Goal: Transaction & Acquisition: Obtain resource

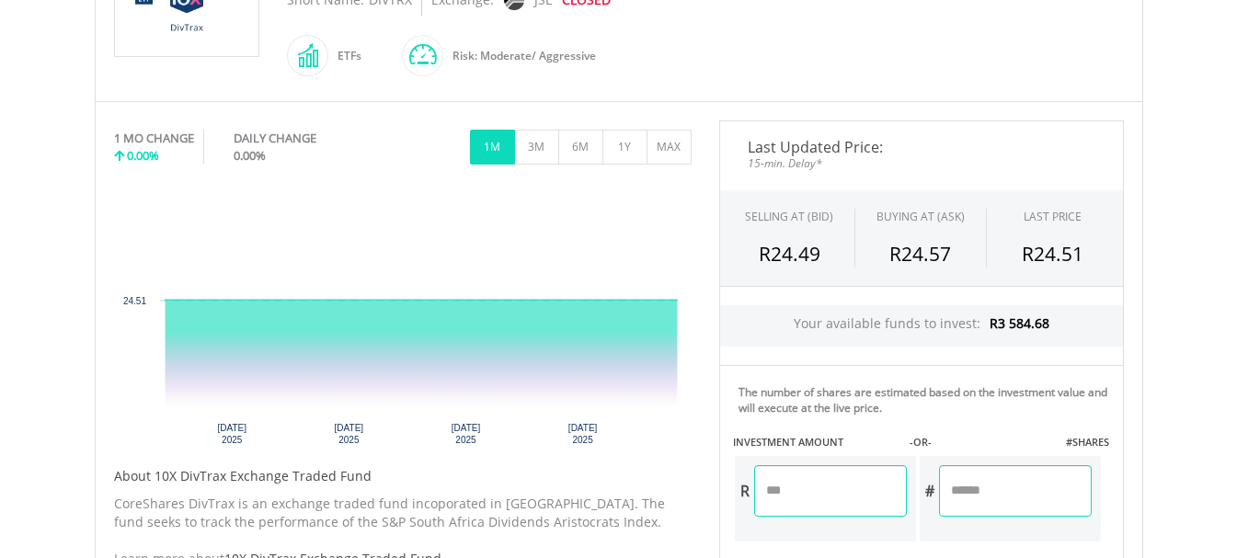
scroll to position [460, 0]
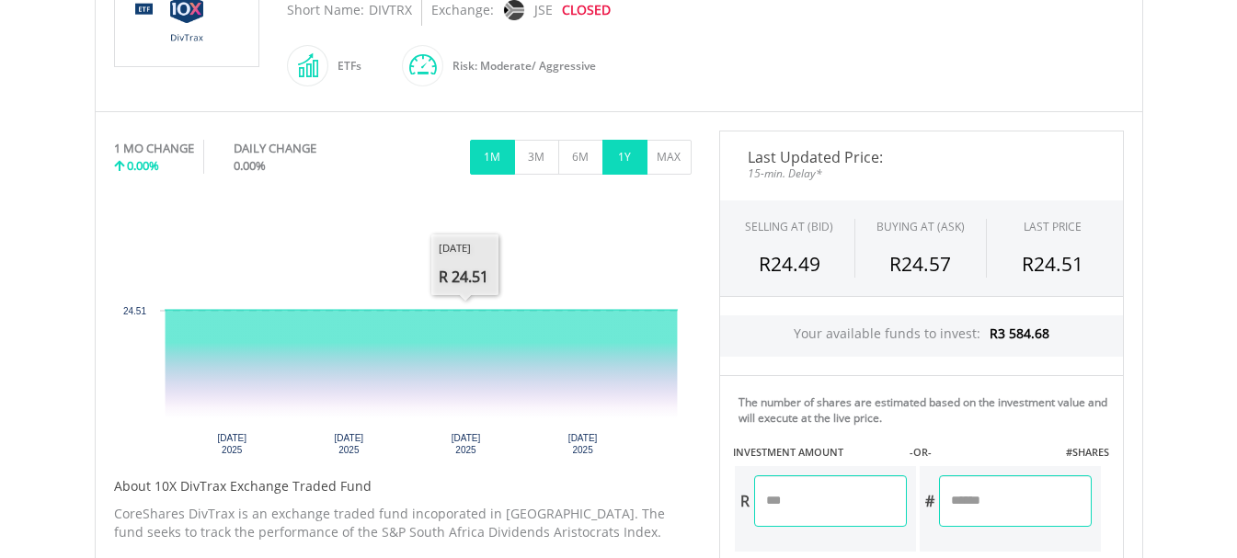
click at [616, 165] on button "1Y" at bounding box center [624, 157] width 45 height 35
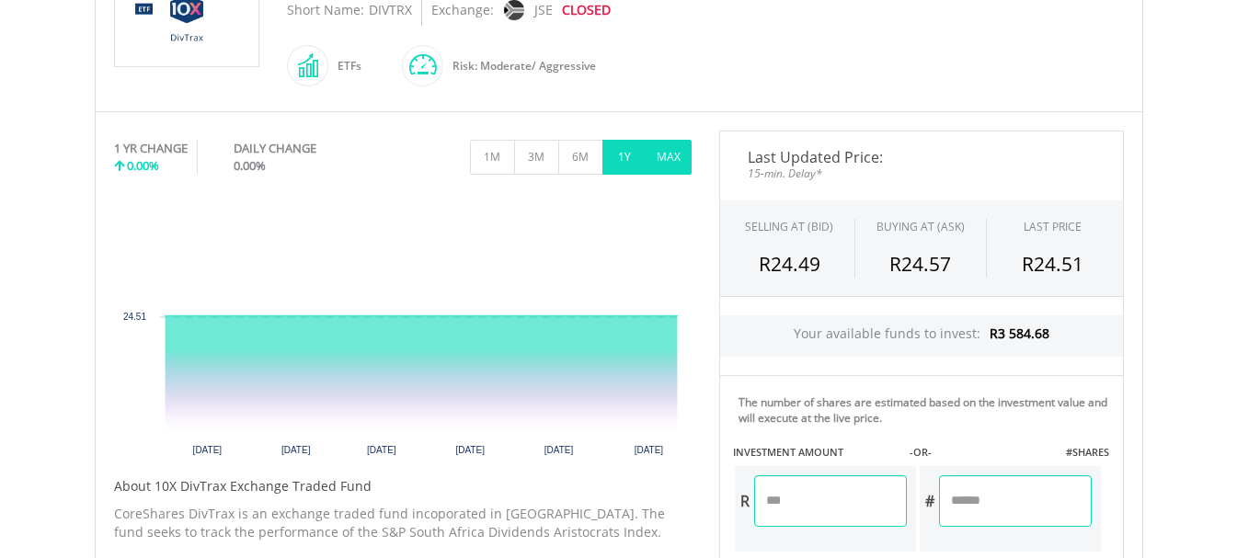
click at [668, 148] on button "MAX" at bounding box center [669, 157] width 45 height 35
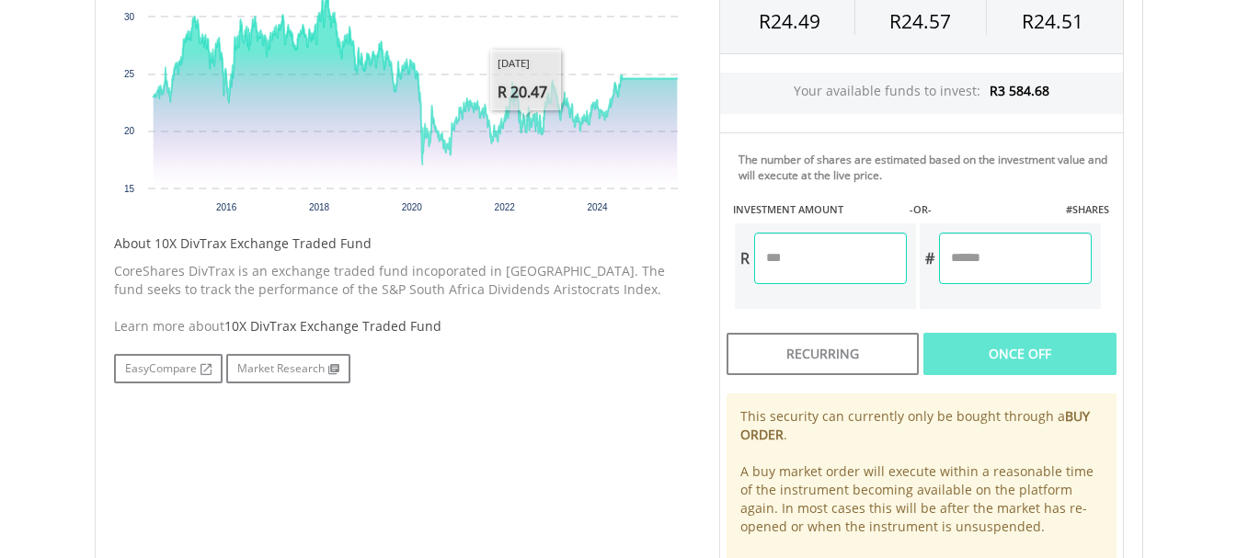
scroll to position [766, 0]
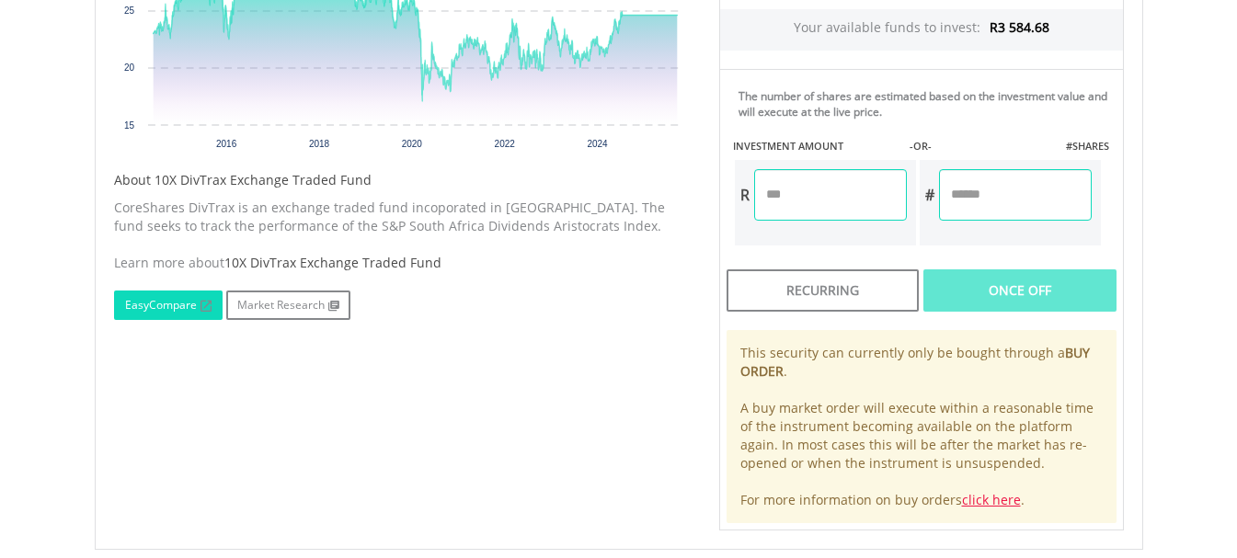
click at [160, 308] on link "EasyCompare" at bounding box center [168, 305] width 109 height 29
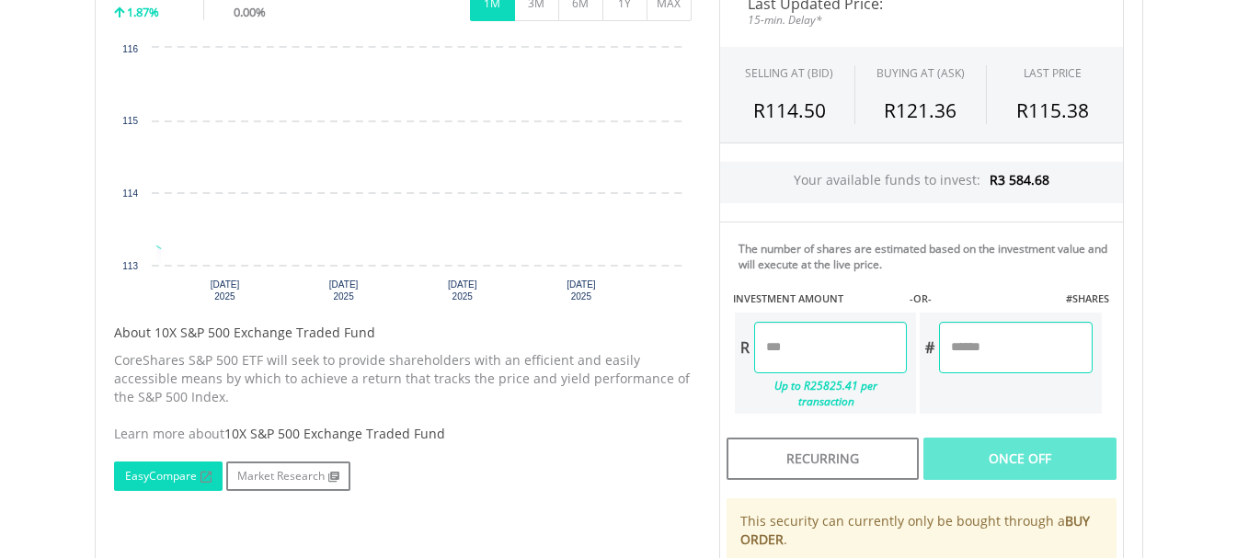
scroll to position [537, 0]
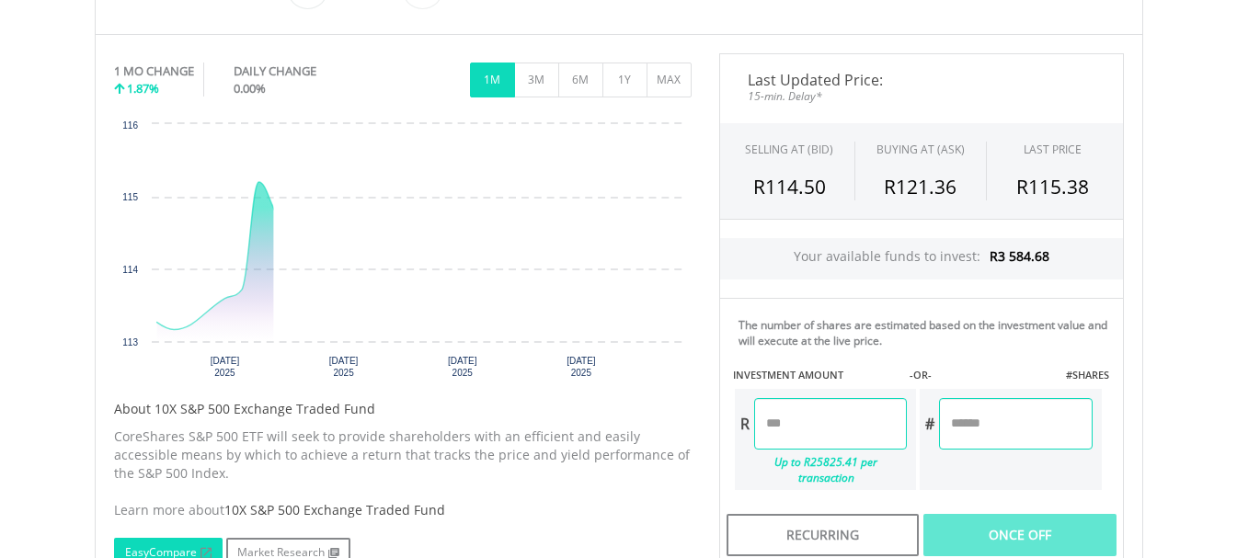
click at [161, 216] on rect "Interactive chart" at bounding box center [403, 253] width 578 height 276
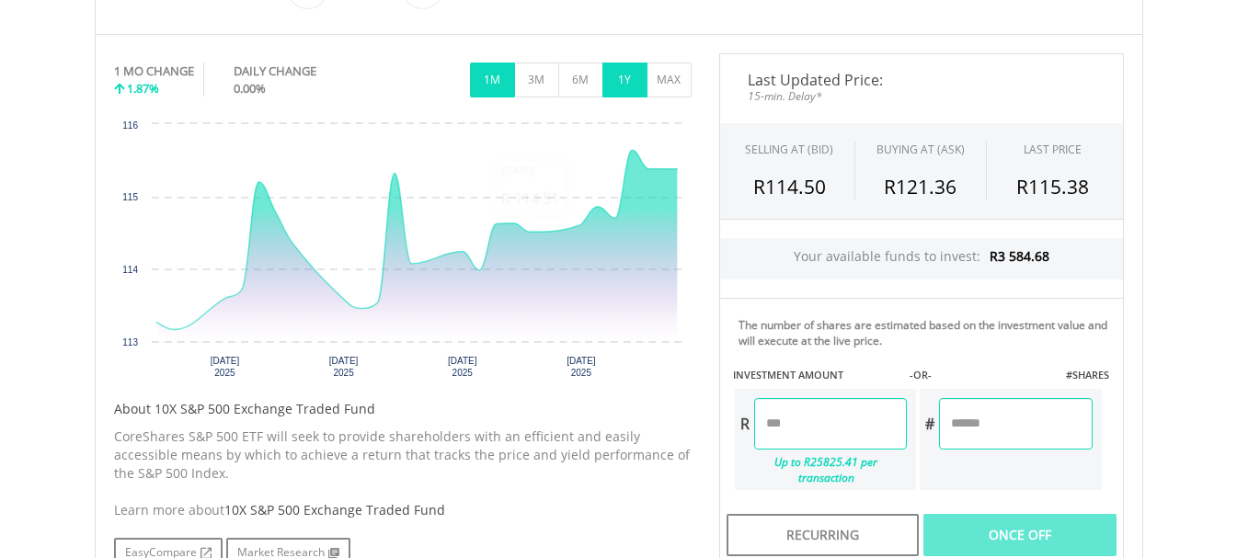
click at [633, 78] on button "1Y" at bounding box center [624, 80] width 45 height 35
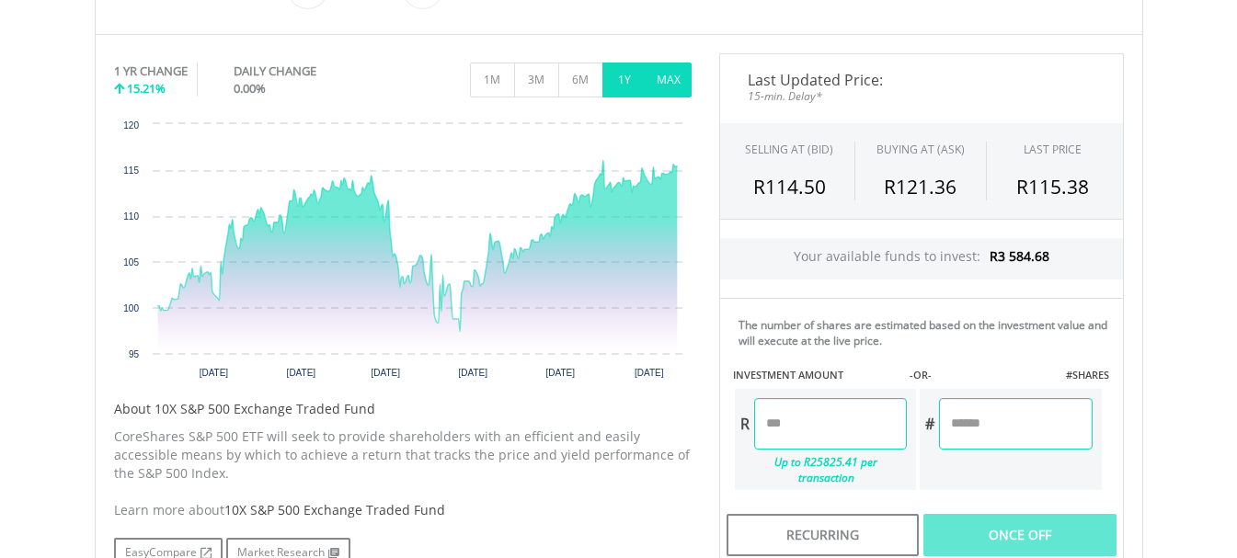
click at [669, 78] on button "MAX" at bounding box center [669, 80] width 45 height 35
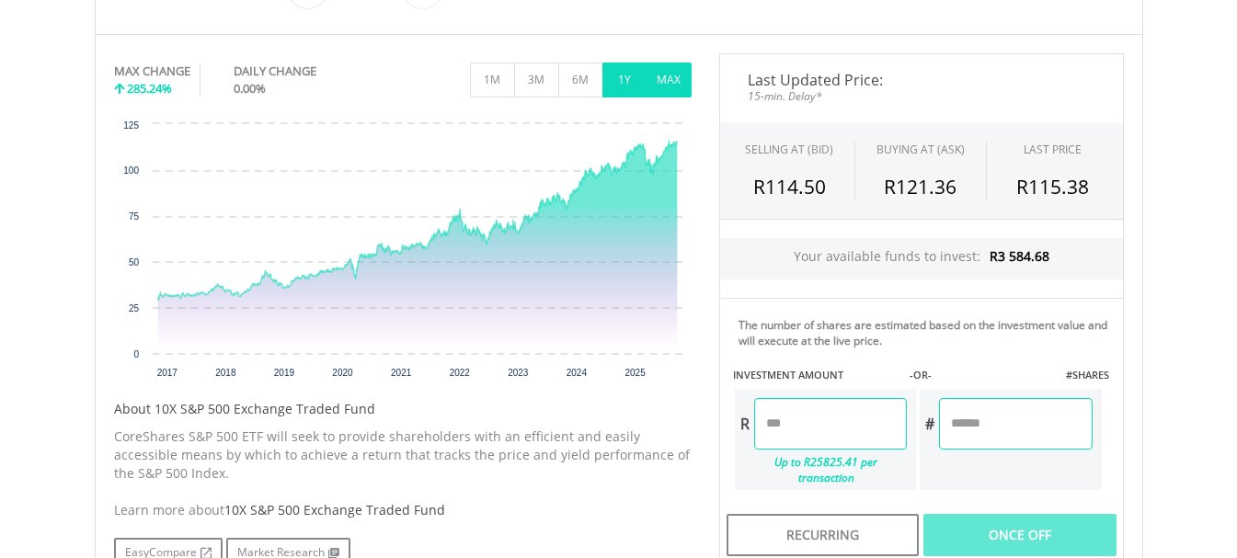
click at [621, 84] on button "1Y" at bounding box center [624, 80] width 45 height 35
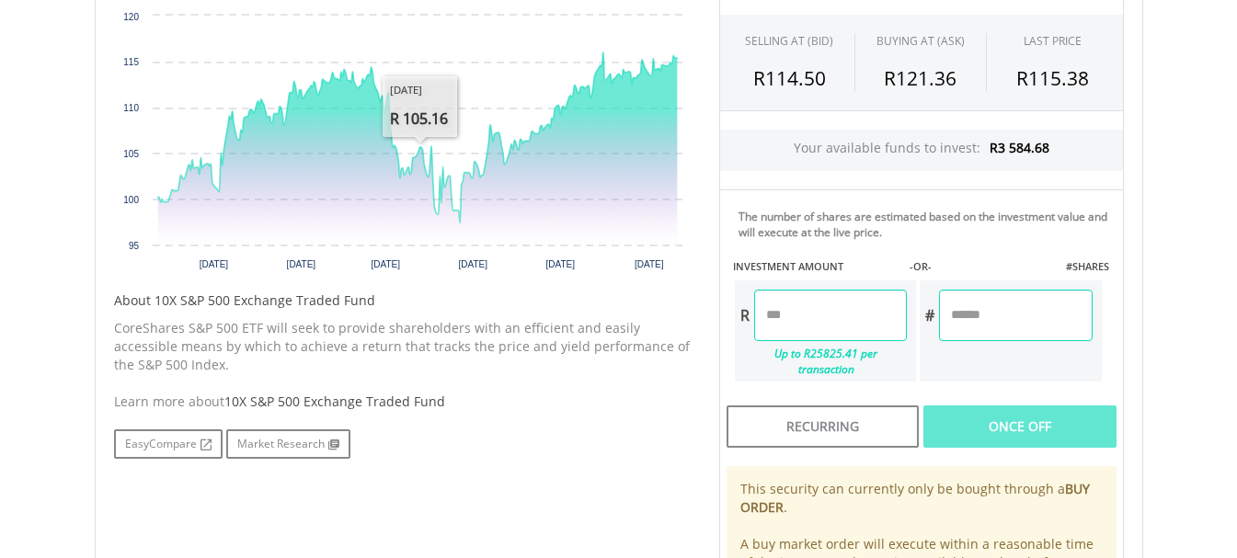
scroll to position [690, 0]
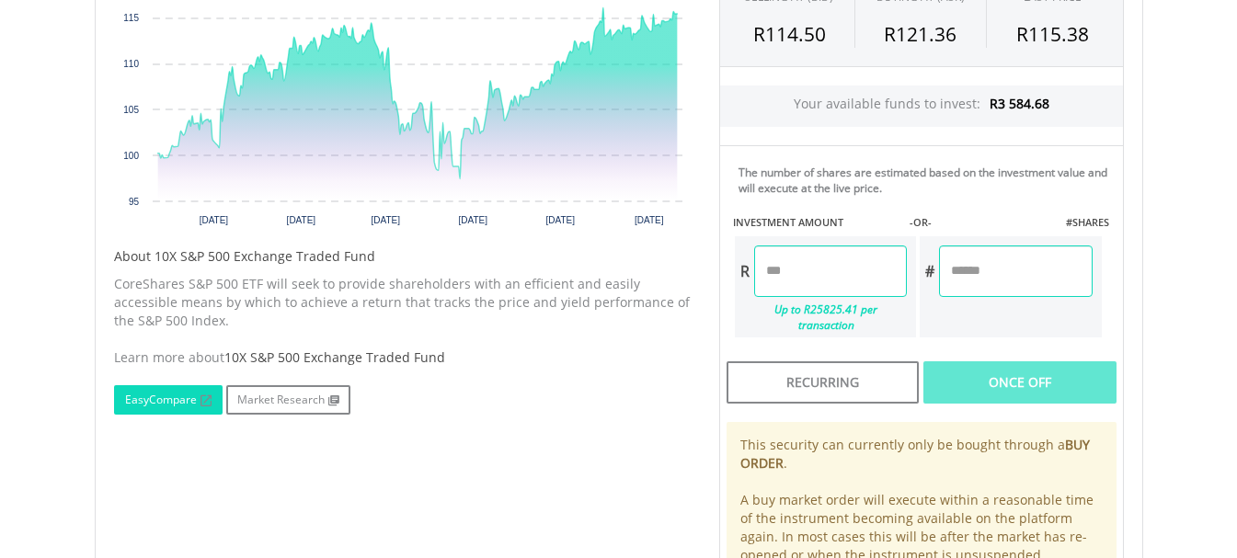
click at [164, 397] on link "EasyCompare" at bounding box center [168, 399] width 109 height 29
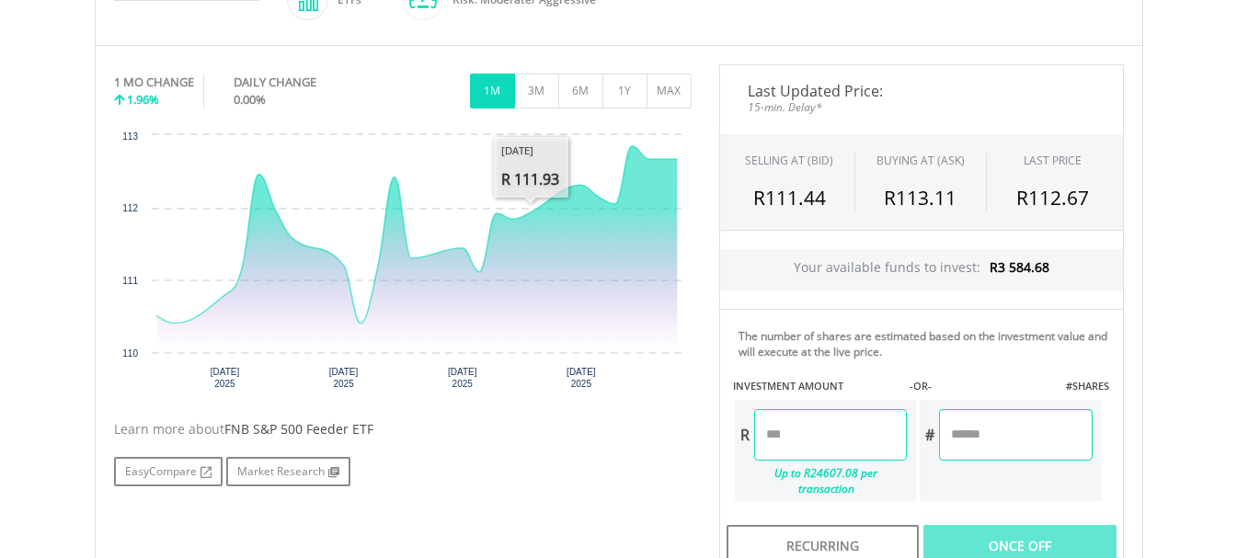
scroll to position [460, 0]
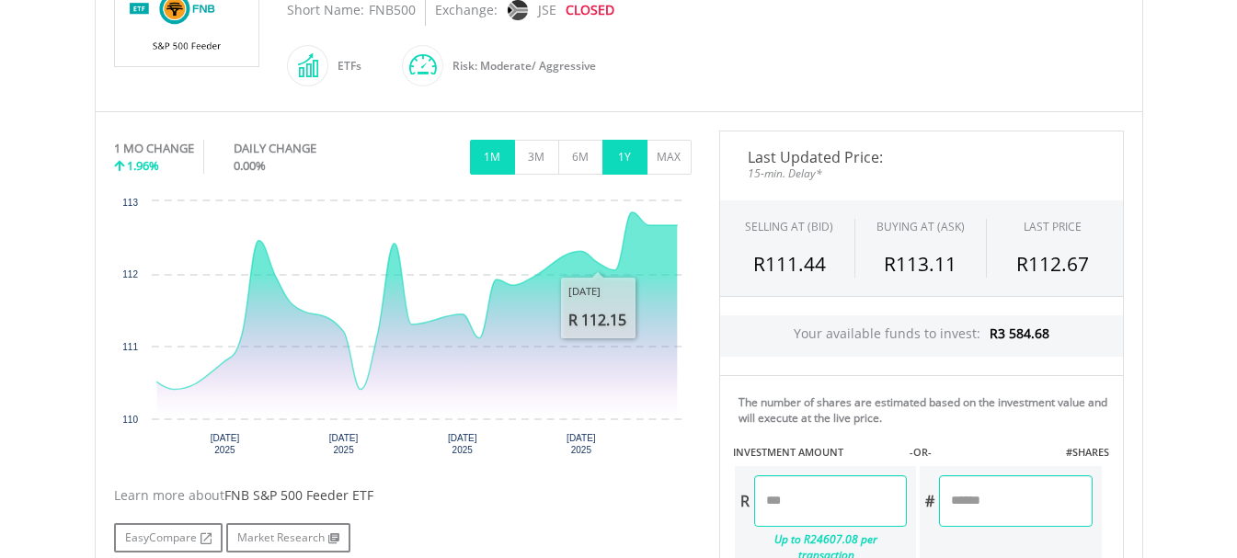
click at [628, 152] on button "1Y" at bounding box center [624, 157] width 45 height 35
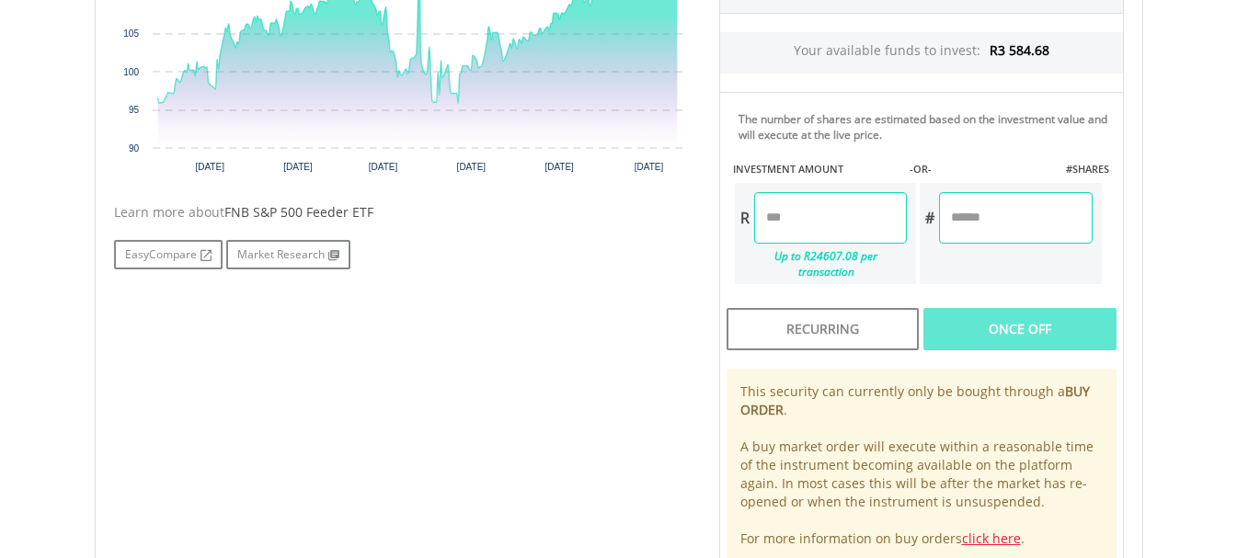
scroll to position [766, 0]
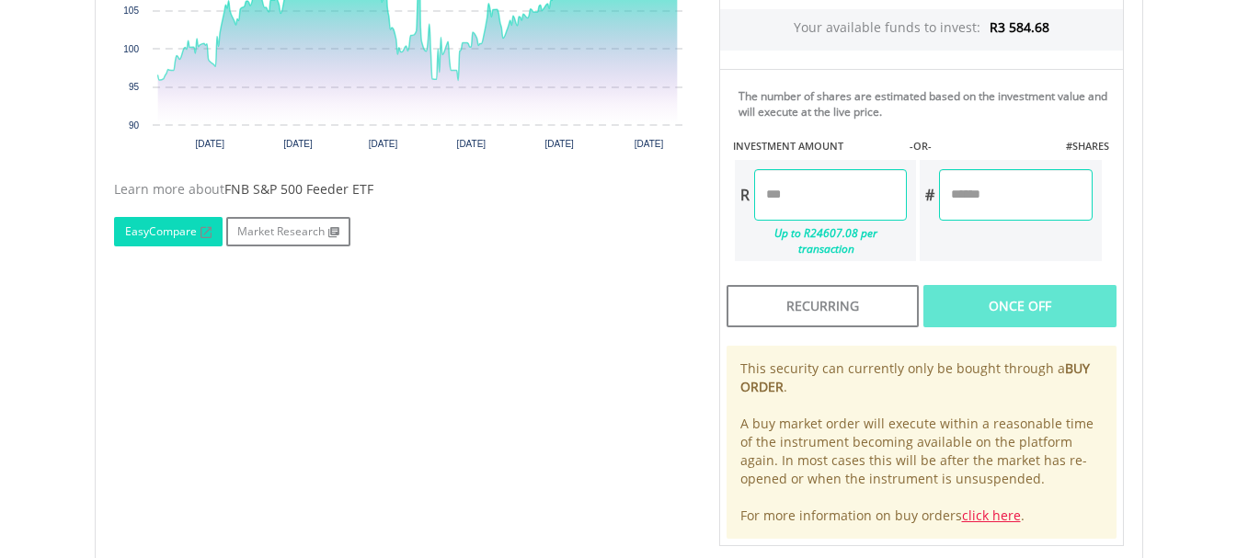
click at [161, 226] on link "EasyCompare" at bounding box center [168, 231] width 109 height 29
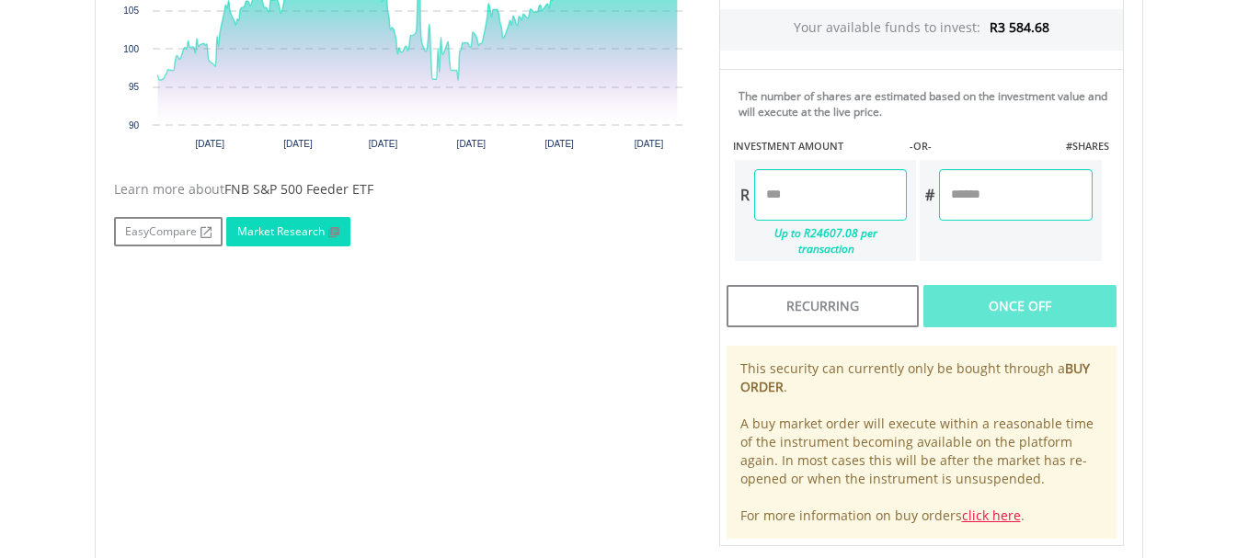
click at [262, 227] on link "Market Research" at bounding box center [288, 231] width 124 height 29
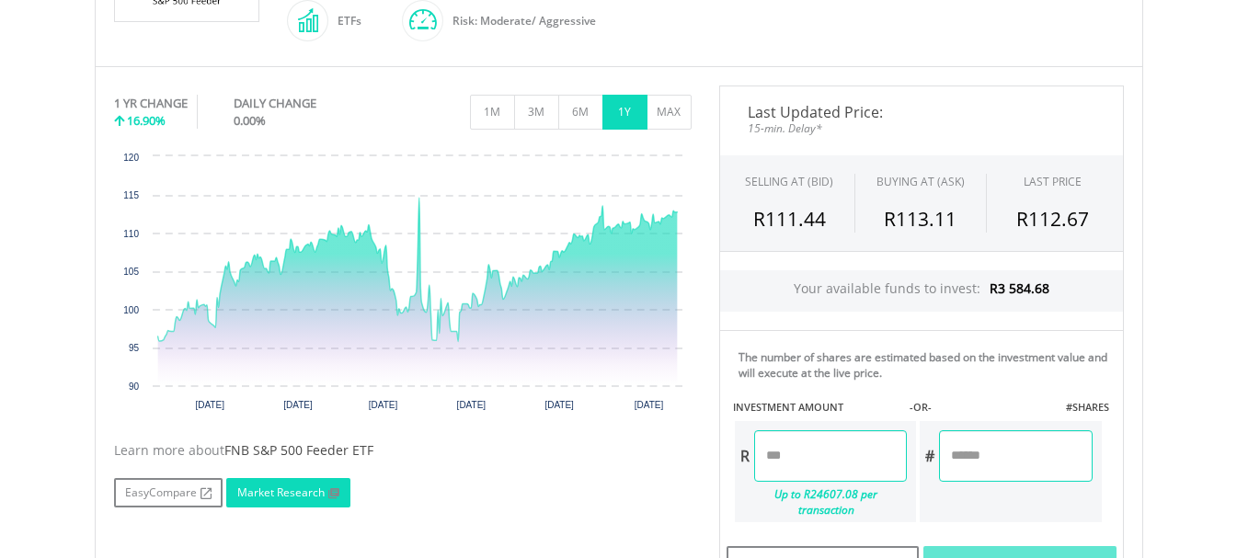
scroll to position [154, 0]
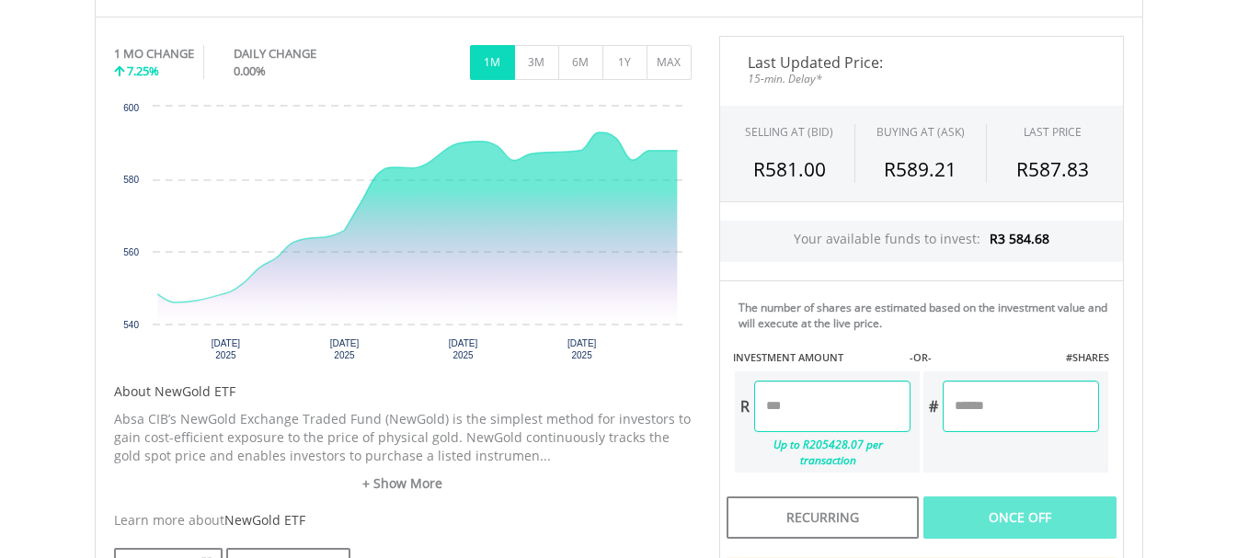
scroll to position [613, 0]
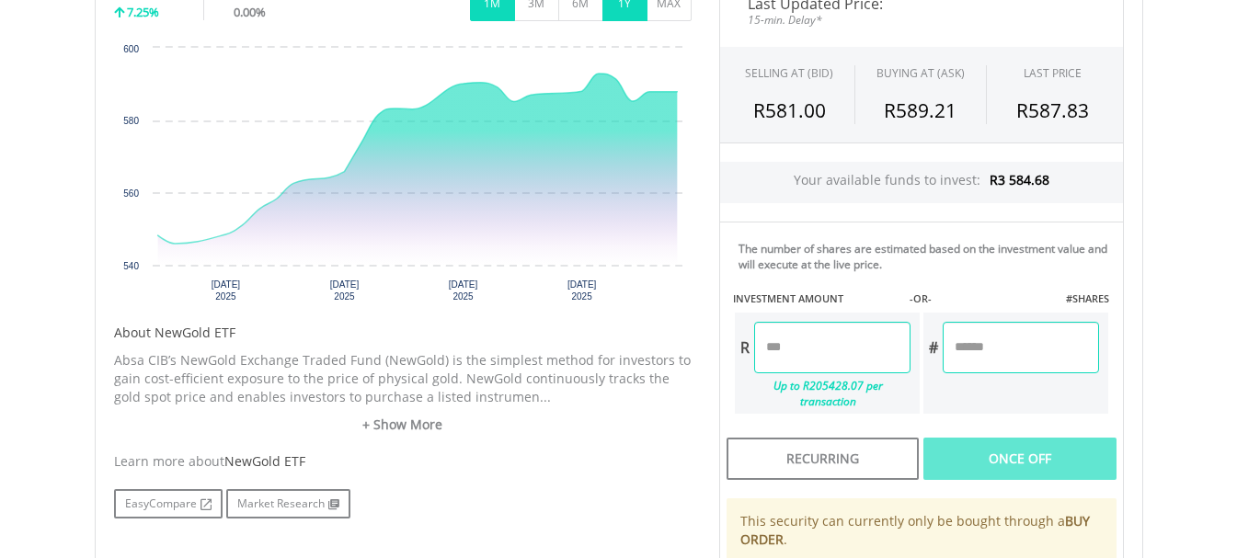
click at [620, 6] on button "1Y" at bounding box center [624, 3] width 45 height 35
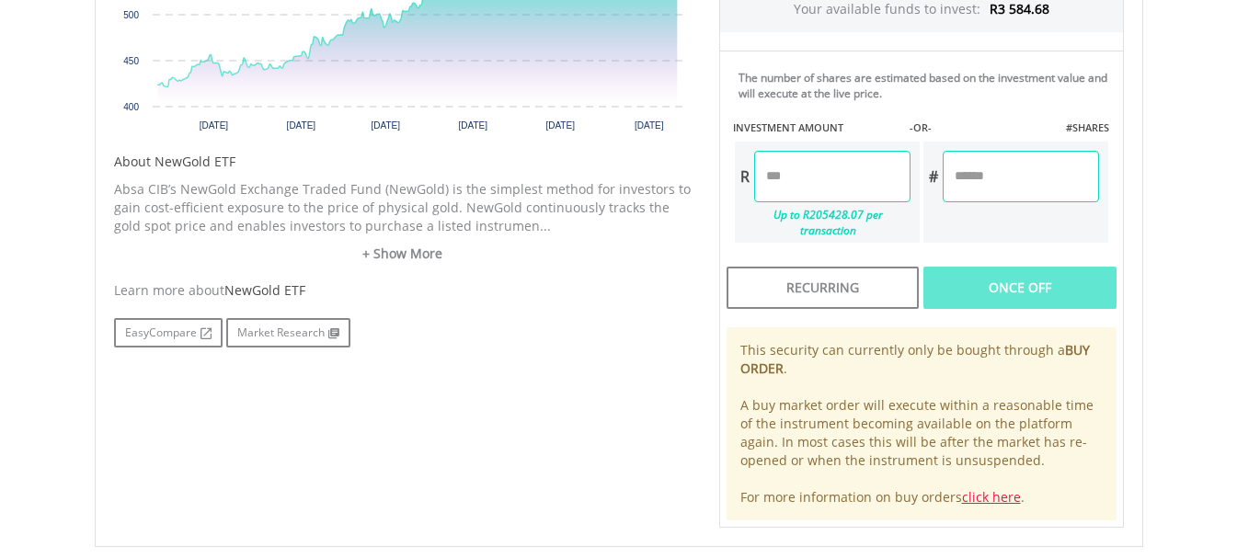
scroll to position [843, 0]
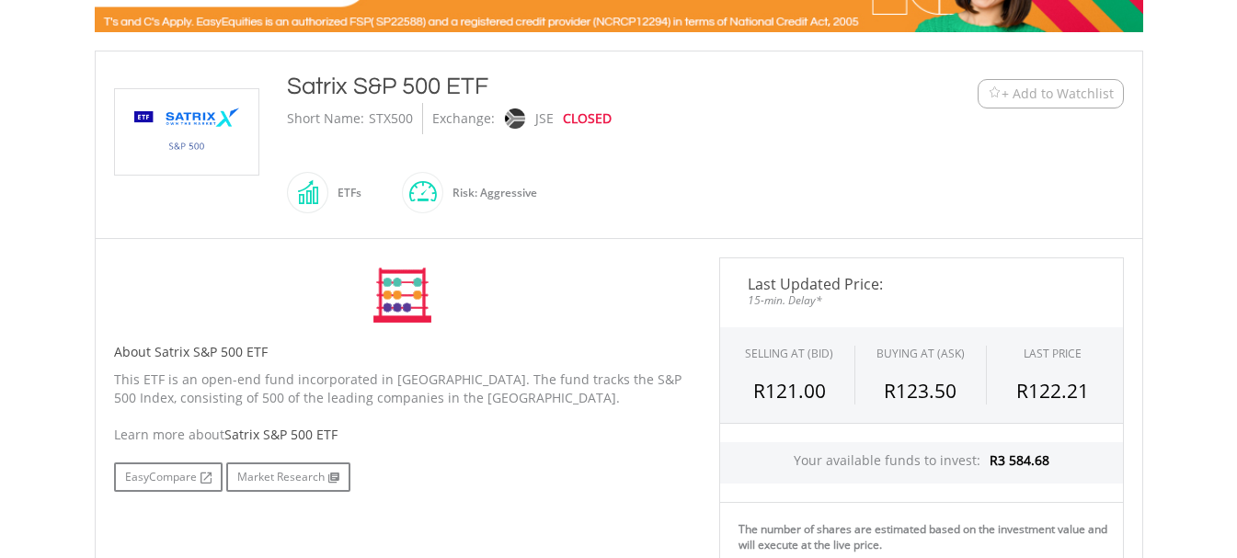
scroll to position [306, 0]
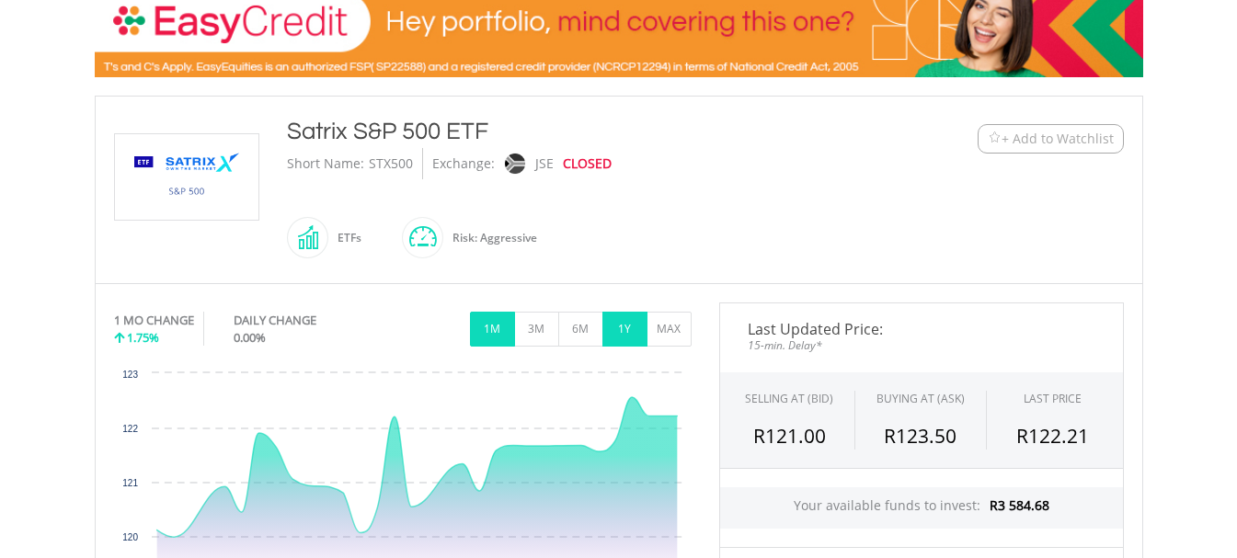
click at [624, 325] on button "1Y" at bounding box center [624, 329] width 45 height 35
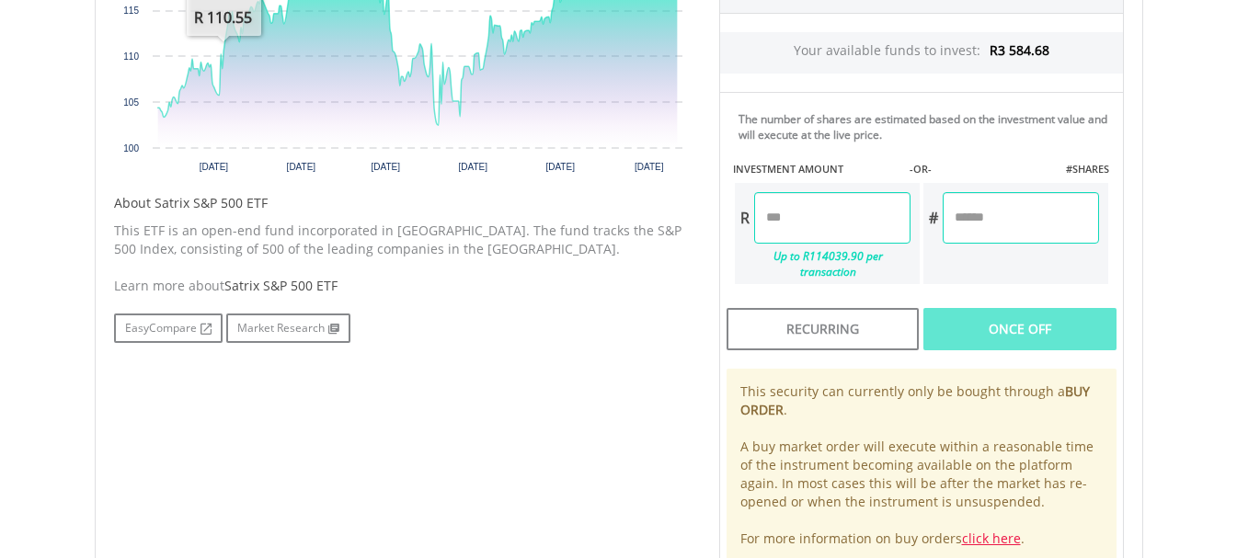
scroll to position [766, 0]
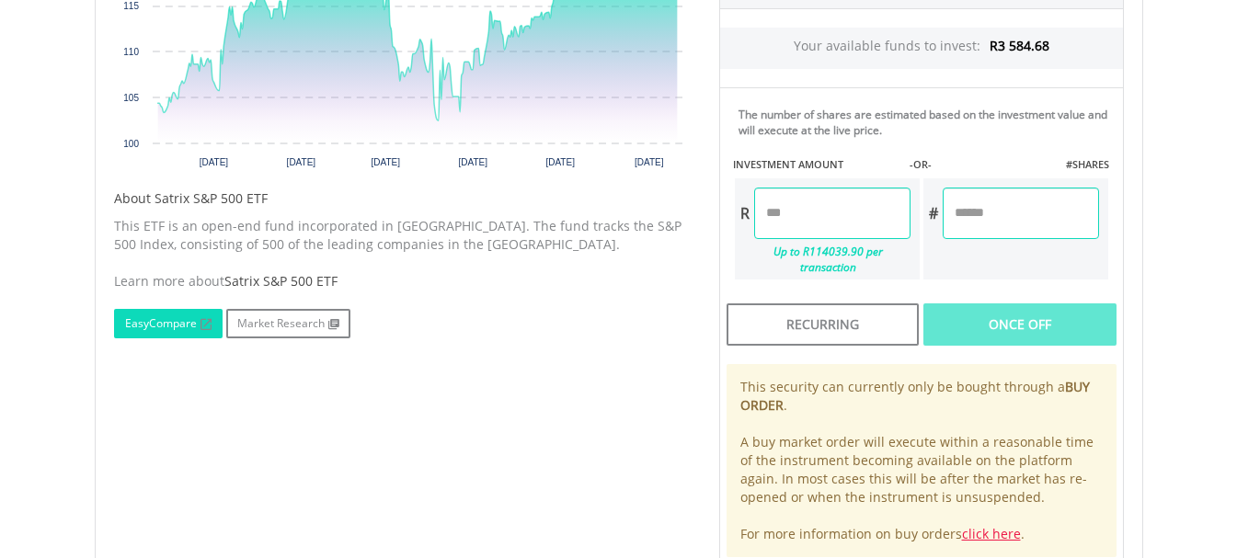
click at [170, 314] on link "EasyCompare" at bounding box center [168, 323] width 109 height 29
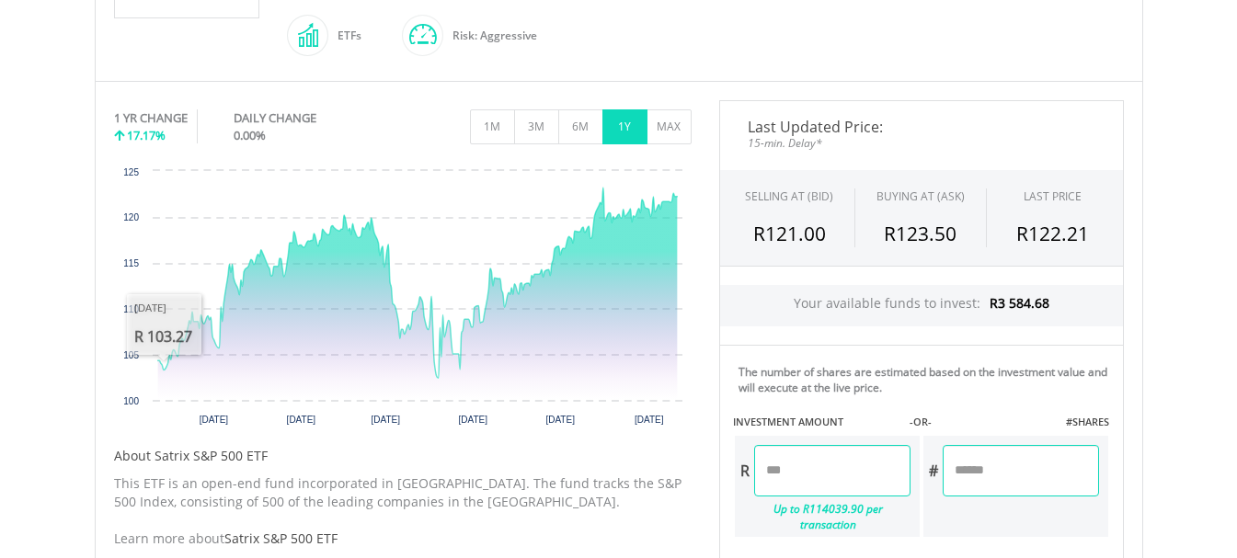
scroll to position [154, 0]
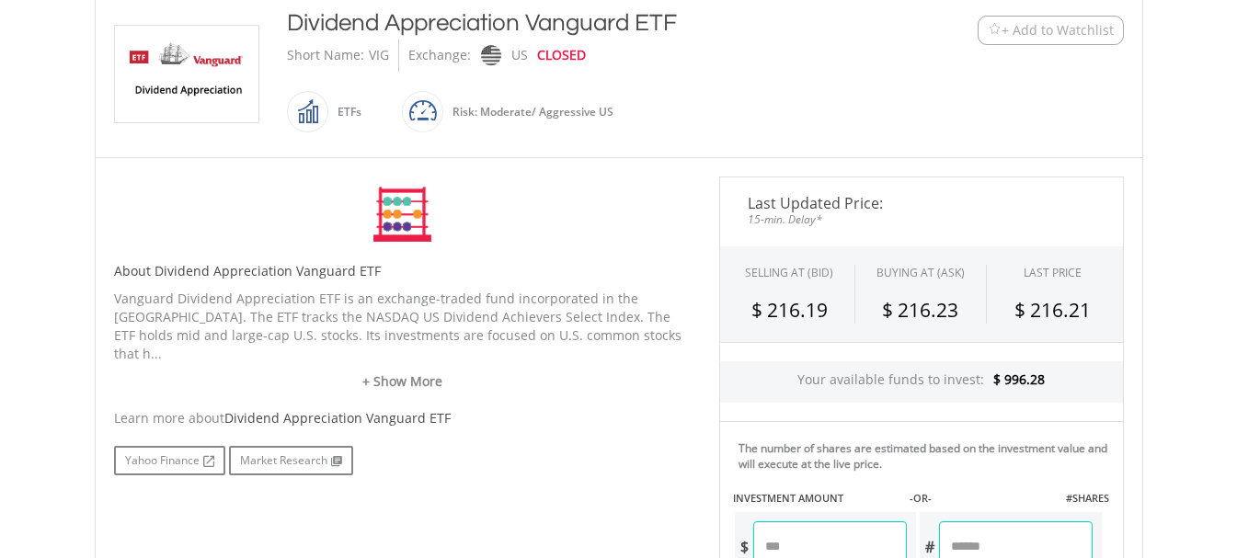
scroll to position [460, 0]
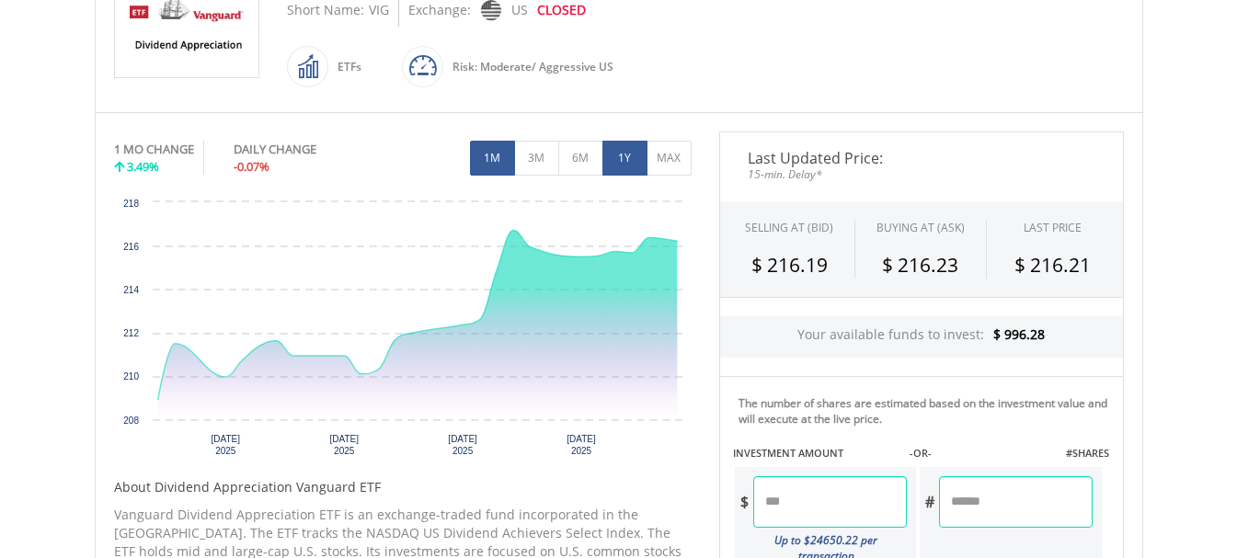
click at [630, 156] on button "1Y" at bounding box center [624, 158] width 45 height 35
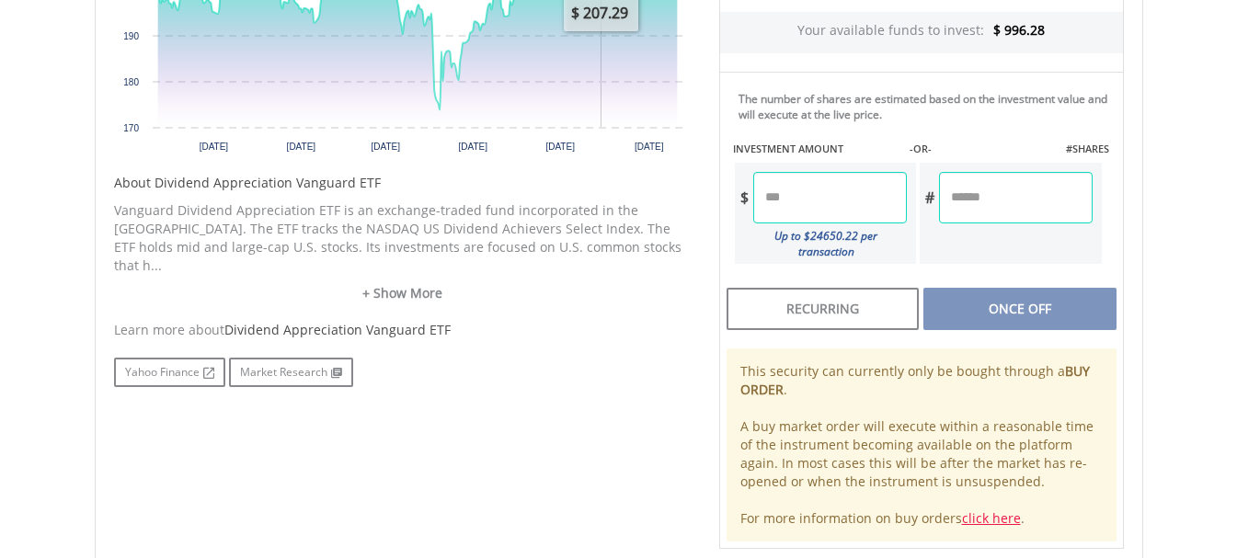
scroll to position [766, 0]
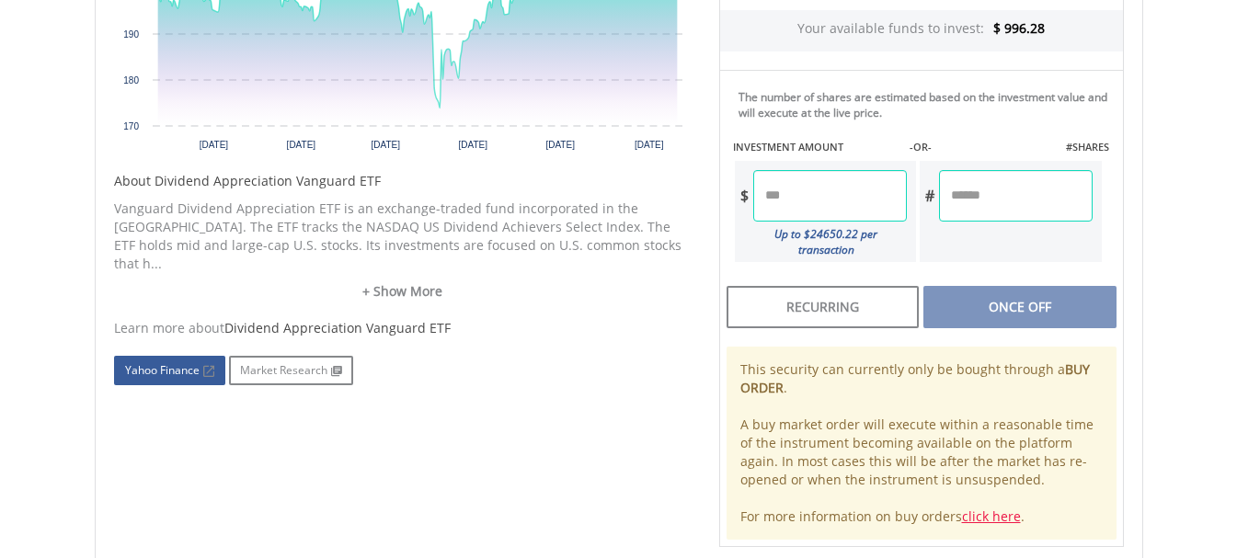
click at [173, 358] on link "Yahoo Finance" at bounding box center [169, 370] width 111 height 29
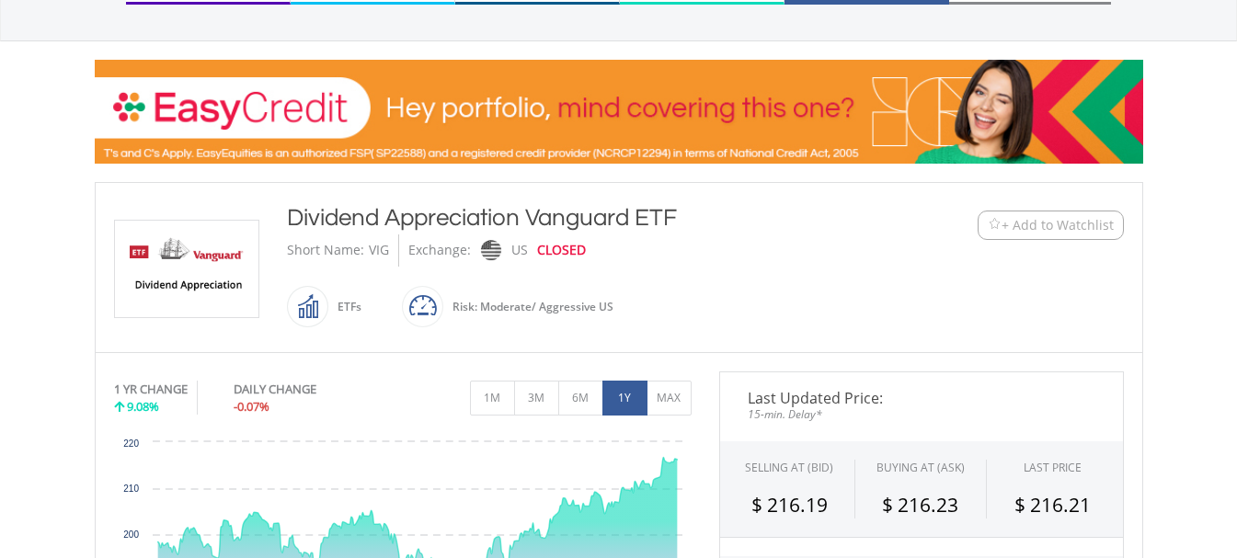
scroll to position [154, 0]
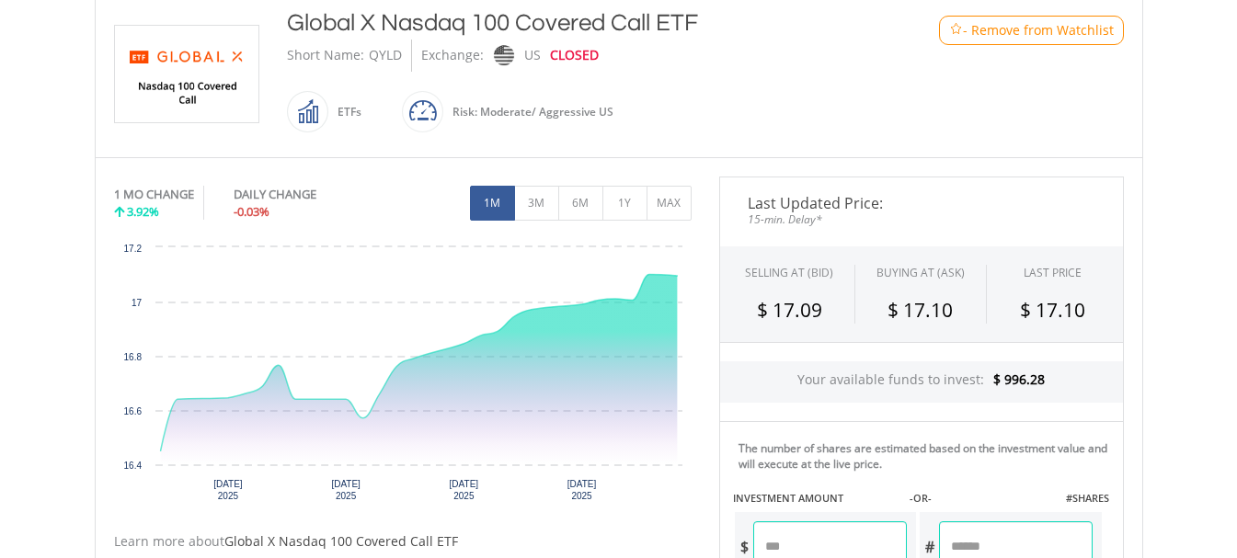
scroll to position [460, 0]
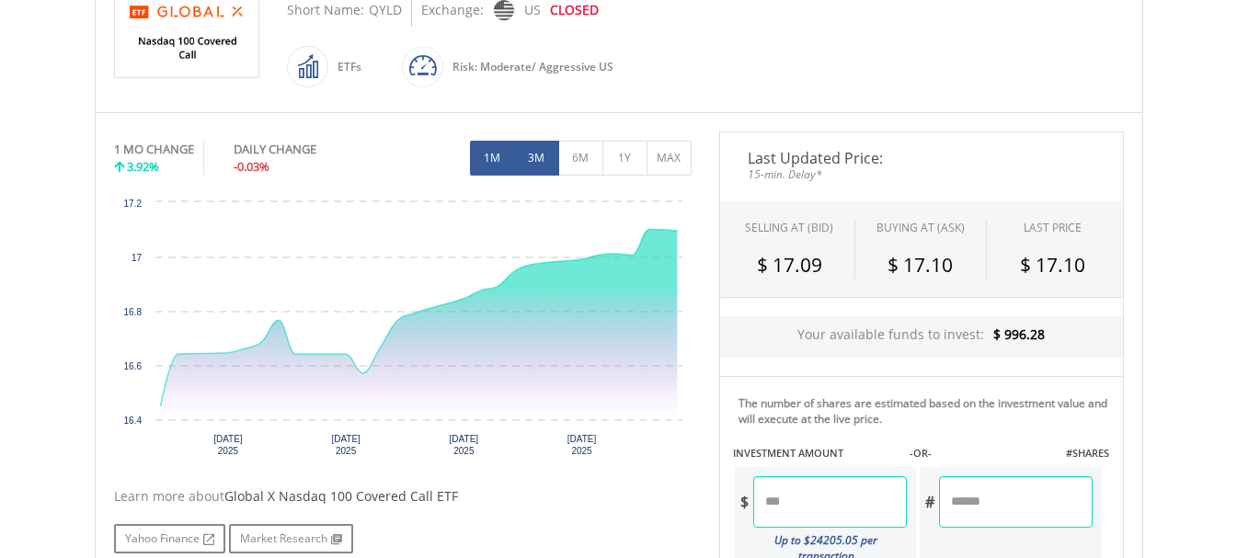
click at [537, 162] on button "3M" at bounding box center [536, 158] width 45 height 35
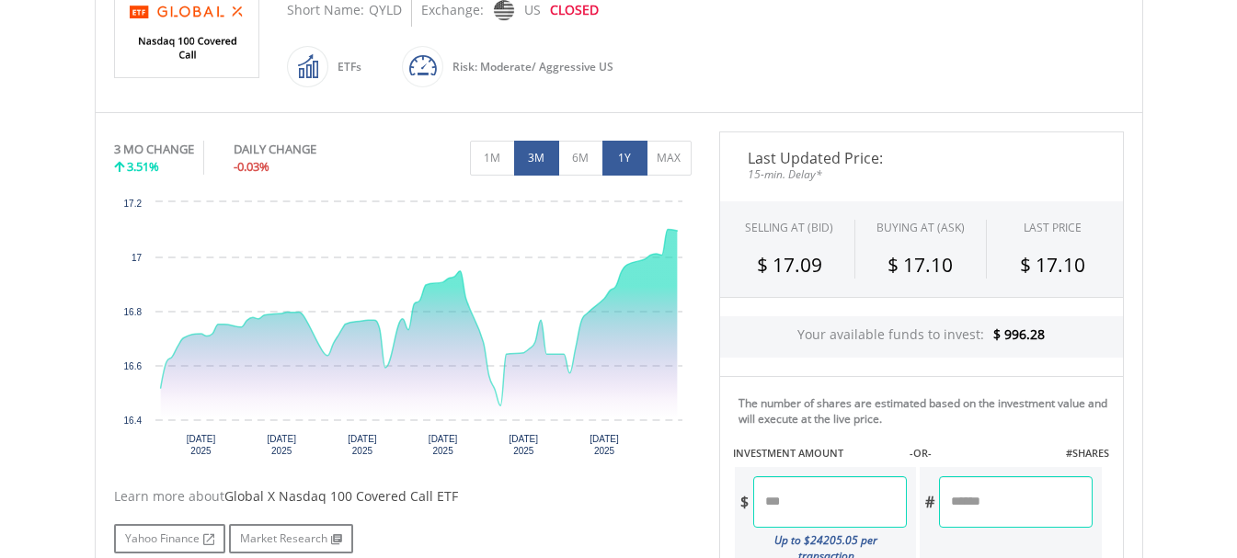
click at [624, 153] on button "1Y" at bounding box center [624, 158] width 45 height 35
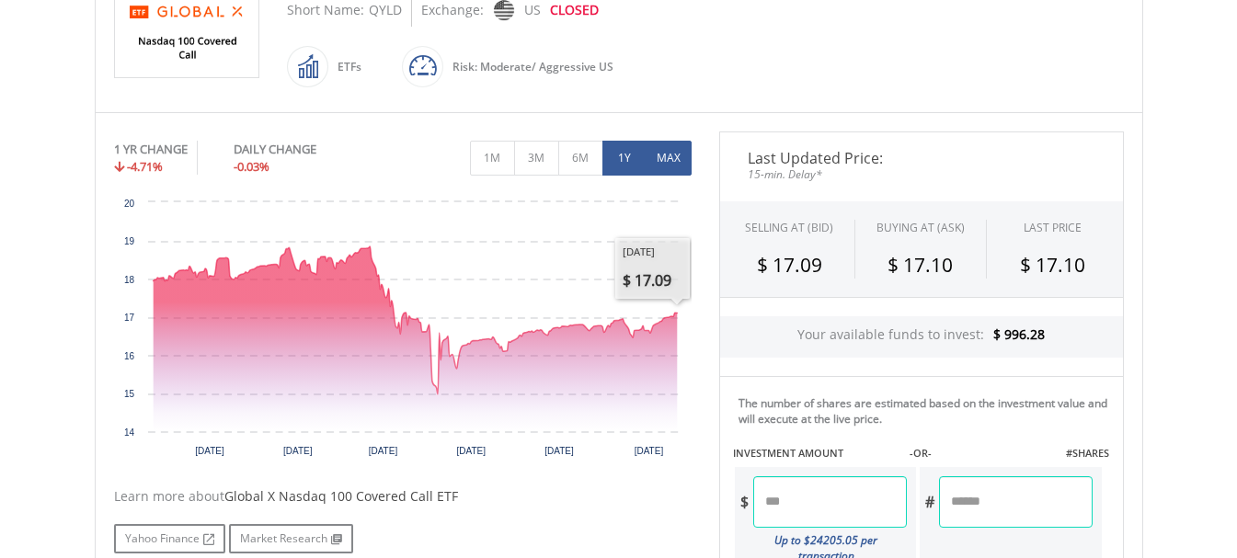
click at [679, 161] on button "MAX" at bounding box center [669, 158] width 45 height 35
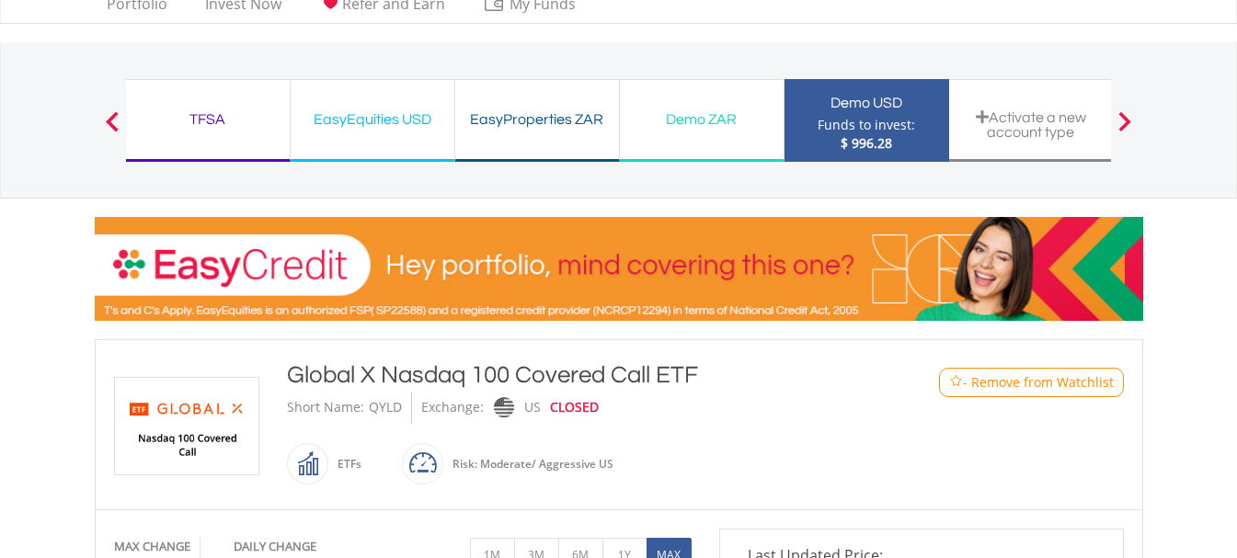
scroll to position [0, 0]
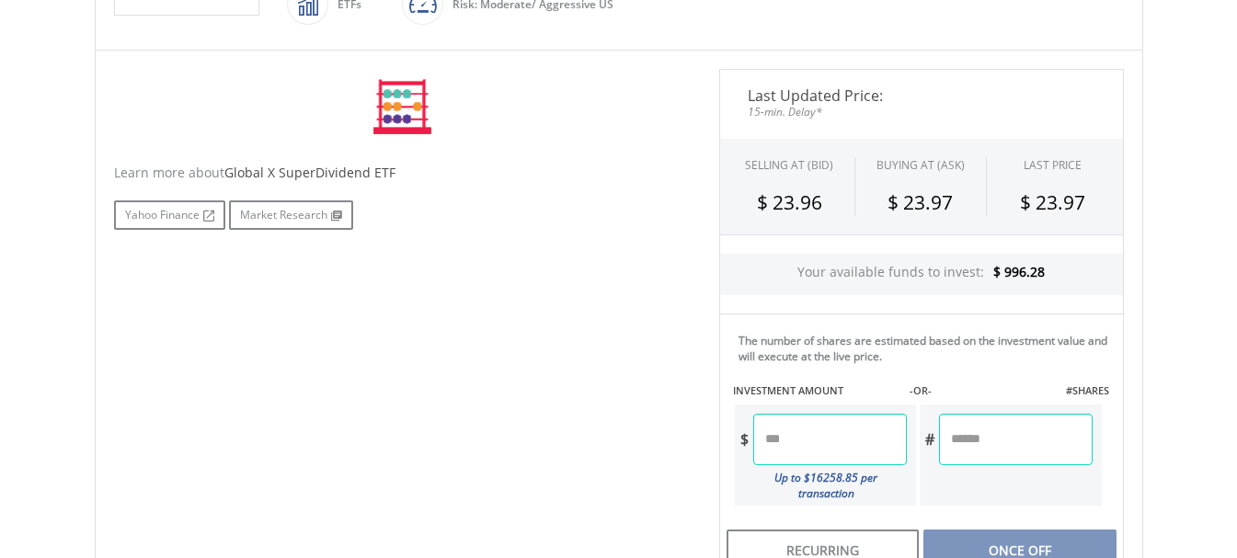
scroll to position [537, 0]
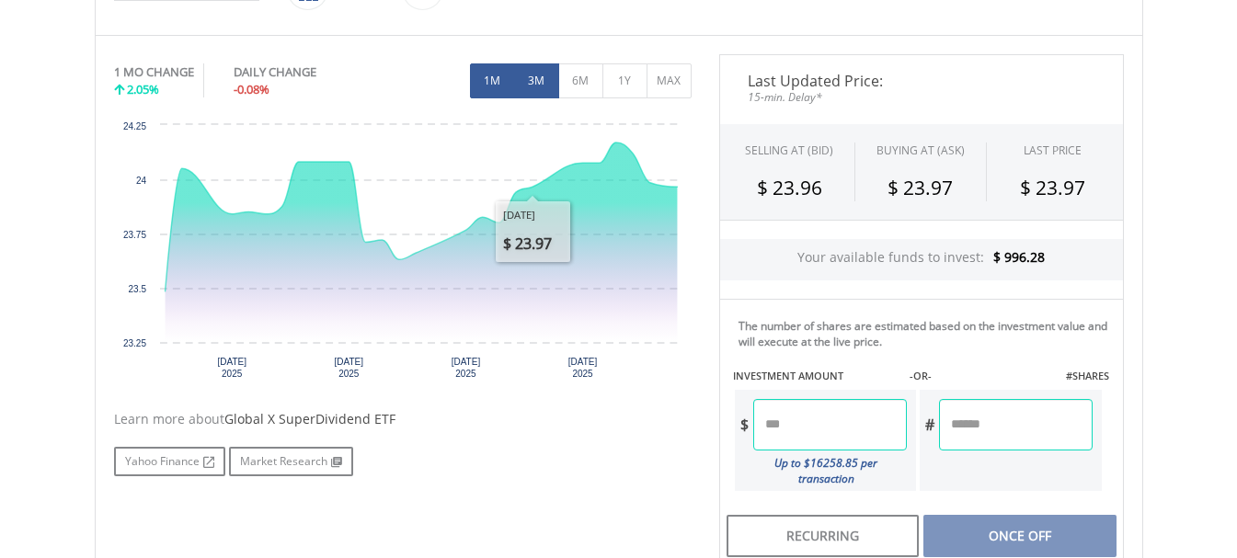
click at [542, 84] on button "3M" at bounding box center [536, 80] width 45 height 35
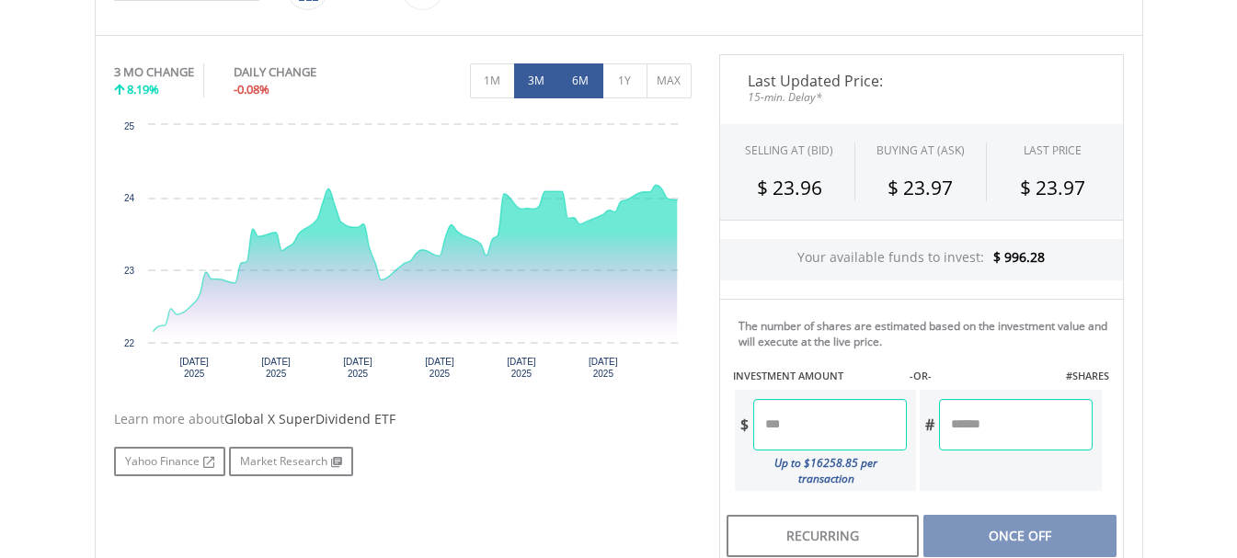
click at [577, 81] on button "6M" at bounding box center [580, 80] width 45 height 35
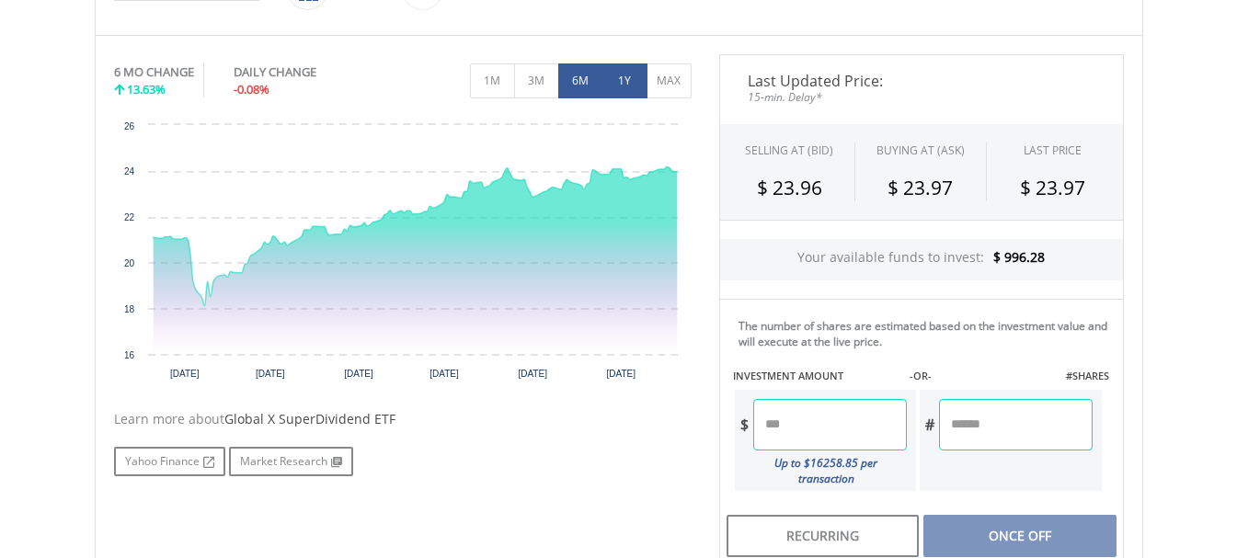
click at [618, 81] on button "1Y" at bounding box center [624, 80] width 45 height 35
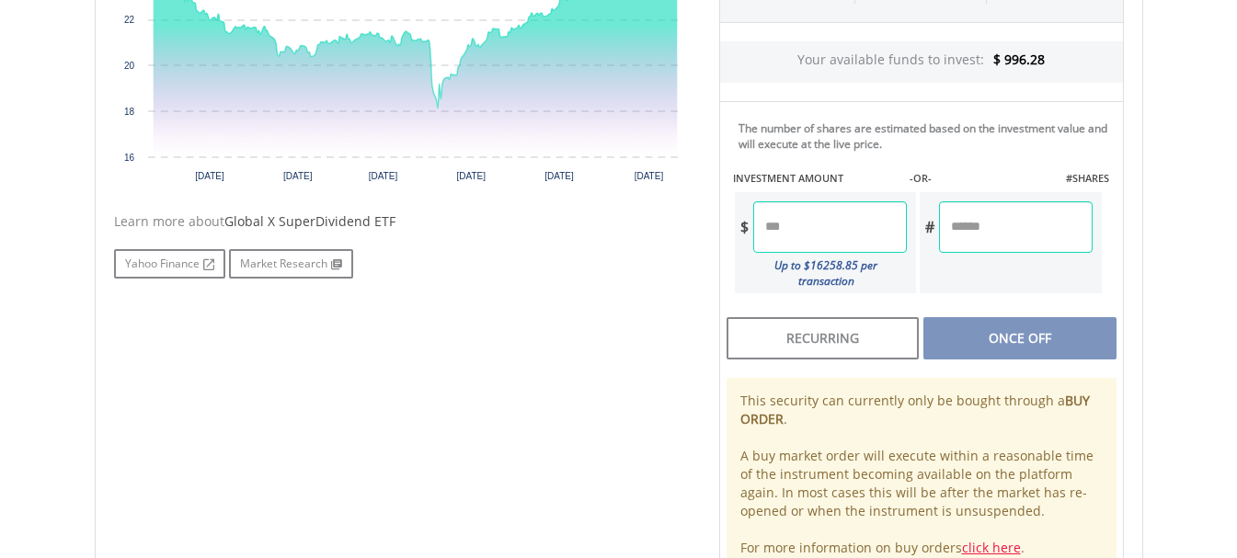
scroll to position [690, 0]
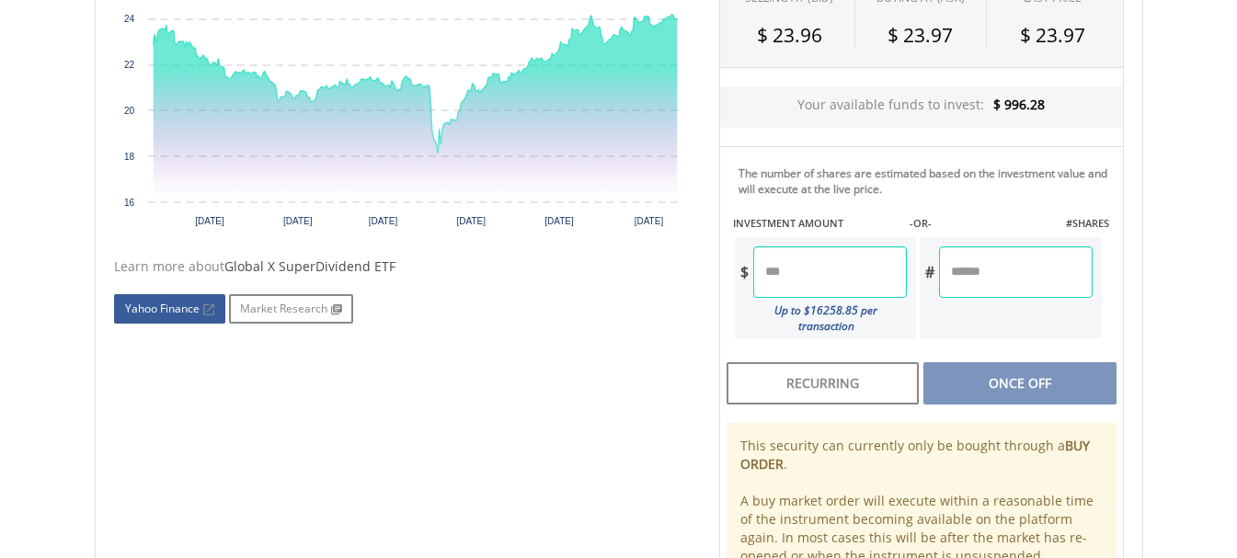
click at [198, 304] on link "Yahoo Finance" at bounding box center [169, 308] width 111 height 29
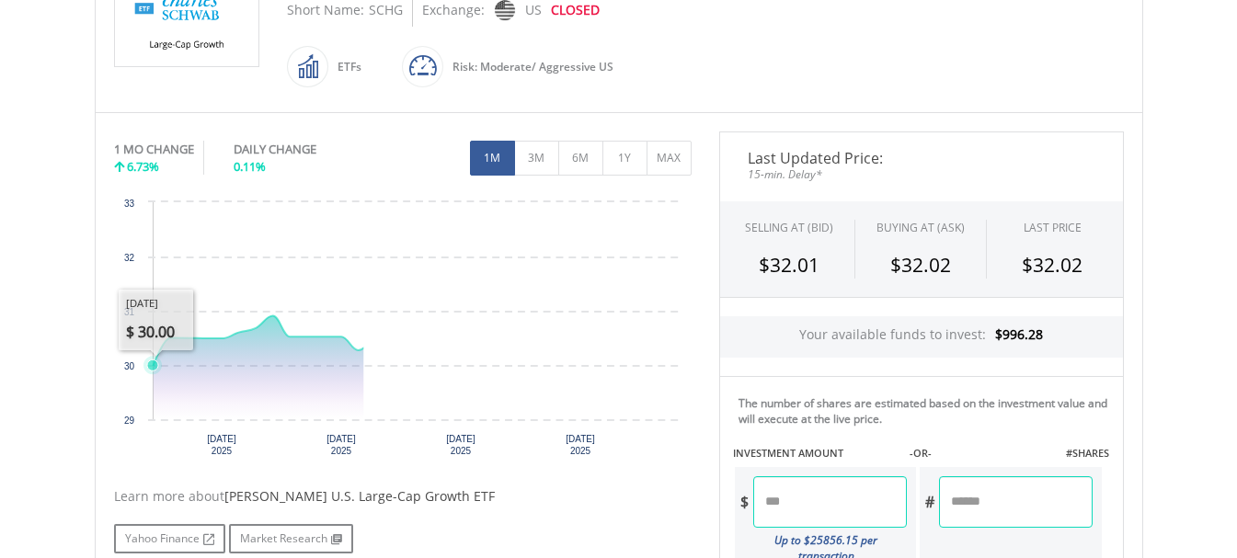
scroll to position [460, 0]
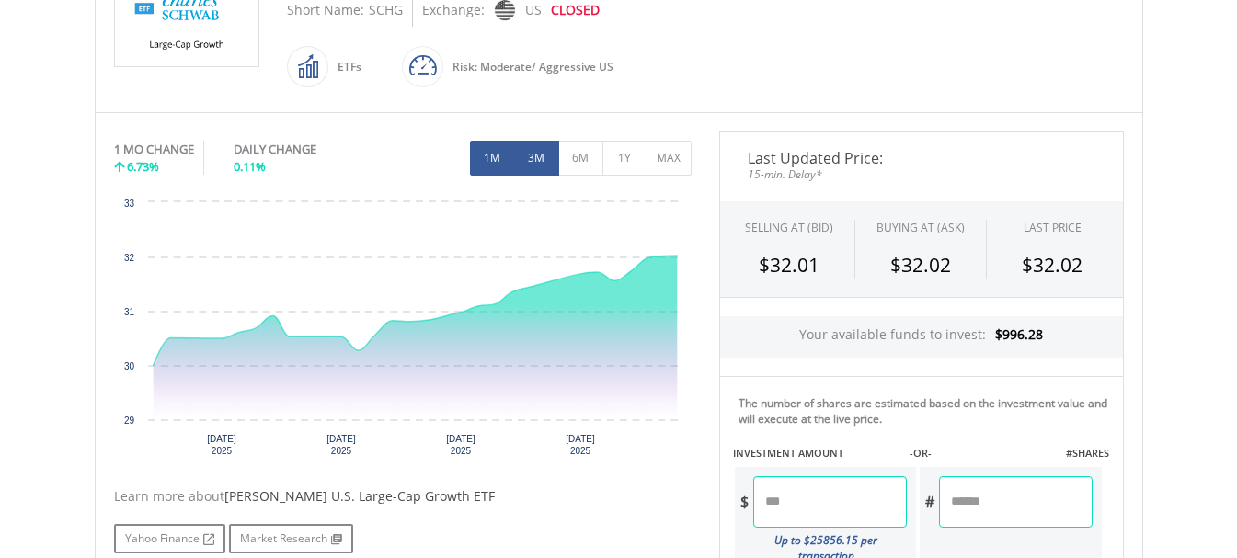
click at [531, 155] on button "3M" at bounding box center [536, 158] width 45 height 35
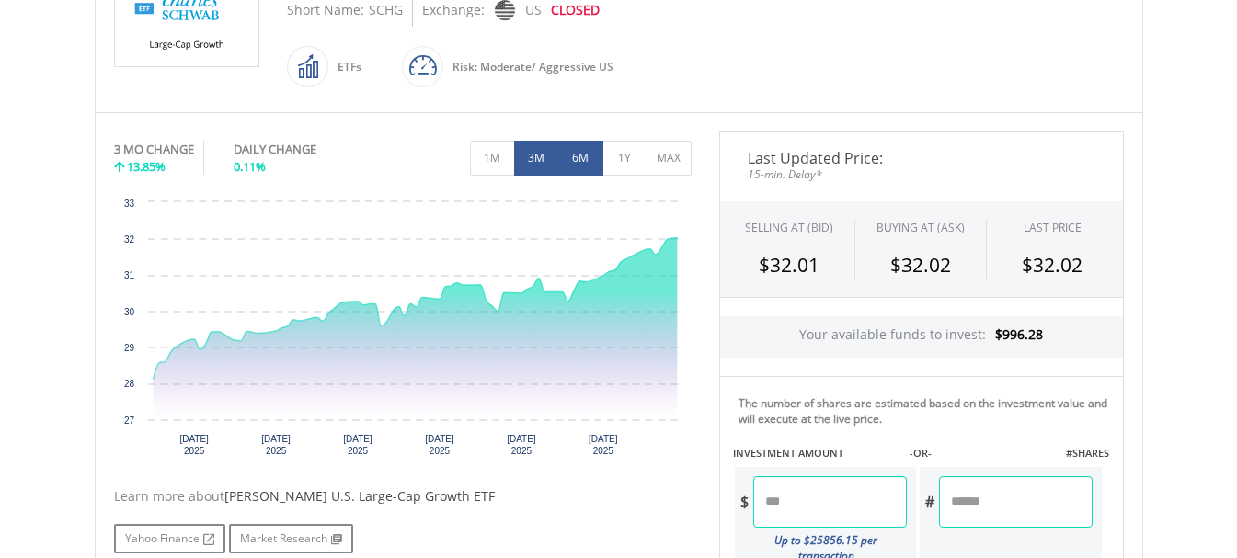
click at [584, 157] on button "6M" at bounding box center [580, 158] width 45 height 35
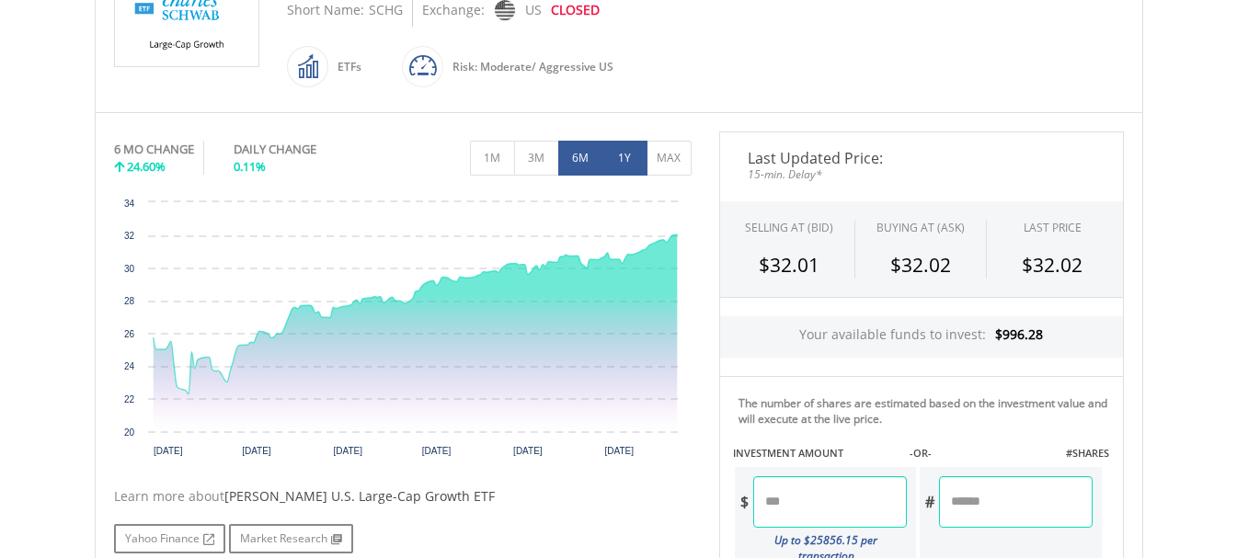
click at [629, 155] on button "1Y" at bounding box center [624, 158] width 45 height 35
click at [674, 155] on button "MAX" at bounding box center [669, 158] width 45 height 35
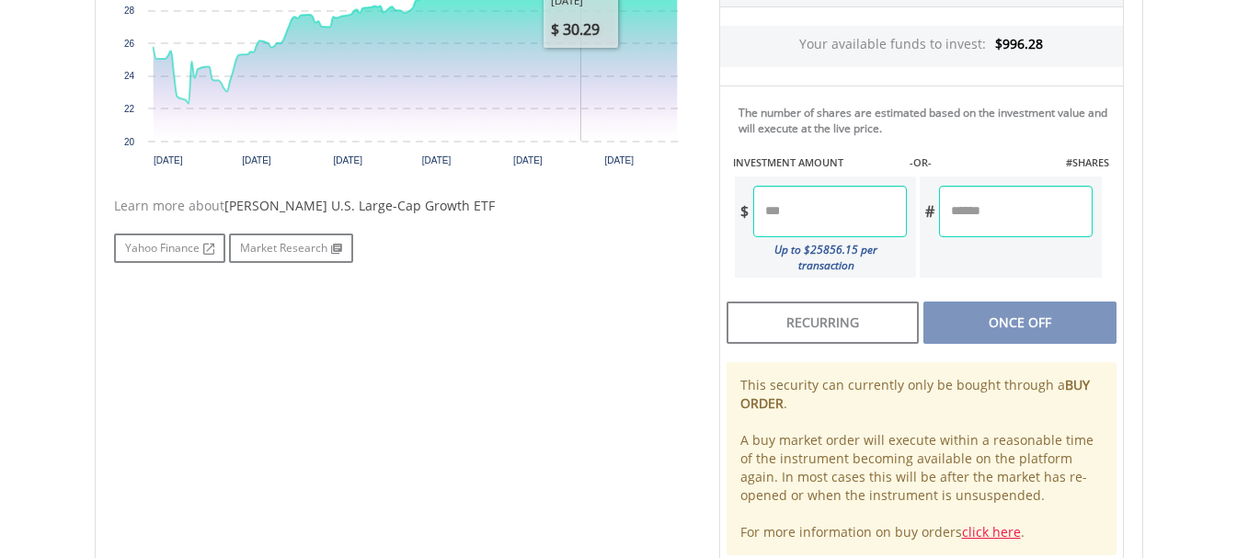
scroll to position [766, 0]
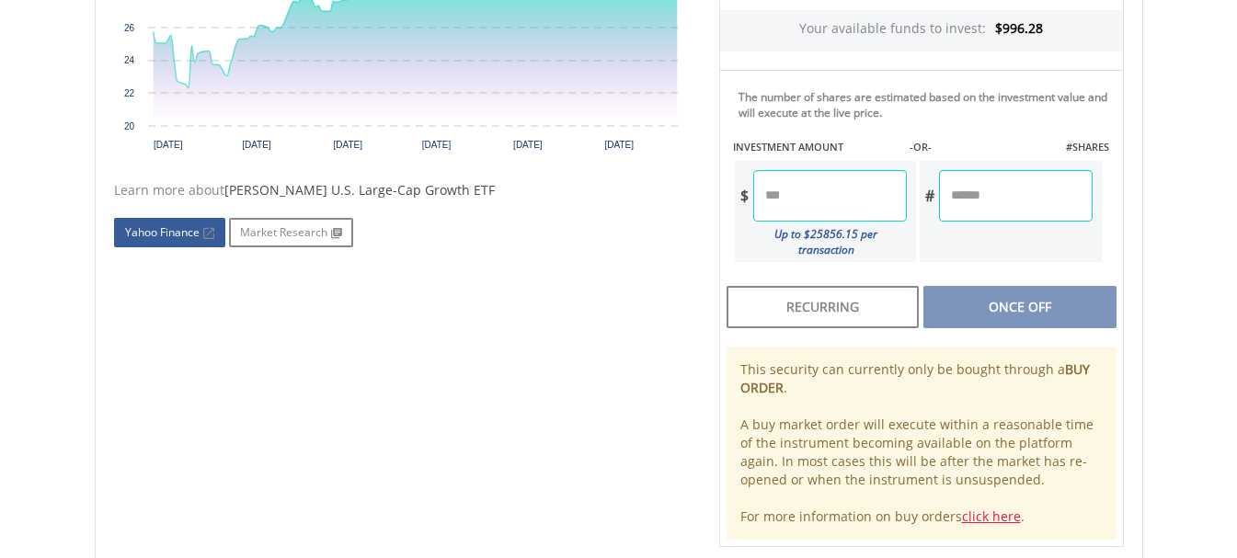
click at [165, 234] on link "Yahoo Finance" at bounding box center [169, 232] width 111 height 29
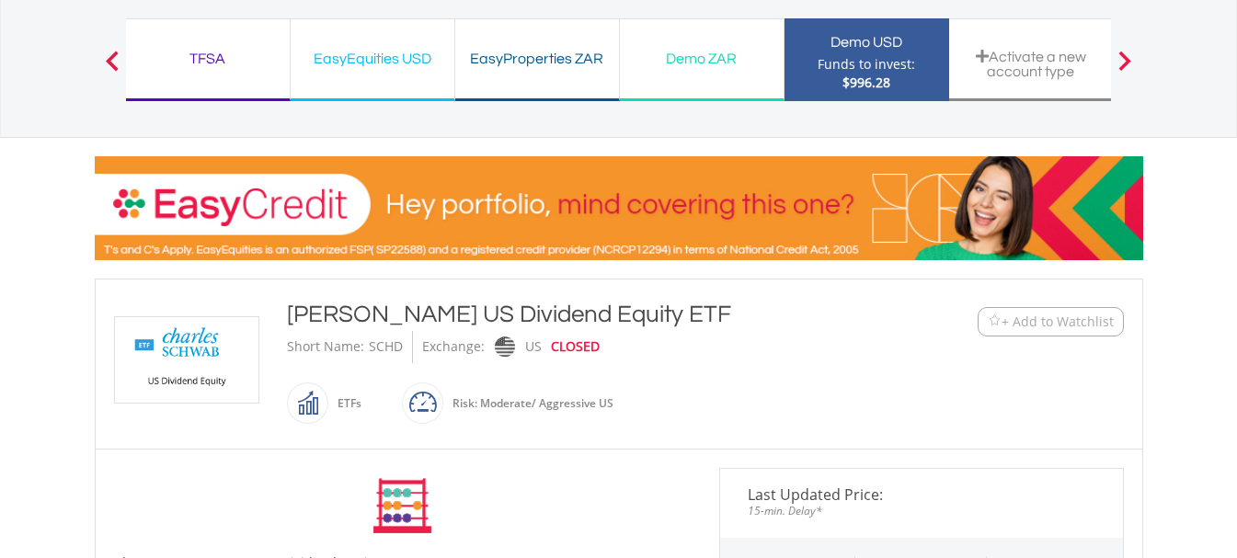
scroll to position [306, 0]
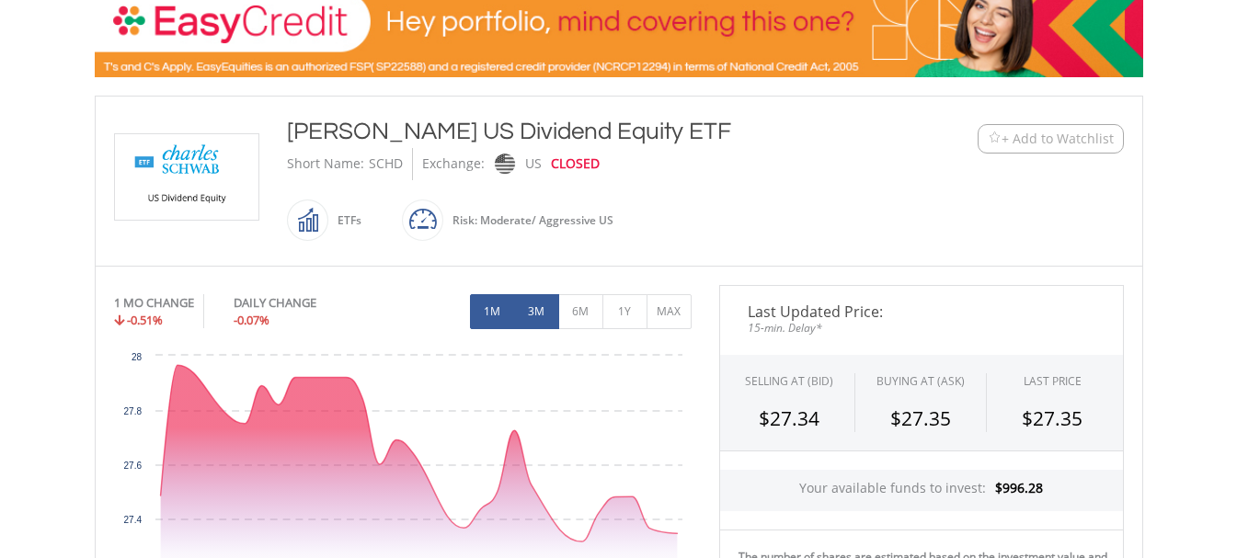
click at [540, 315] on button "3M" at bounding box center [536, 311] width 45 height 35
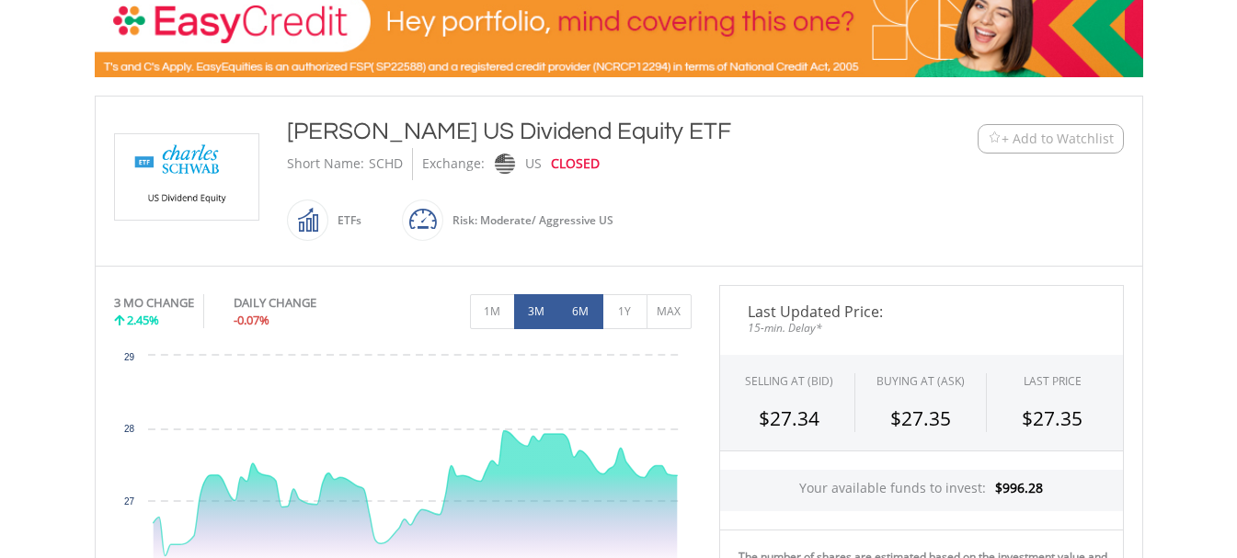
click at [590, 315] on button "6M" at bounding box center [580, 311] width 45 height 35
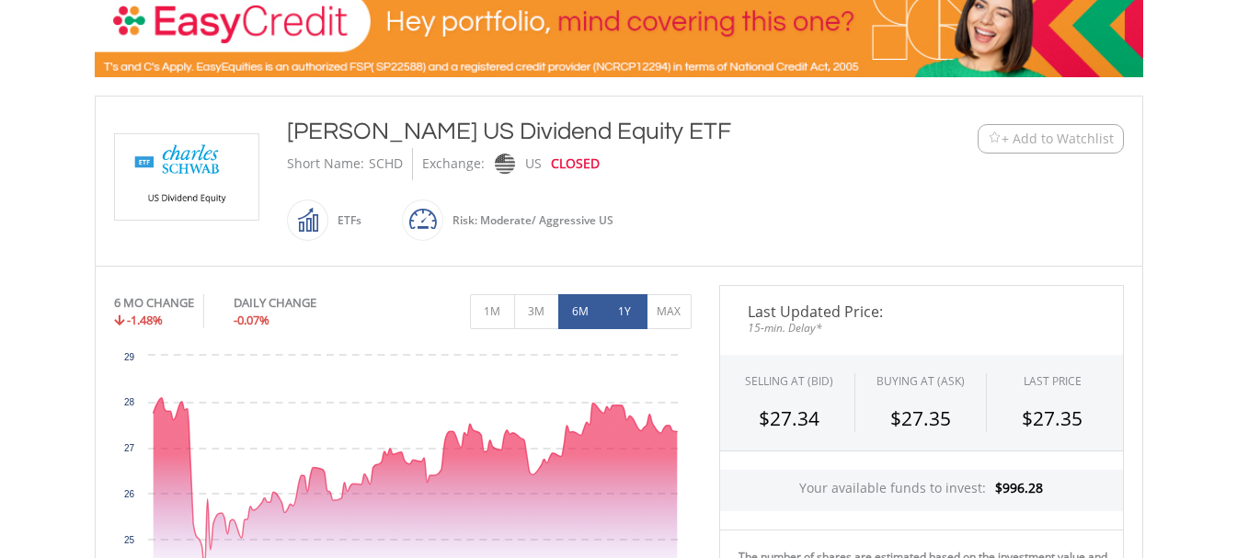
click at [622, 311] on button "1Y" at bounding box center [624, 311] width 45 height 35
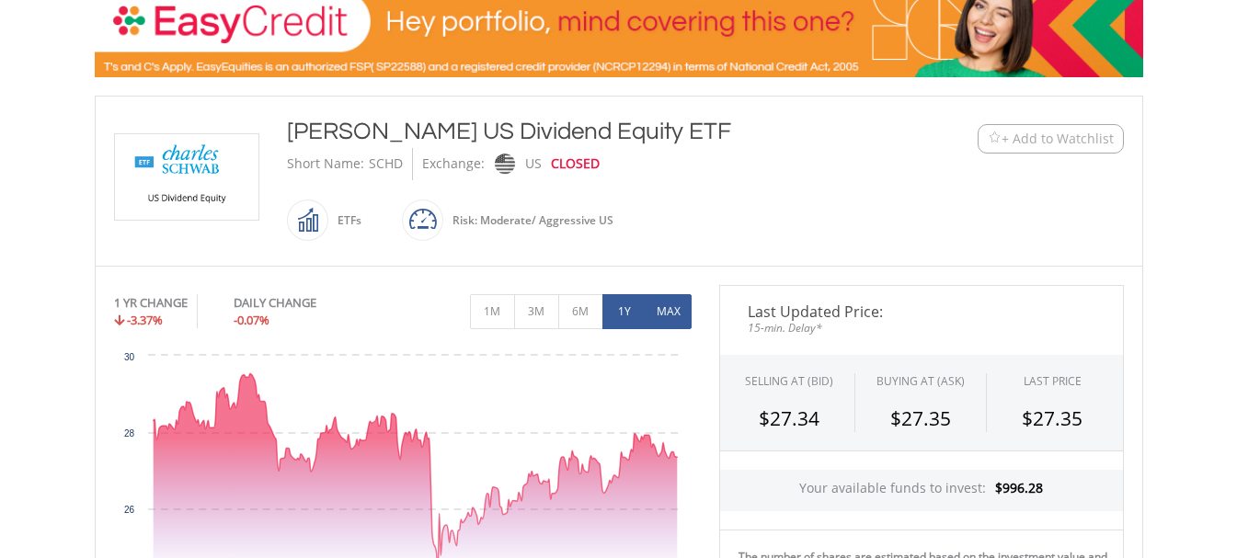
click at [664, 306] on button "MAX" at bounding box center [669, 311] width 45 height 35
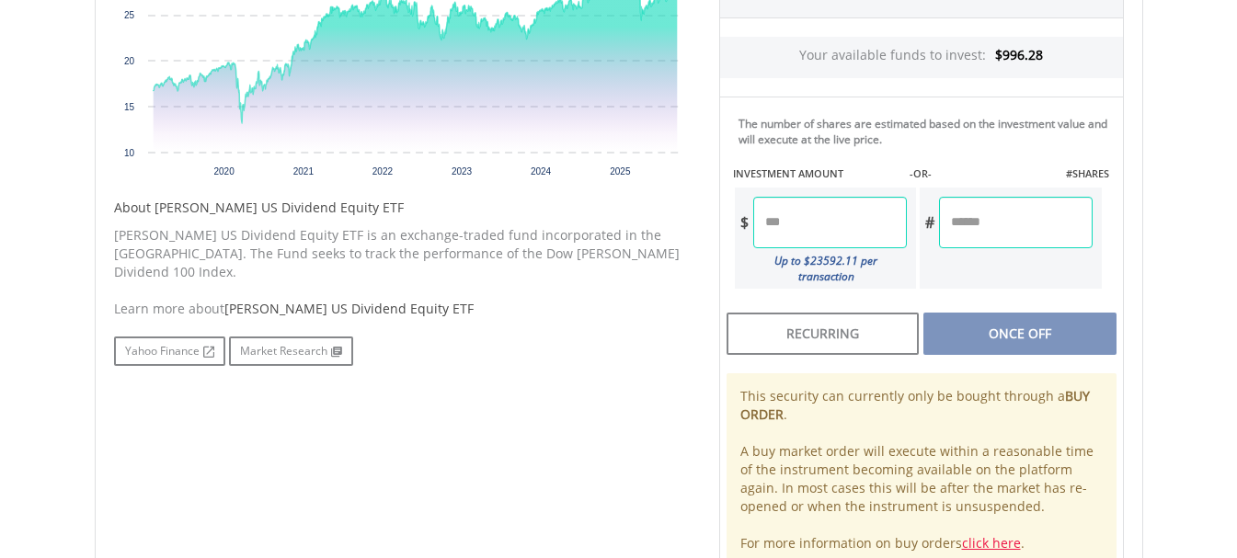
scroll to position [766, 0]
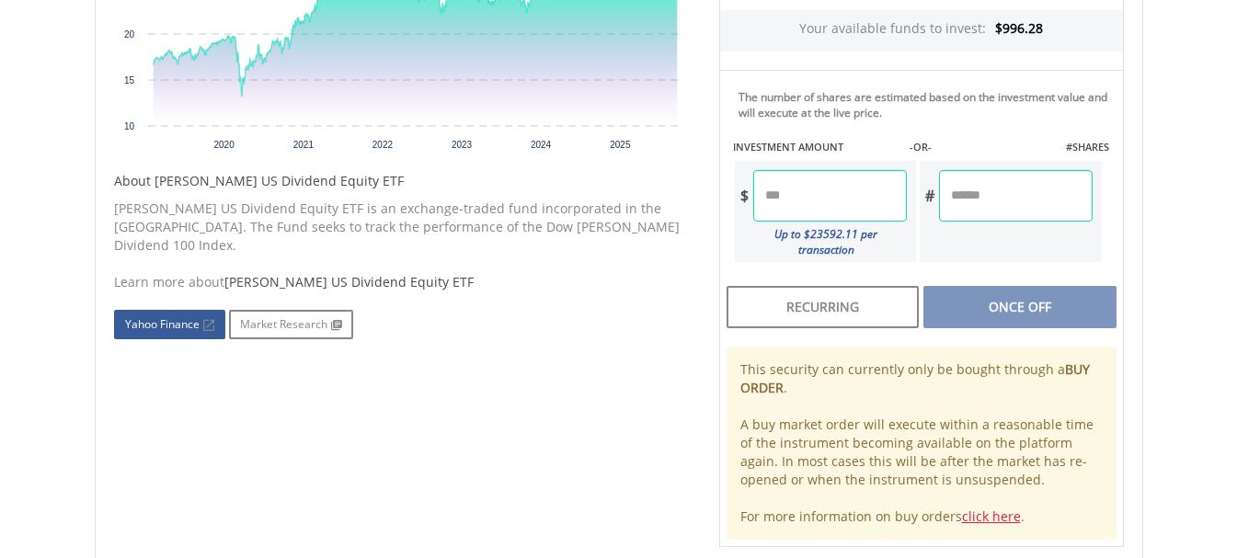
click at [162, 310] on link "Yahoo Finance" at bounding box center [169, 324] width 111 height 29
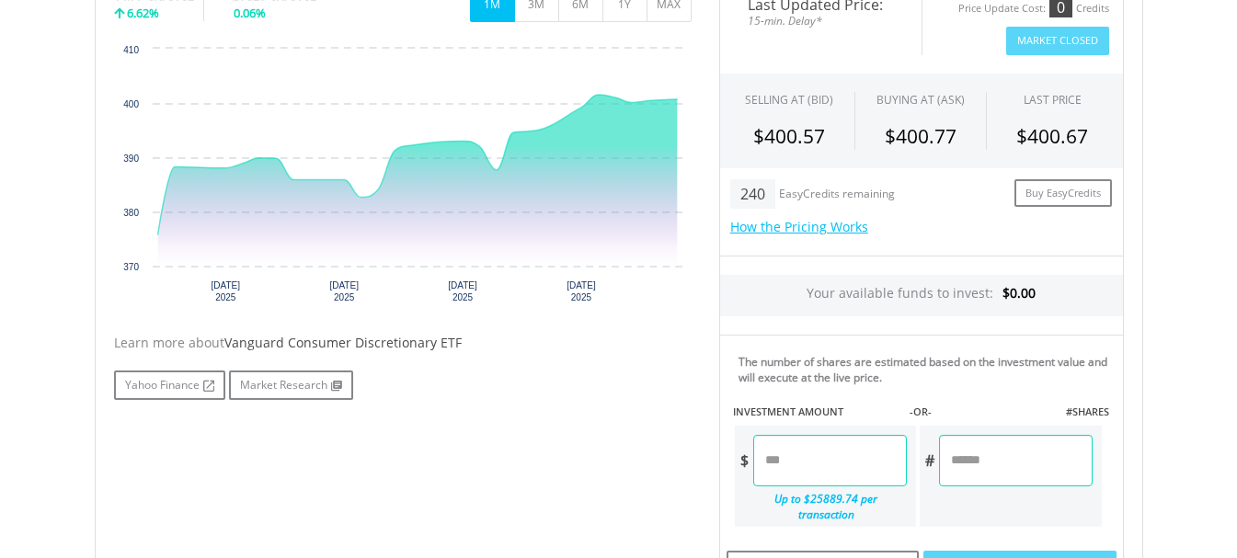
scroll to position [460, 0]
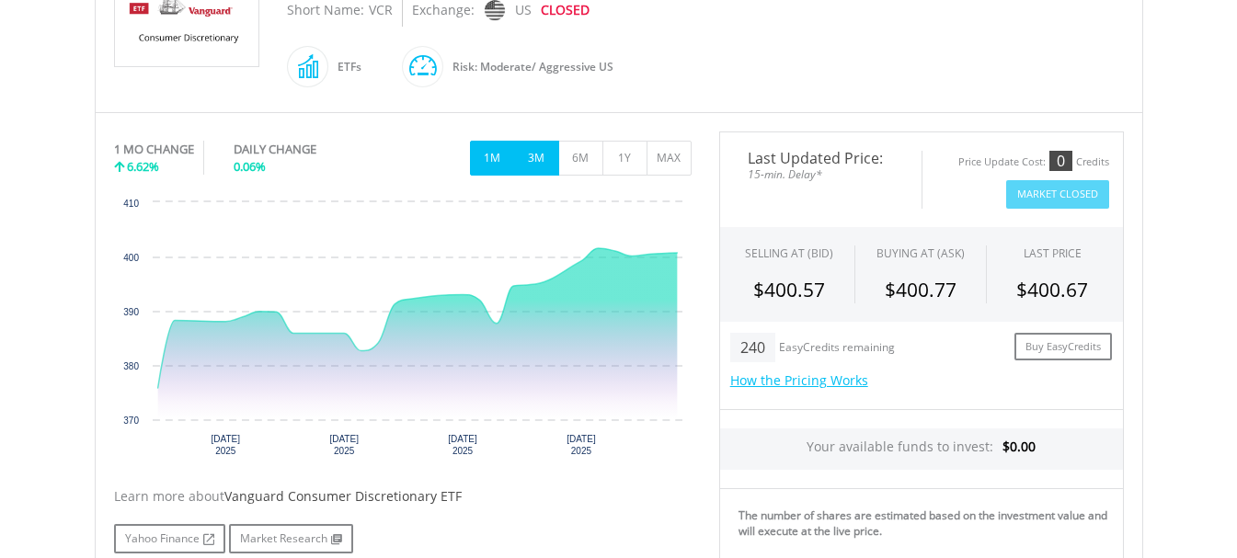
click at [538, 154] on button "3M" at bounding box center [536, 158] width 45 height 35
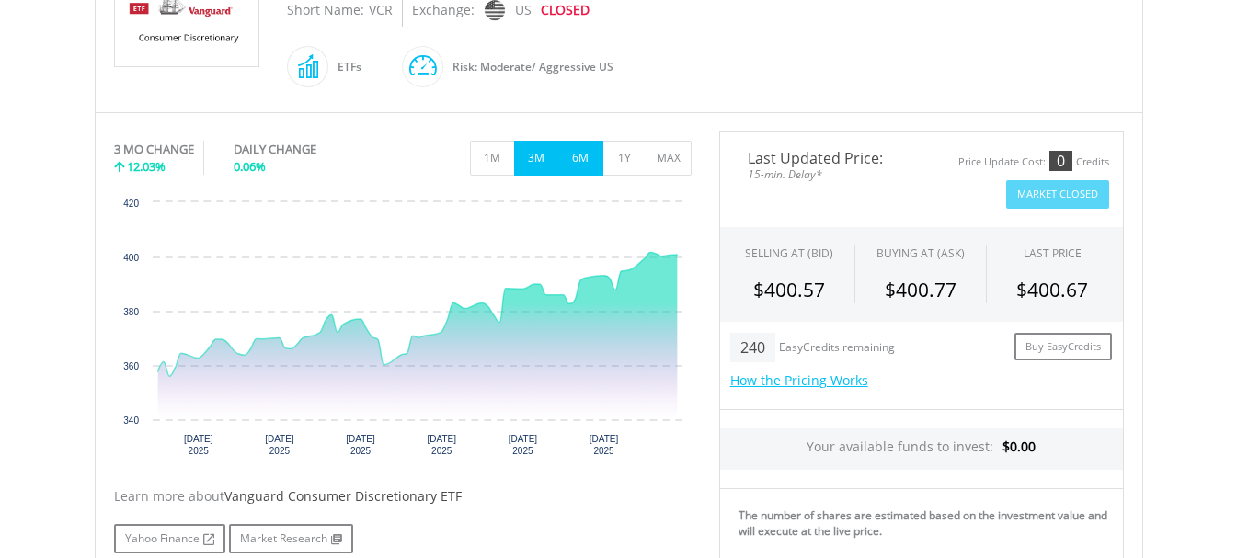
click at [578, 155] on button "6M" at bounding box center [580, 158] width 45 height 35
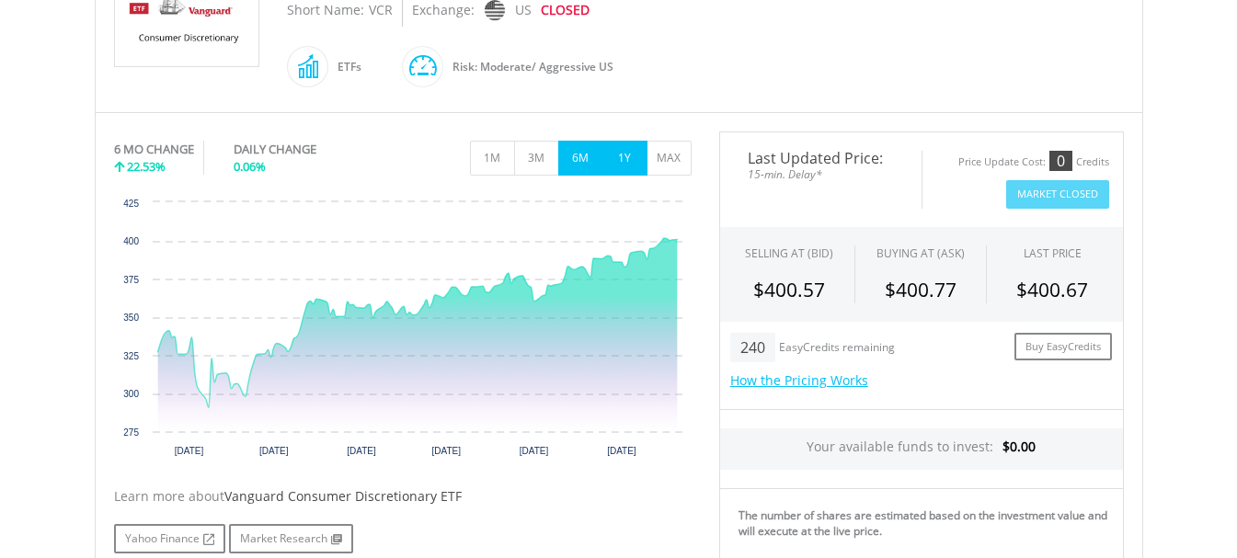
click at [620, 150] on button "1Y" at bounding box center [624, 158] width 45 height 35
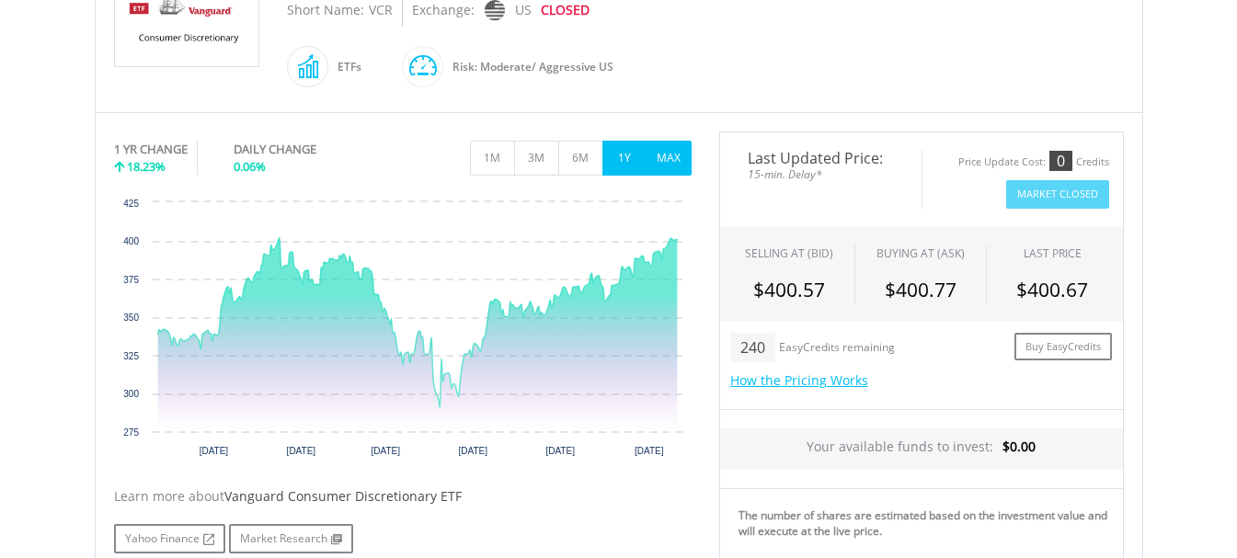
click at [668, 156] on button "MAX" at bounding box center [669, 158] width 45 height 35
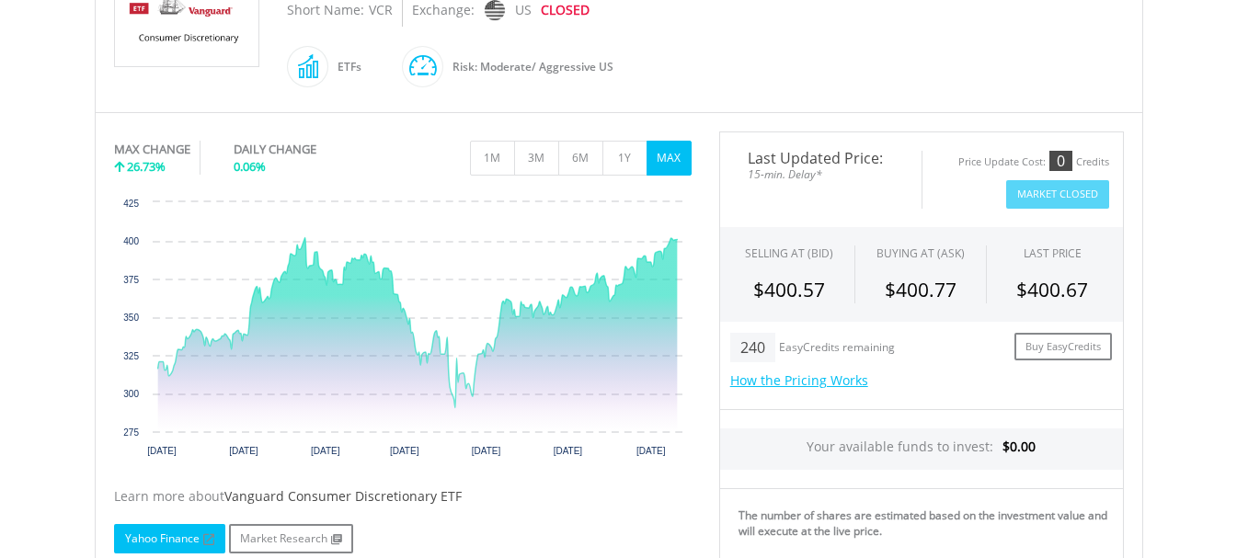
click at [140, 539] on link "Yahoo Finance" at bounding box center [169, 538] width 111 height 29
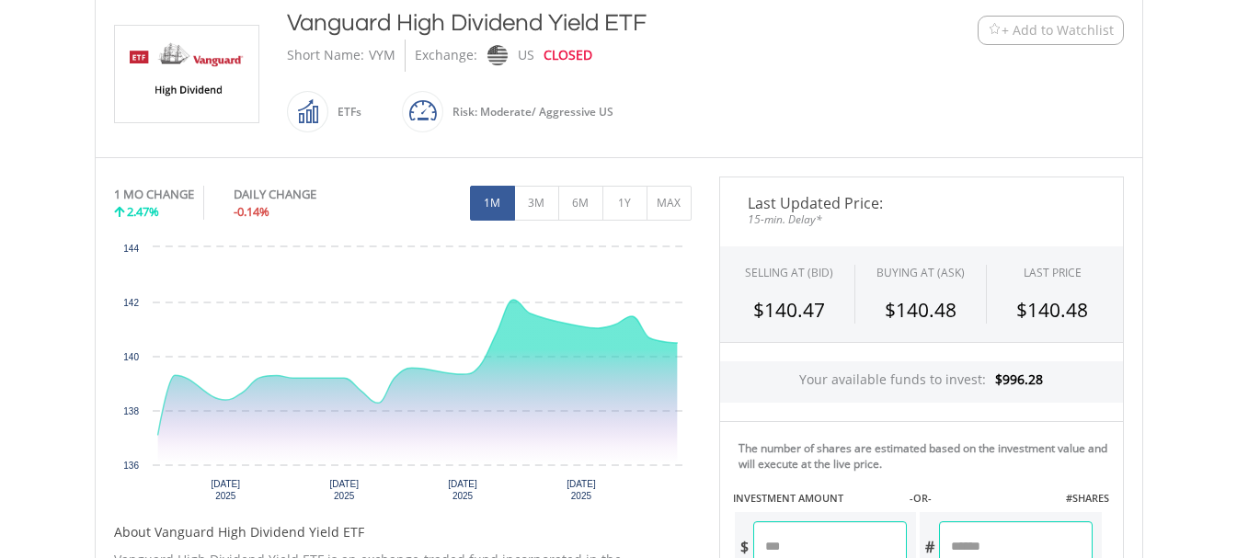
scroll to position [460, 0]
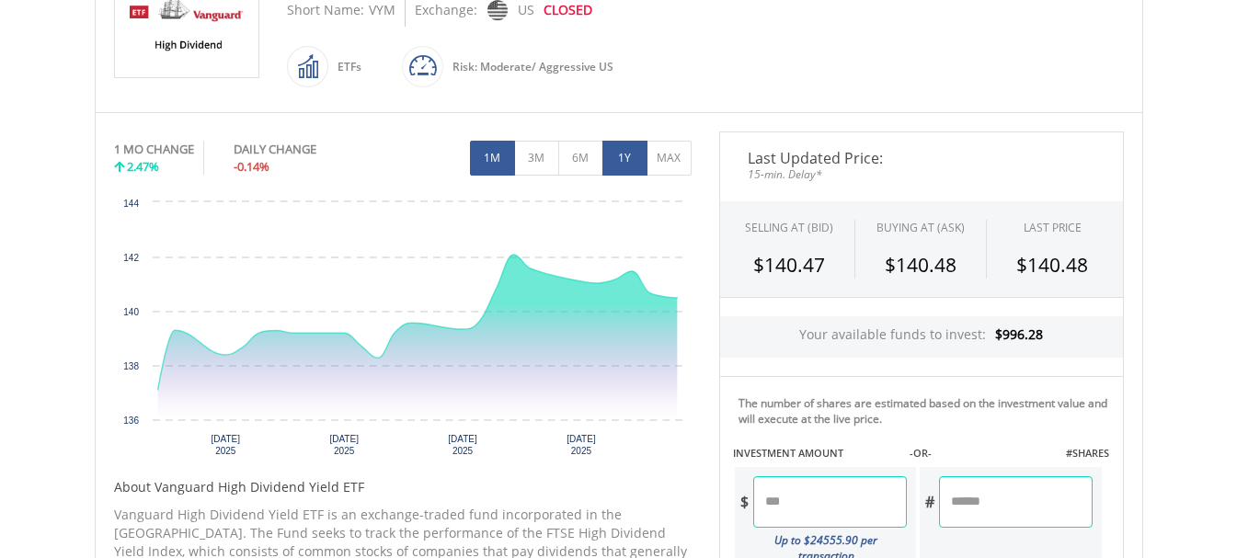
click at [636, 157] on button "1Y" at bounding box center [624, 158] width 45 height 35
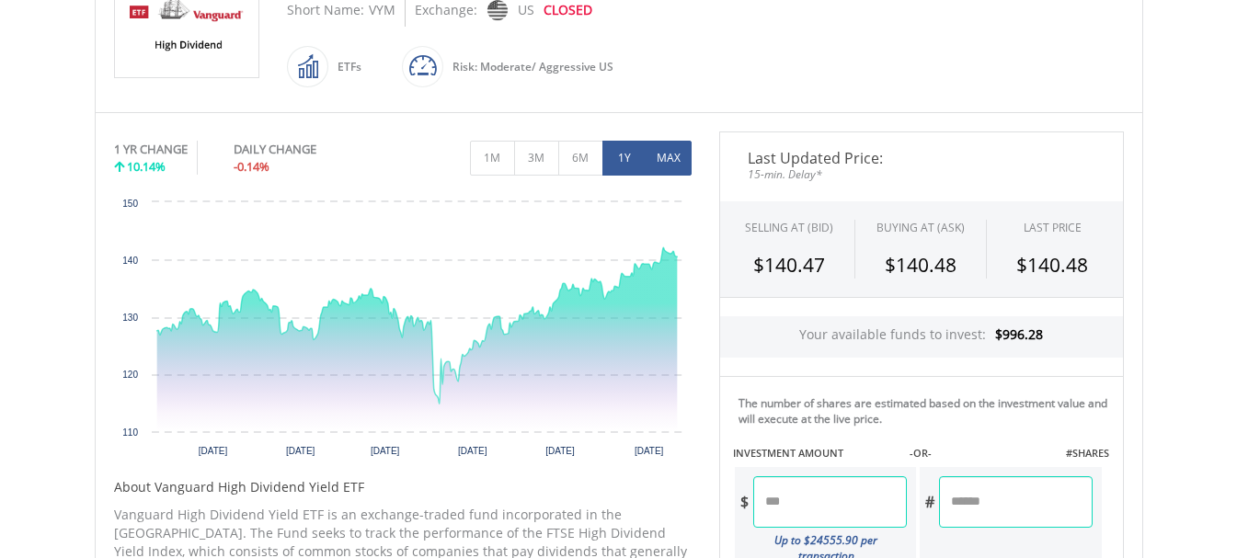
click at [665, 155] on button "MAX" at bounding box center [669, 158] width 45 height 35
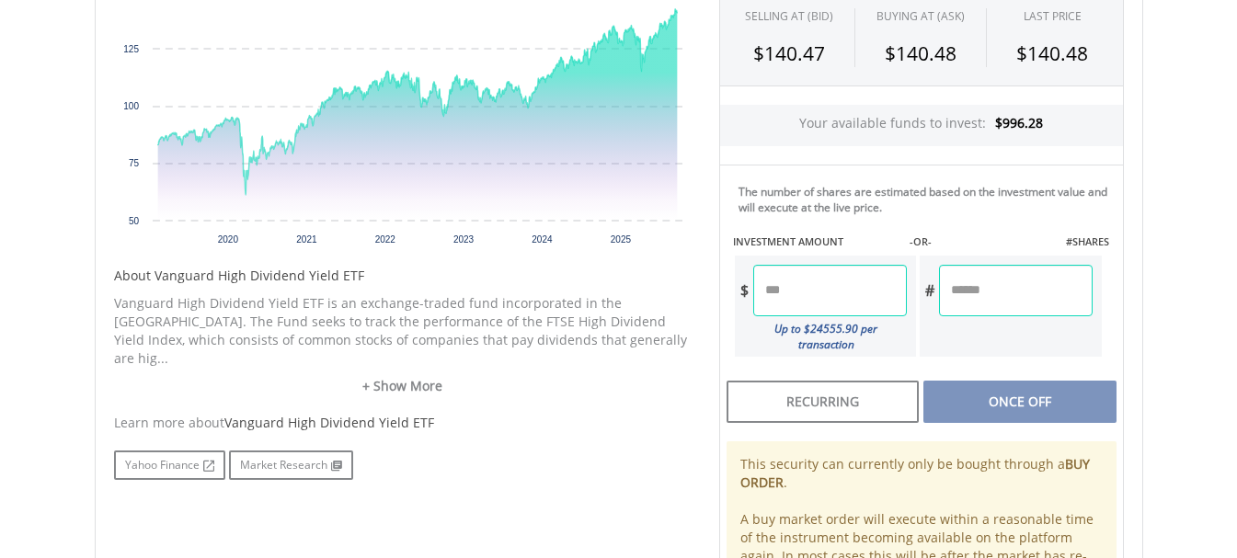
scroll to position [613, 0]
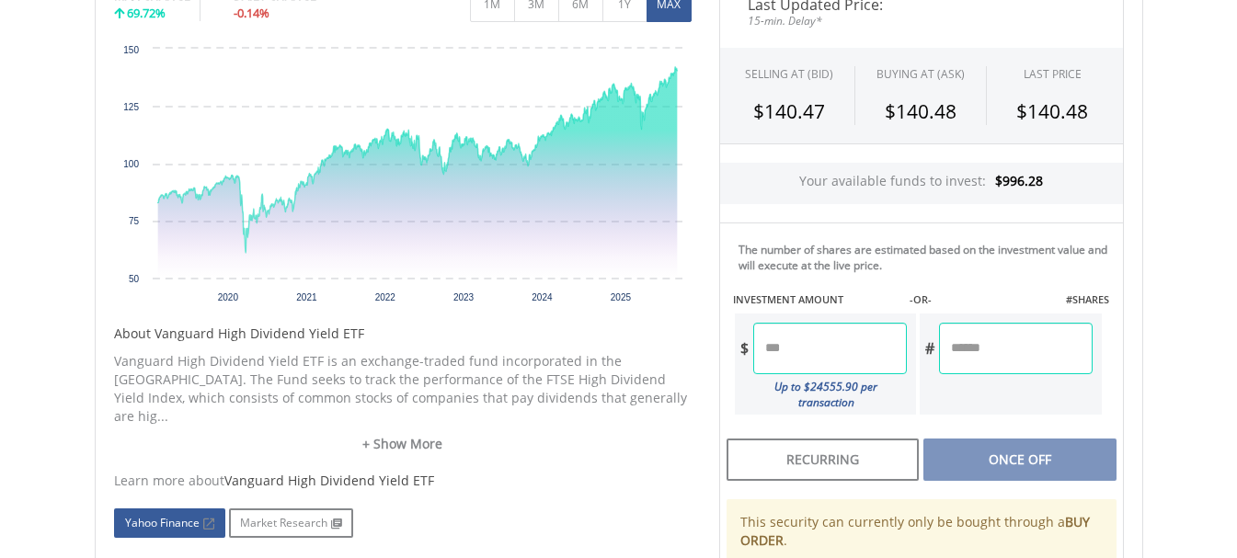
click at [147, 509] on link "Yahoo Finance" at bounding box center [169, 523] width 111 height 29
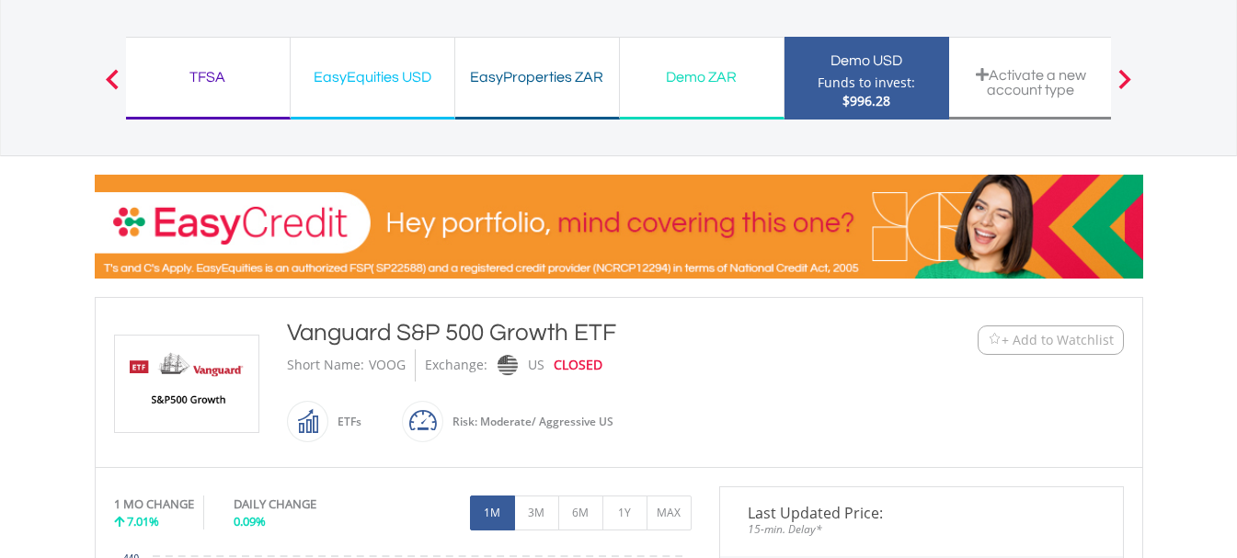
scroll to position [306, 0]
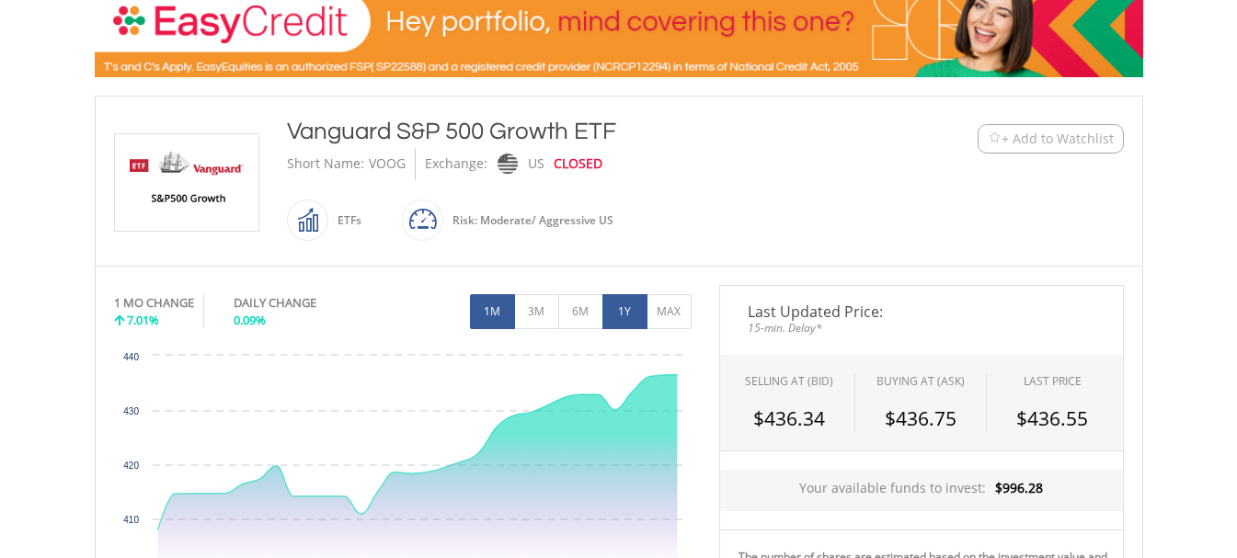
click at [634, 314] on button "1Y" at bounding box center [624, 311] width 45 height 35
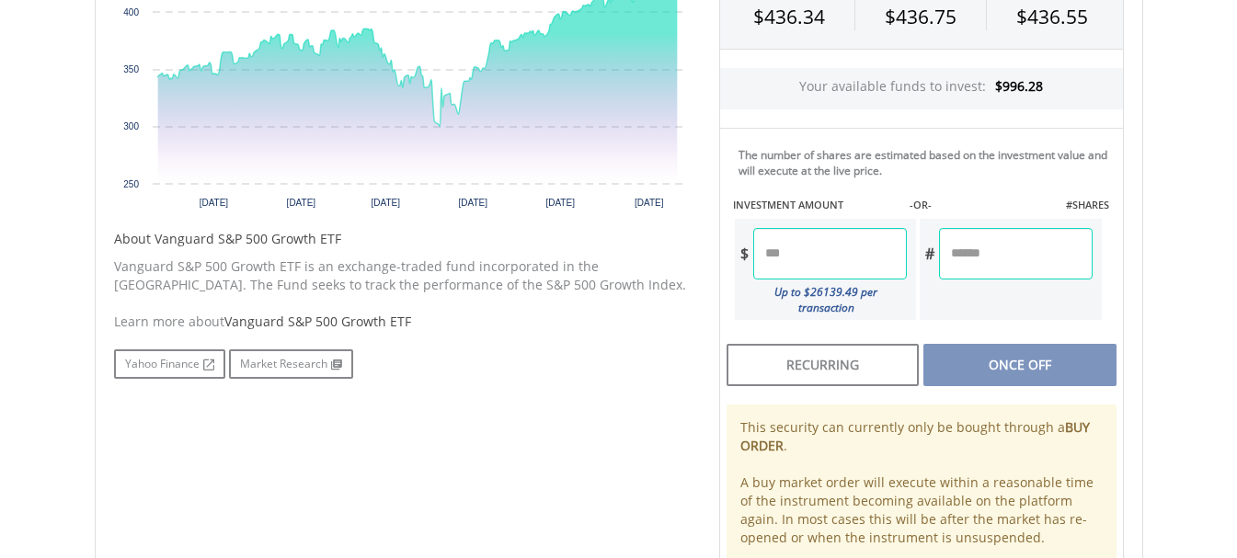
scroll to position [766, 0]
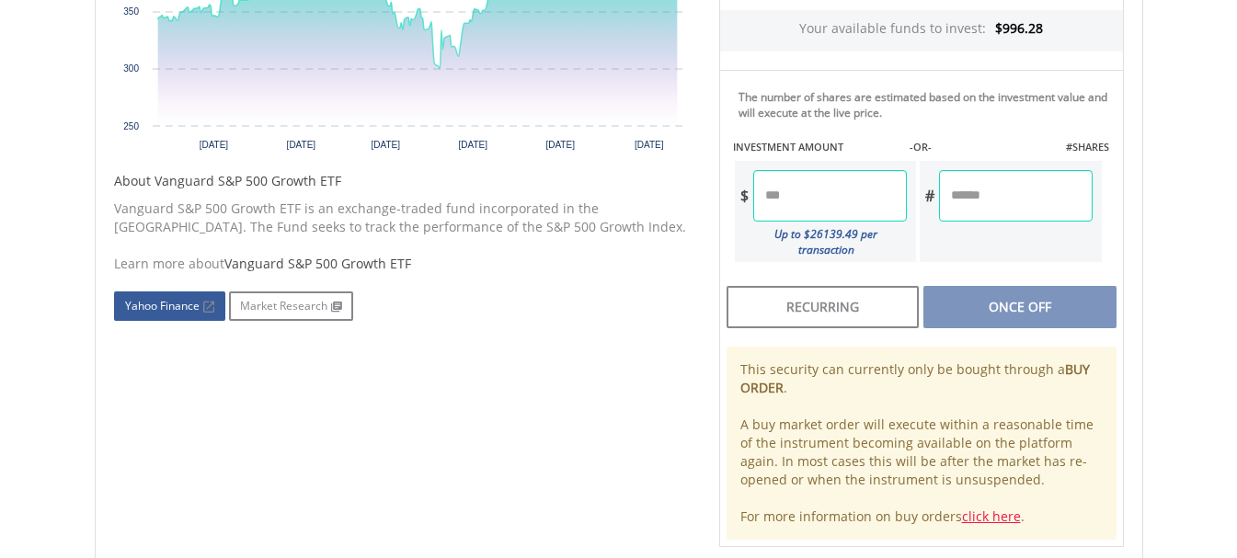
click at [172, 303] on link "Yahoo Finance" at bounding box center [169, 306] width 111 height 29
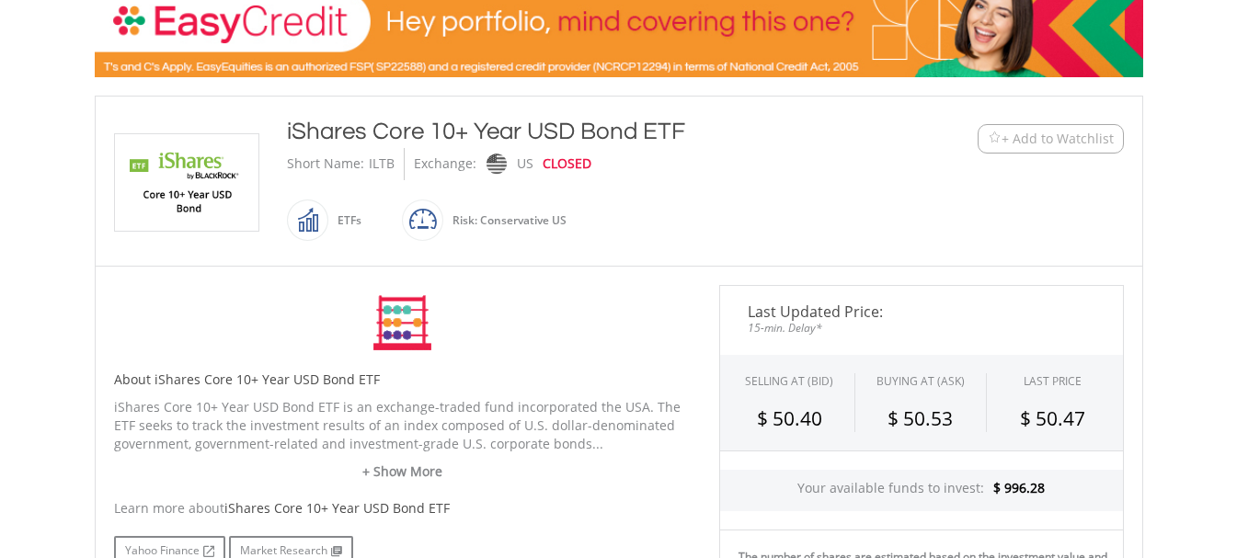
scroll to position [460, 0]
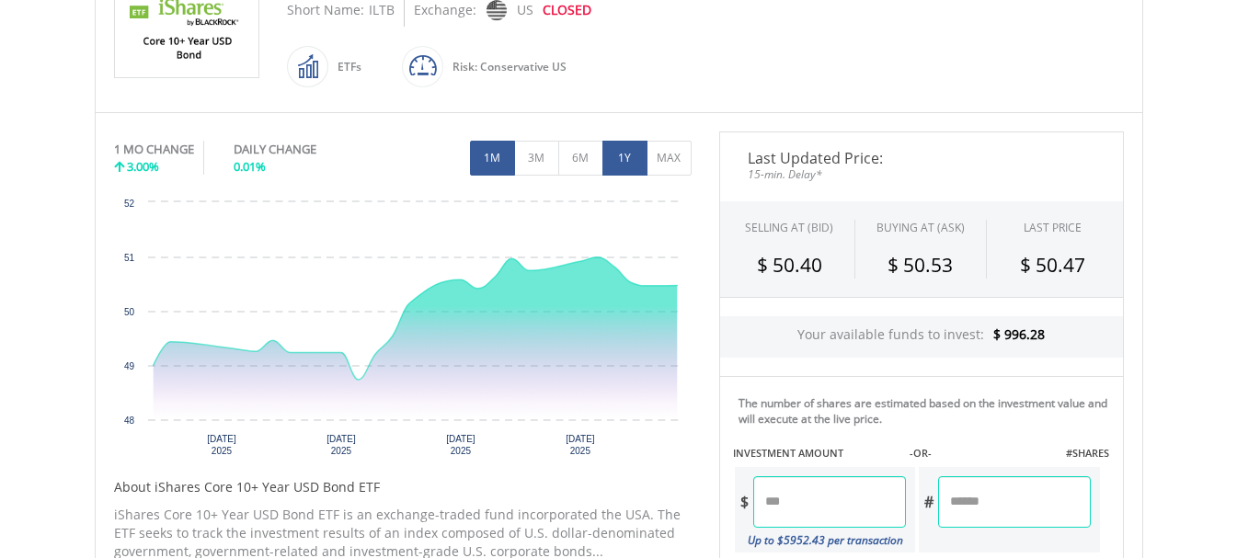
click at [634, 161] on button "1Y" at bounding box center [624, 158] width 45 height 35
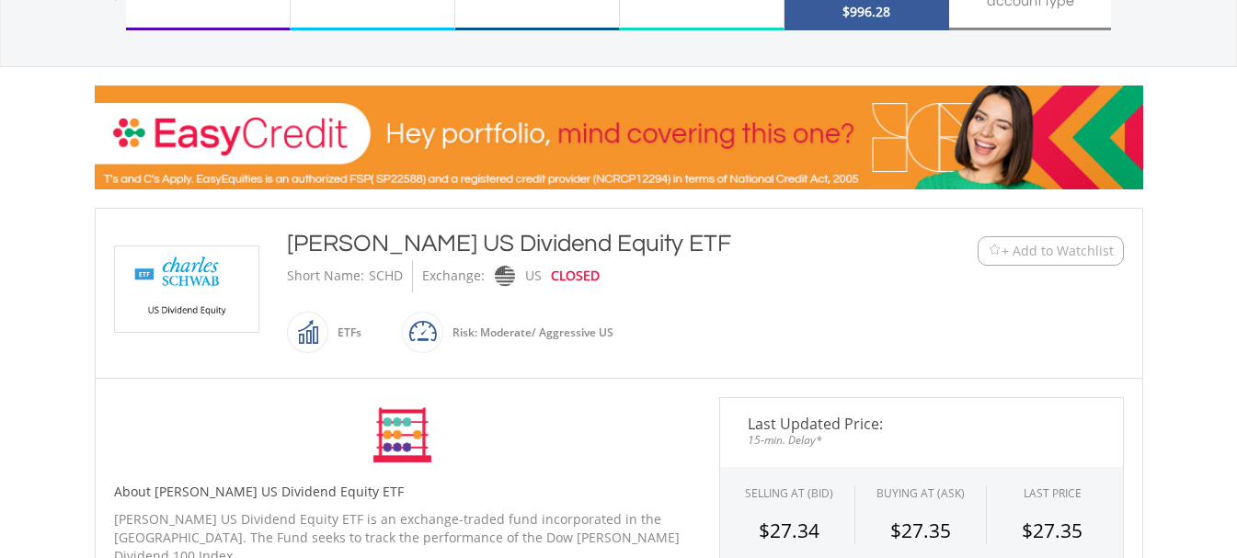
scroll to position [306, 0]
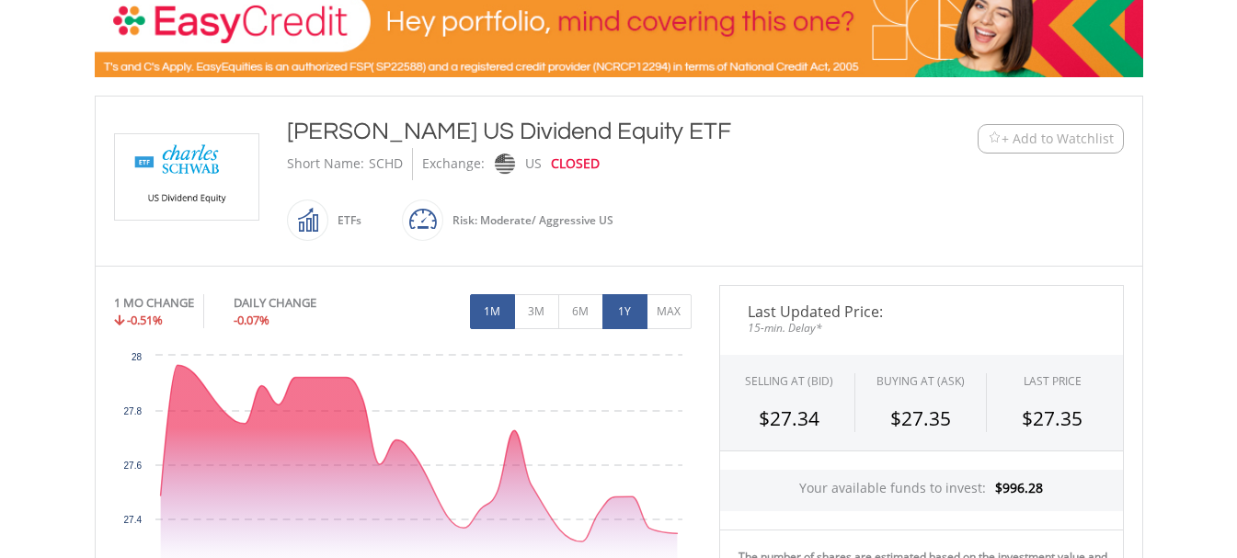
click at [622, 306] on button "1Y" at bounding box center [624, 311] width 45 height 35
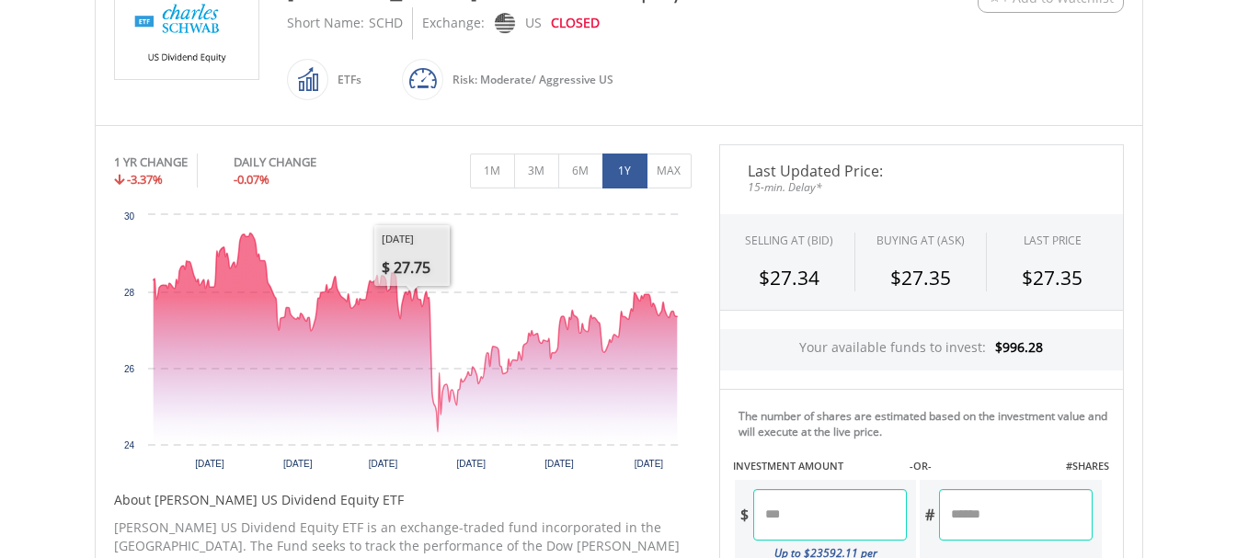
scroll to position [613, 0]
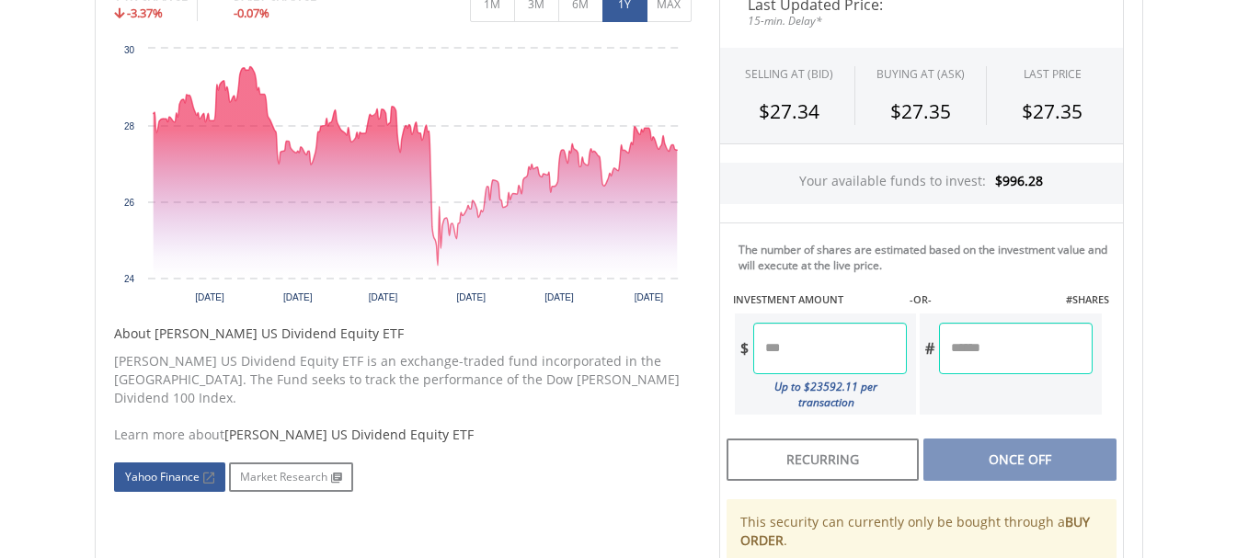
click at [198, 463] on link "Yahoo Finance" at bounding box center [169, 477] width 111 height 29
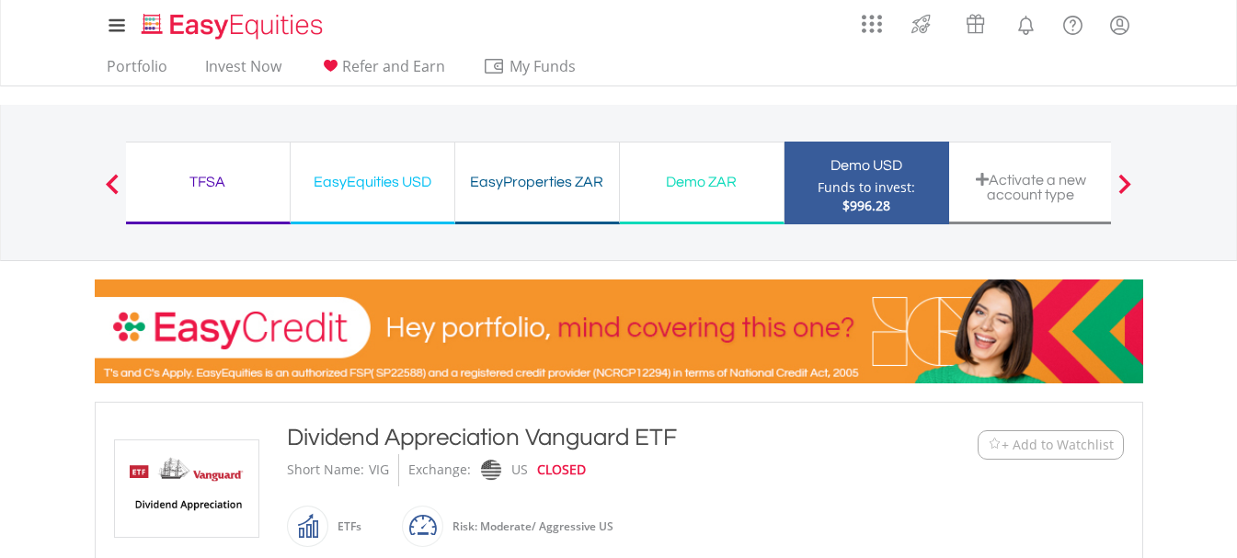
scroll to position [306, 0]
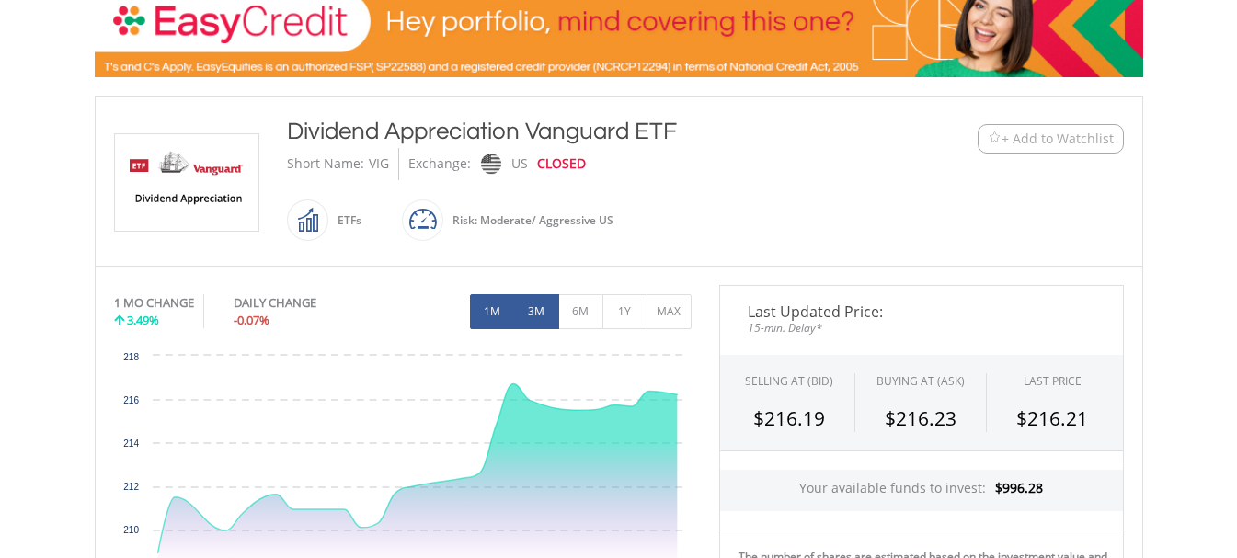
click at [540, 316] on button "3M" at bounding box center [536, 311] width 45 height 35
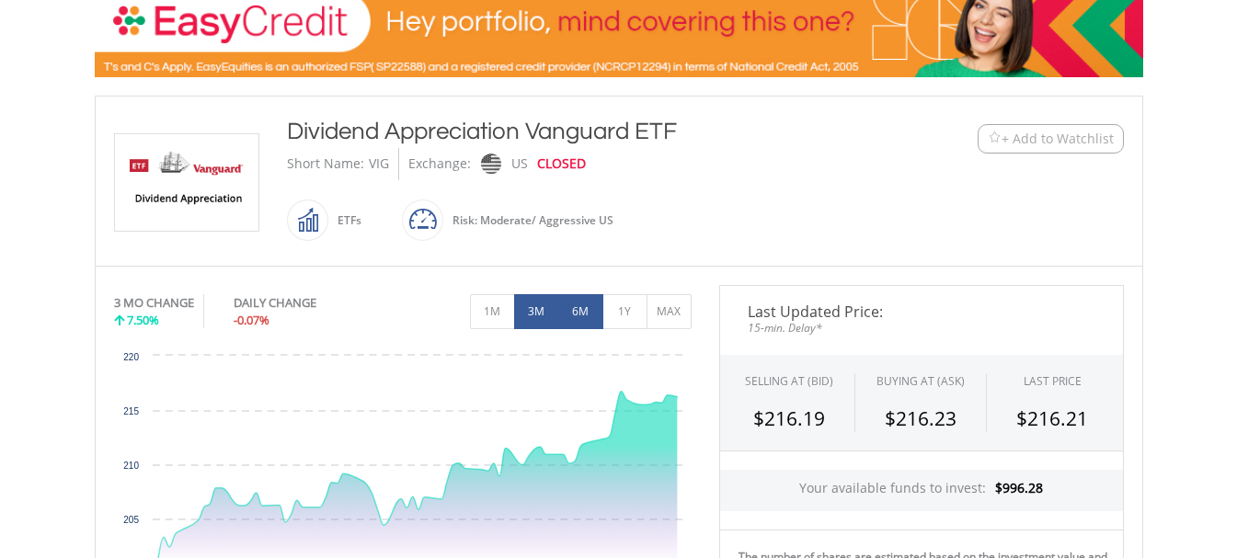
click at [579, 316] on button "6M" at bounding box center [580, 311] width 45 height 35
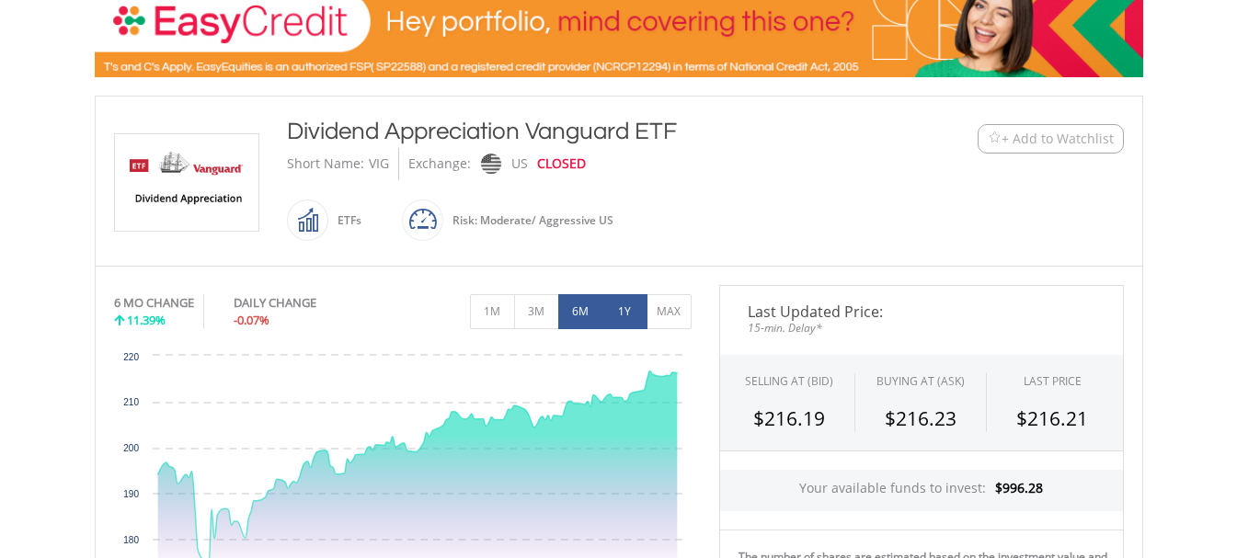
click at [625, 315] on button "1Y" at bounding box center [624, 311] width 45 height 35
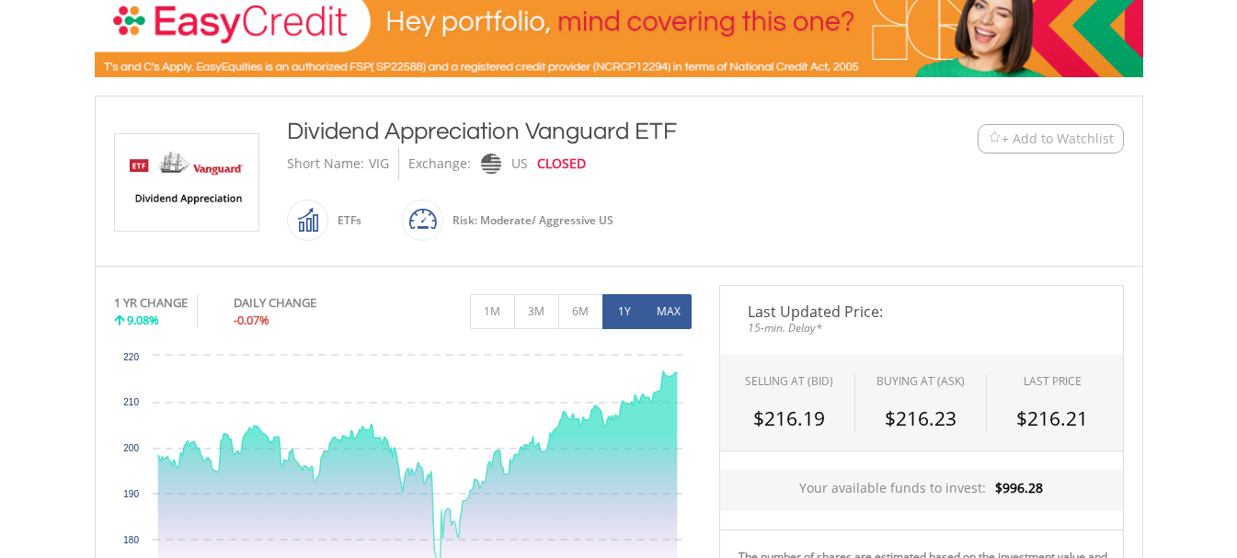
click at [664, 312] on button "MAX" at bounding box center [669, 311] width 45 height 35
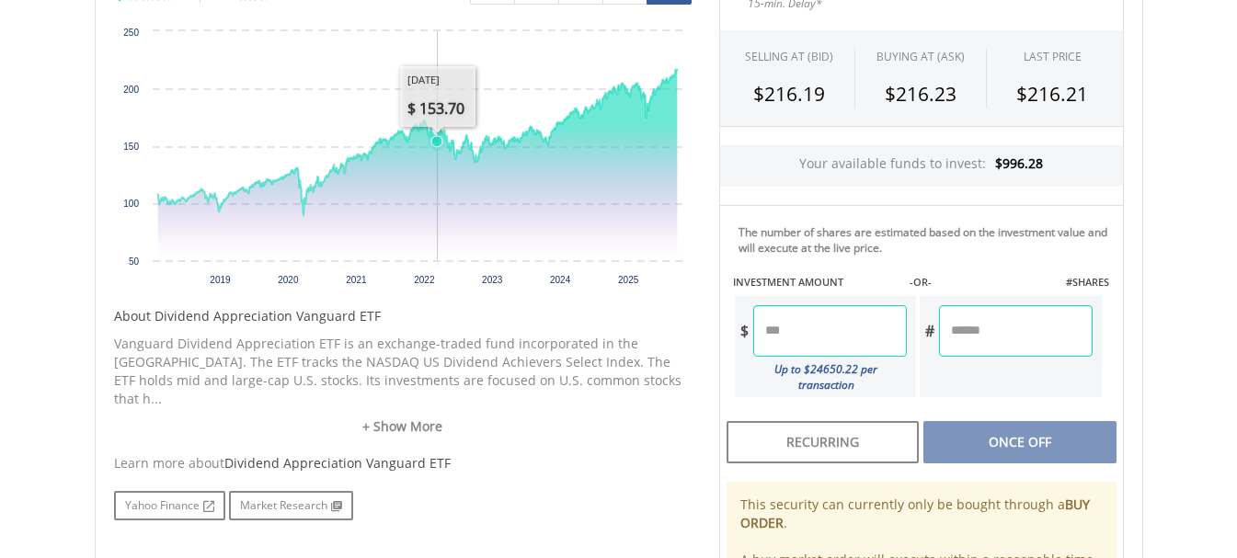
scroll to position [766, 0]
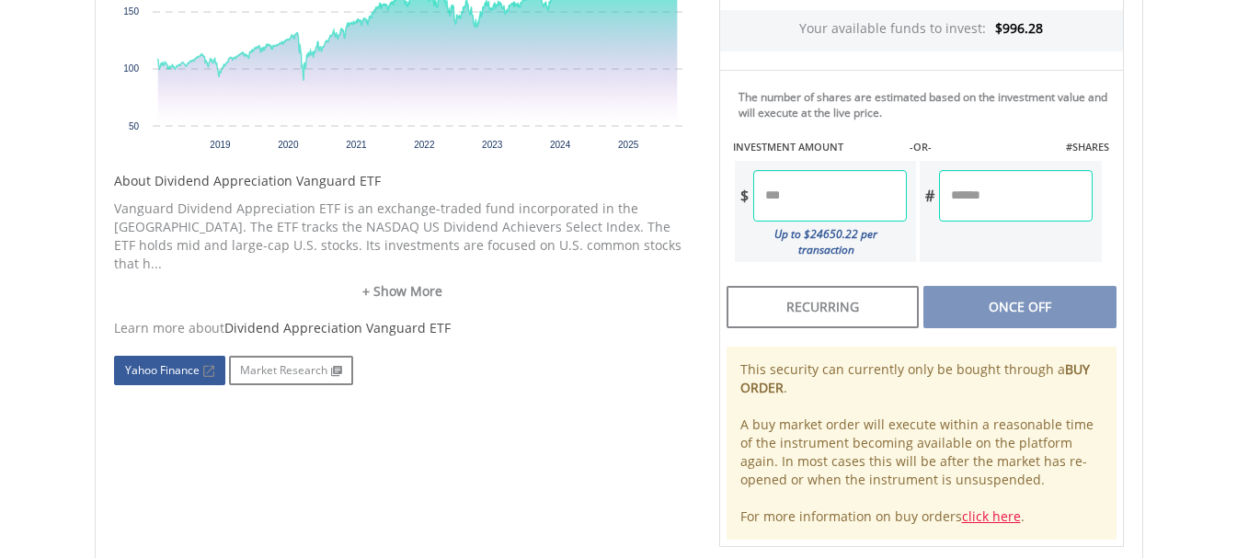
click at [187, 356] on link "Yahoo Finance" at bounding box center [169, 370] width 111 height 29
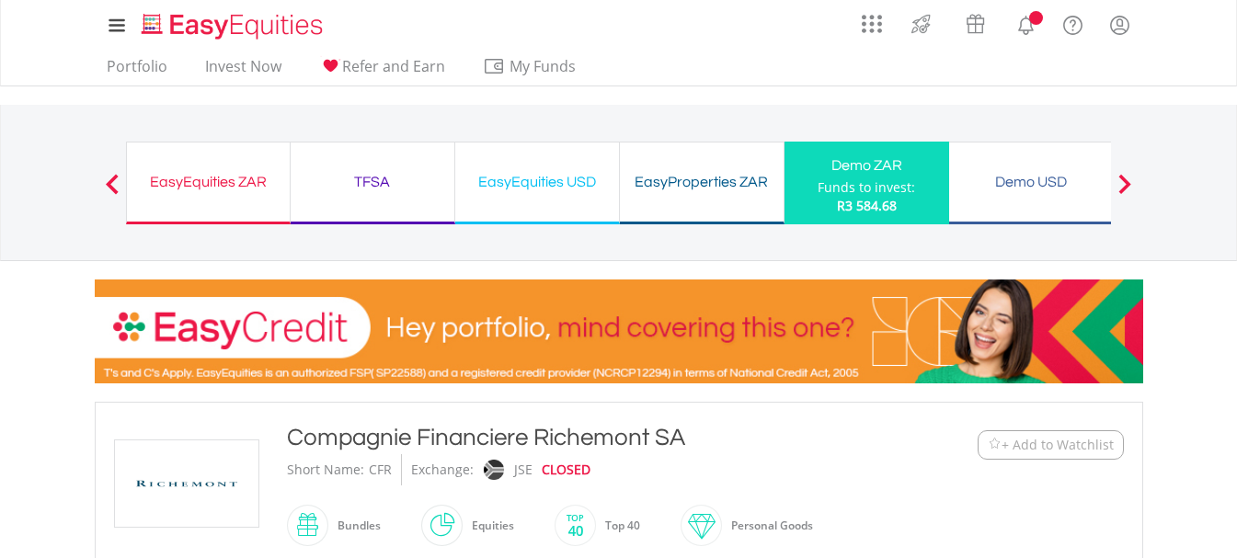
scroll to position [460, 0]
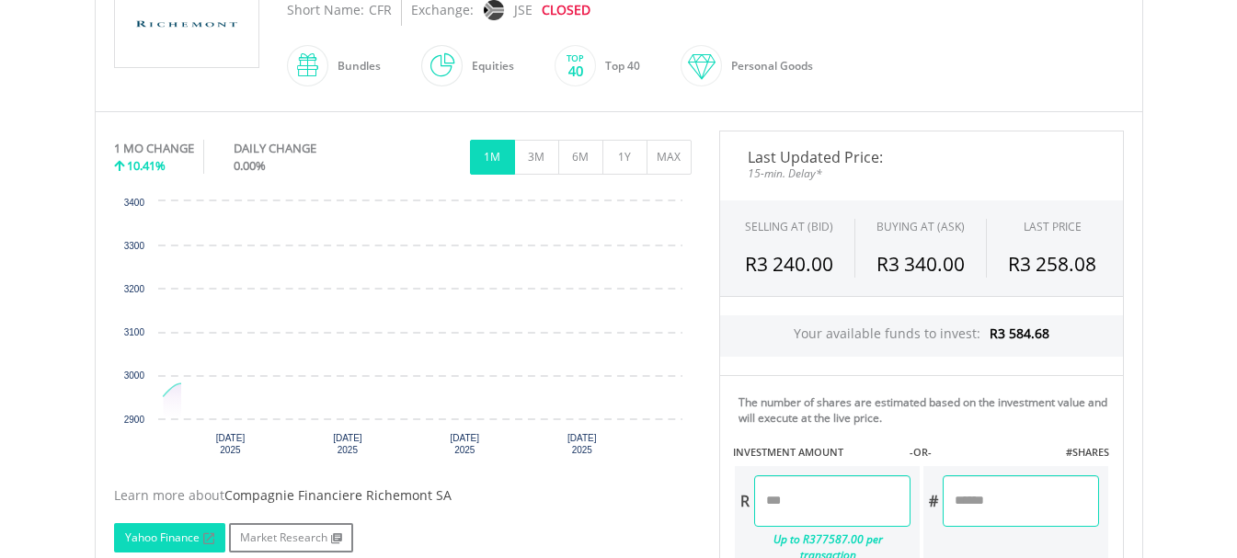
click at [192, 275] on rect "Interactive chart" at bounding box center [403, 330] width 578 height 276
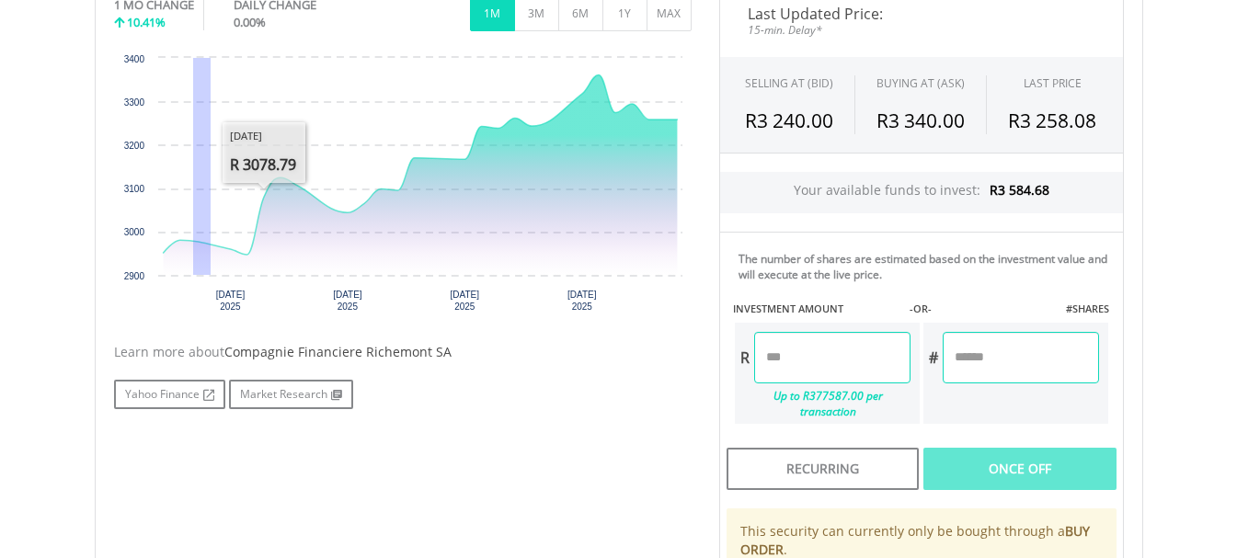
scroll to position [766, 0]
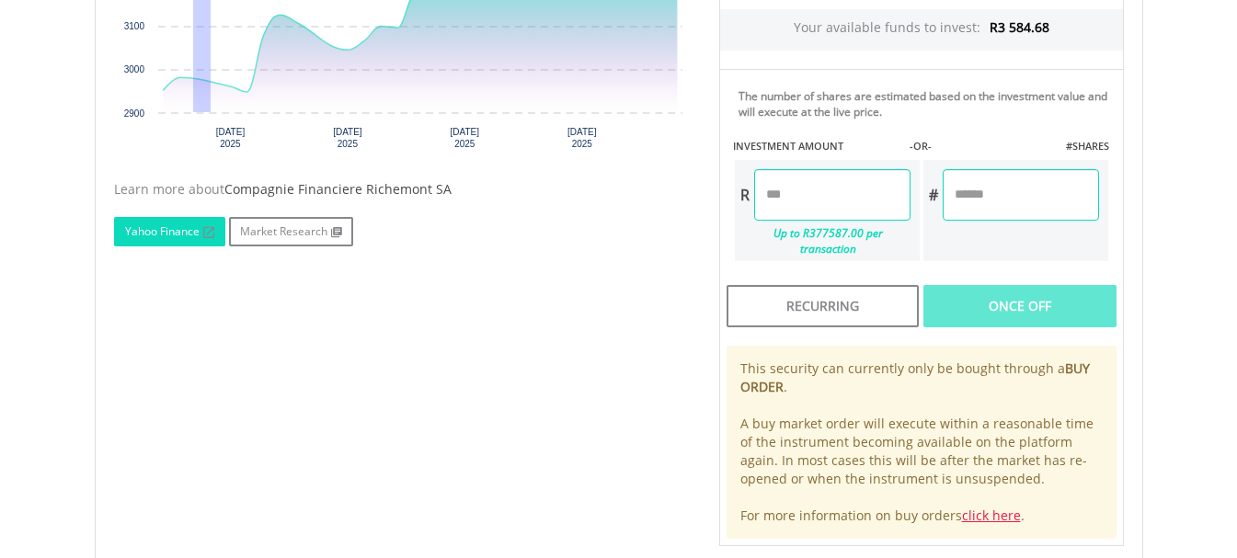
click at [146, 236] on link "Yahoo Finance" at bounding box center [169, 231] width 111 height 29
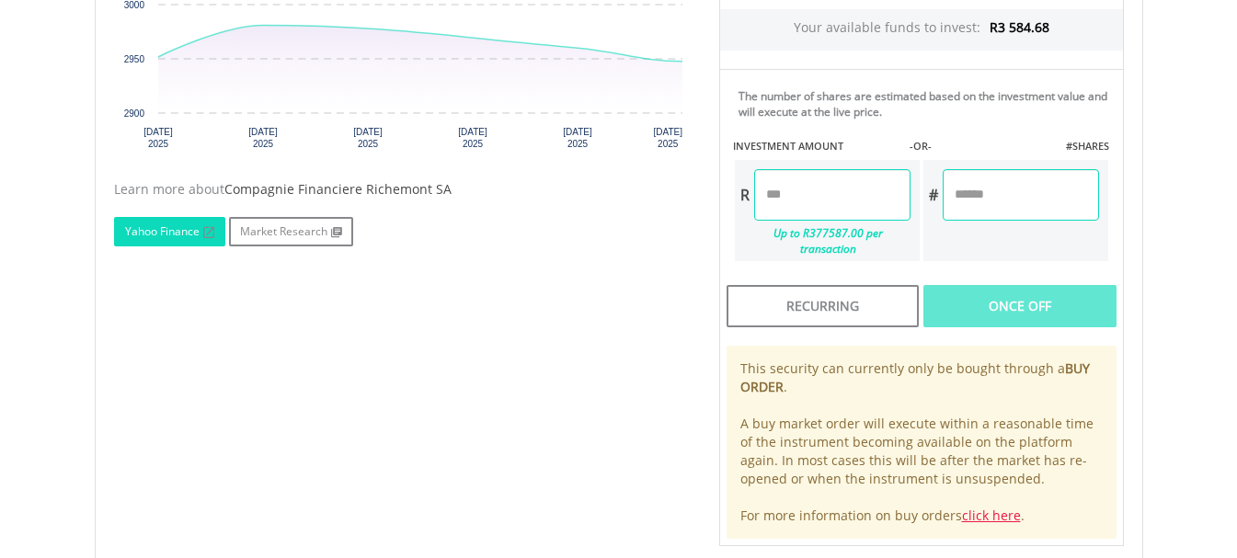
click at [148, 230] on link "Yahoo Finance" at bounding box center [169, 231] width 111 height 29
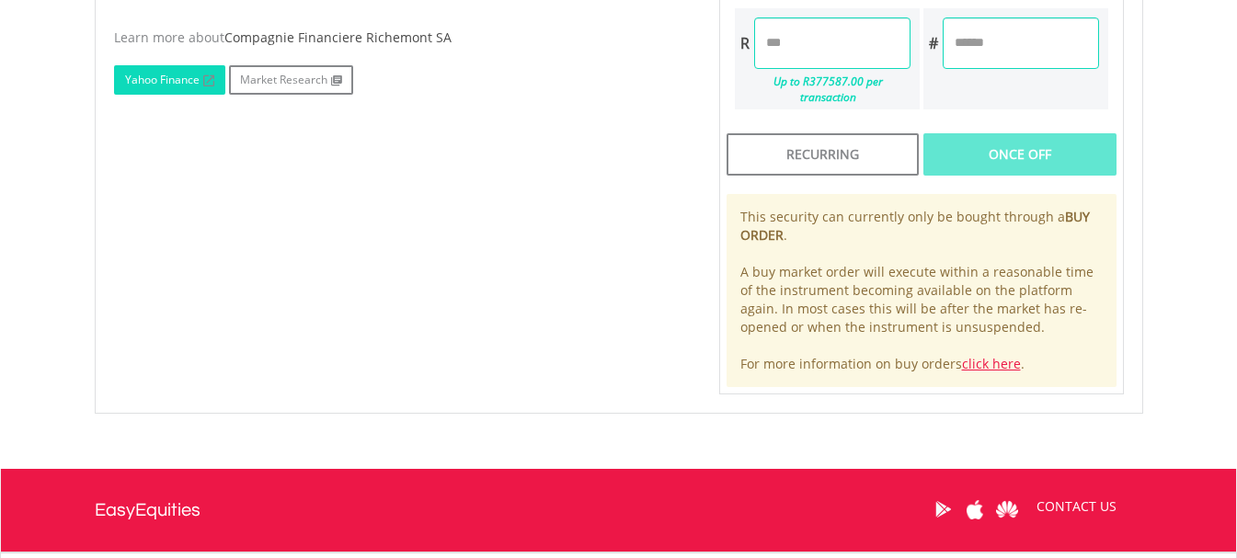
scroll to position [920, 0]
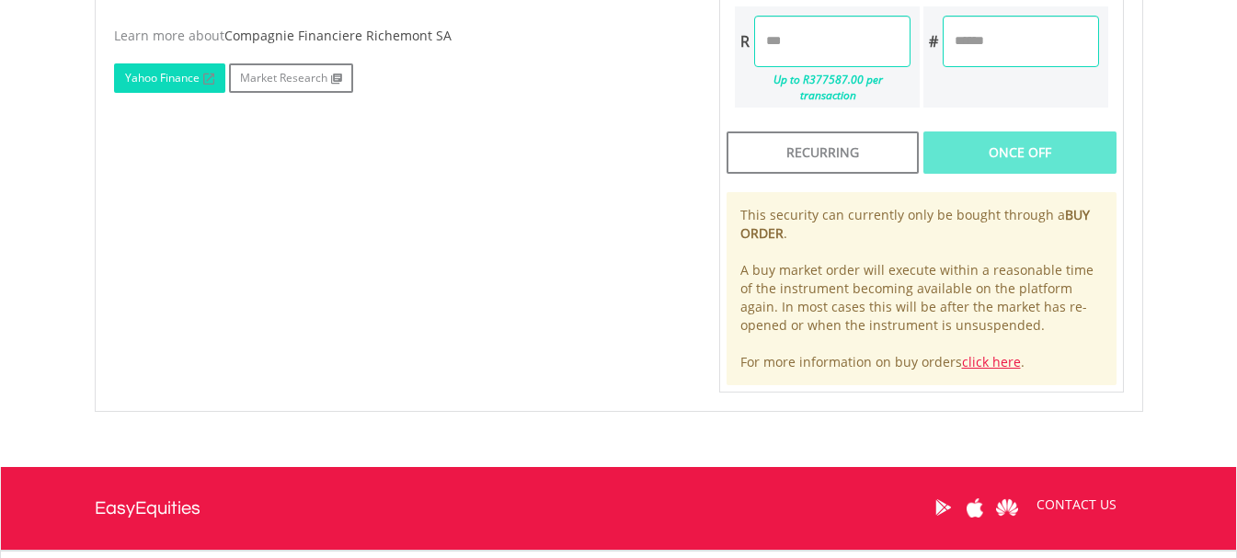
click at [150, 75] on link "Yahoo Finance" at bounding box center [169, 77] width 111 height 29
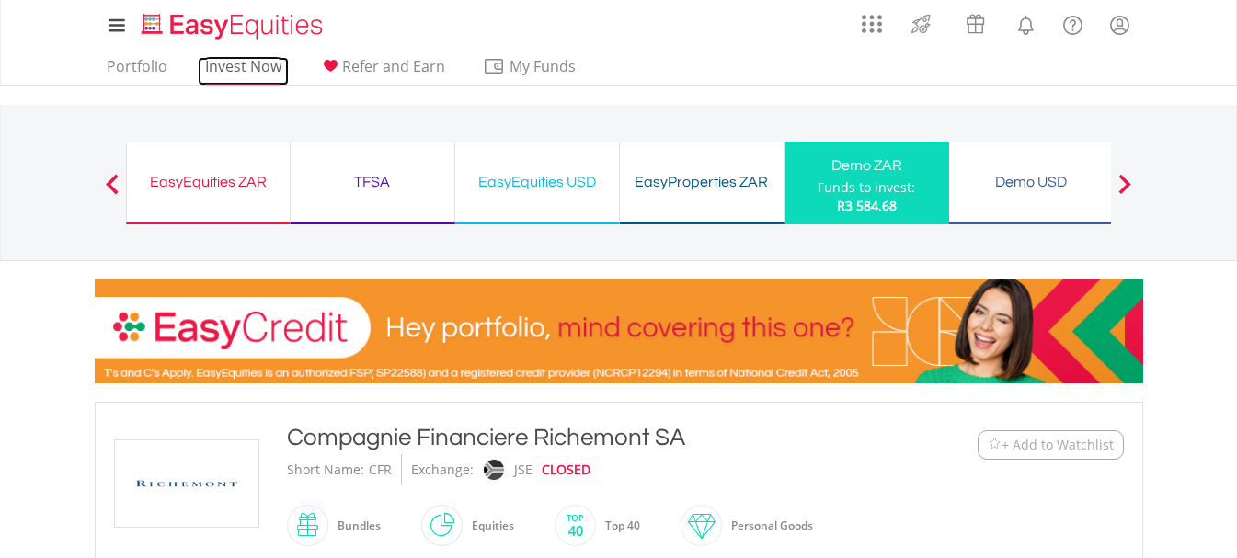
click at [225, 71] on link "Invest Now" at bounding box center [243, 71] width 91 height 29
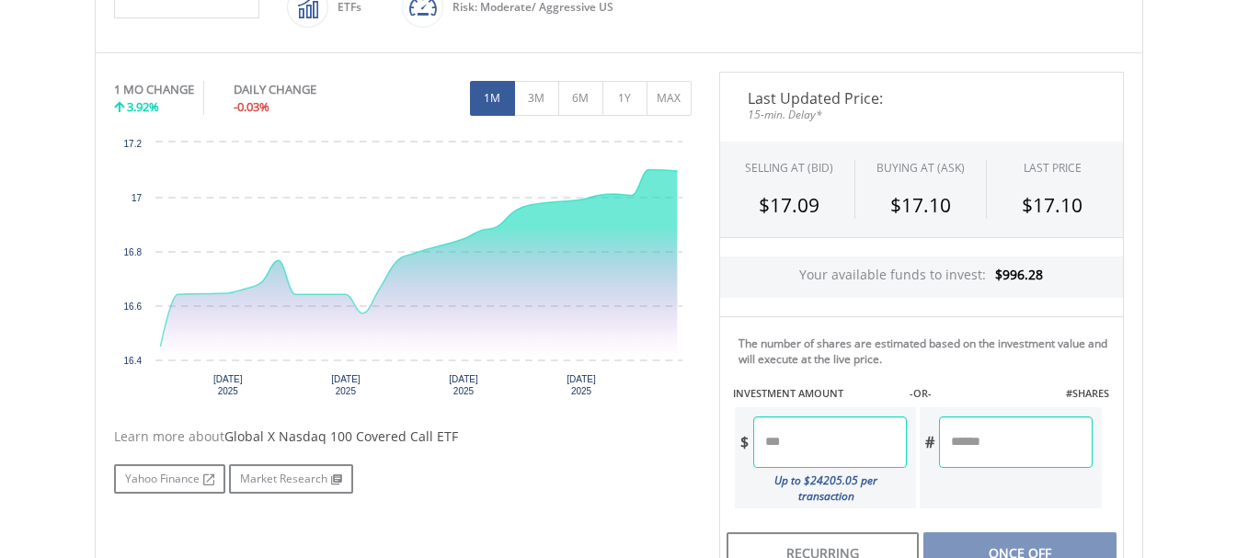
scroll to position [460, 0]
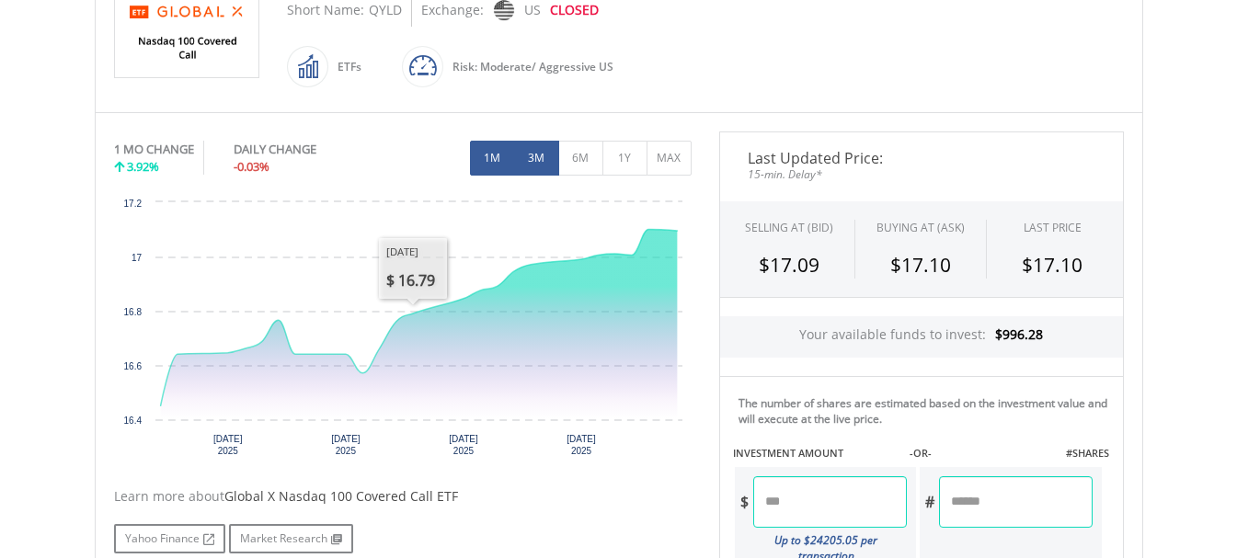
click at [541, 157] on button "3M" at bounding box center [536, 158] width 45 height 35
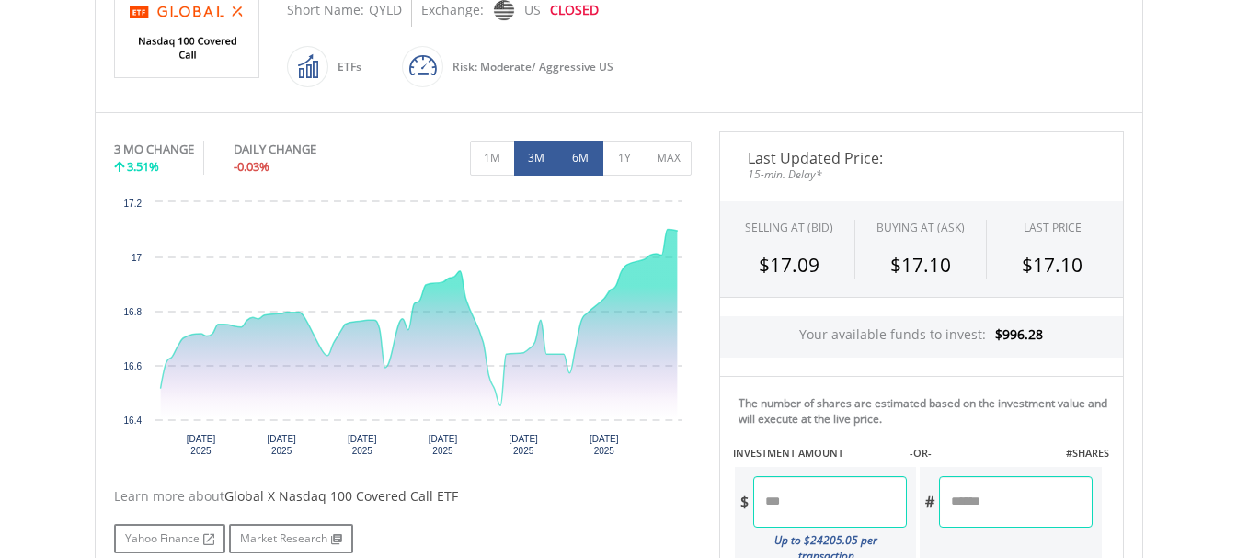
click at [579, 156] on button "6M" at bounding box center [580, 158] width 45 height 35
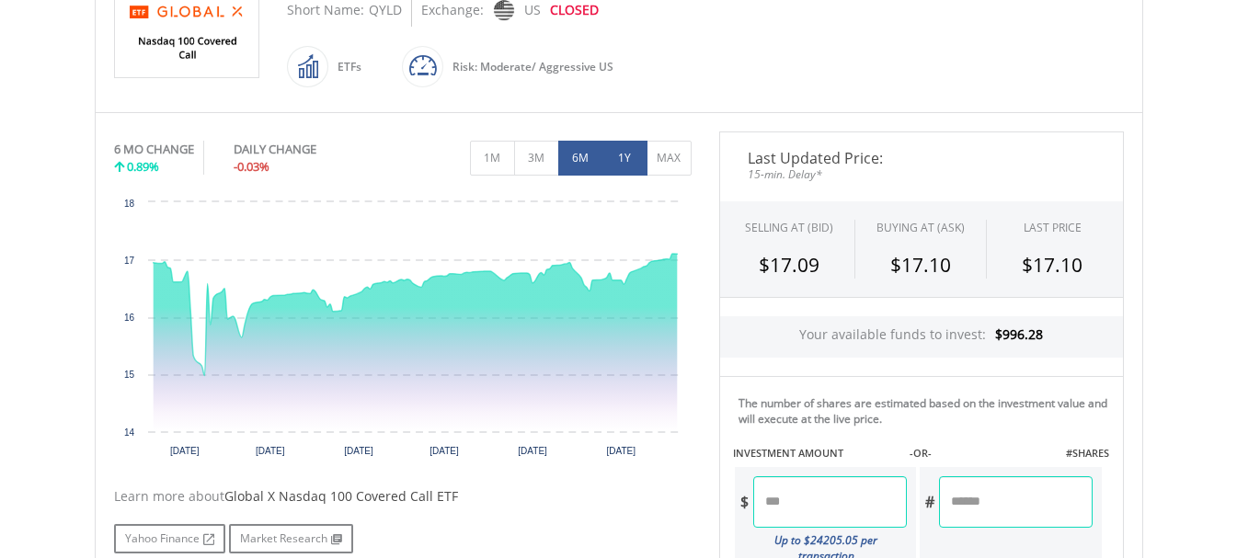
click at [616, 156] on button "1Y" at bounding box center [624, 158] width 45 height 35
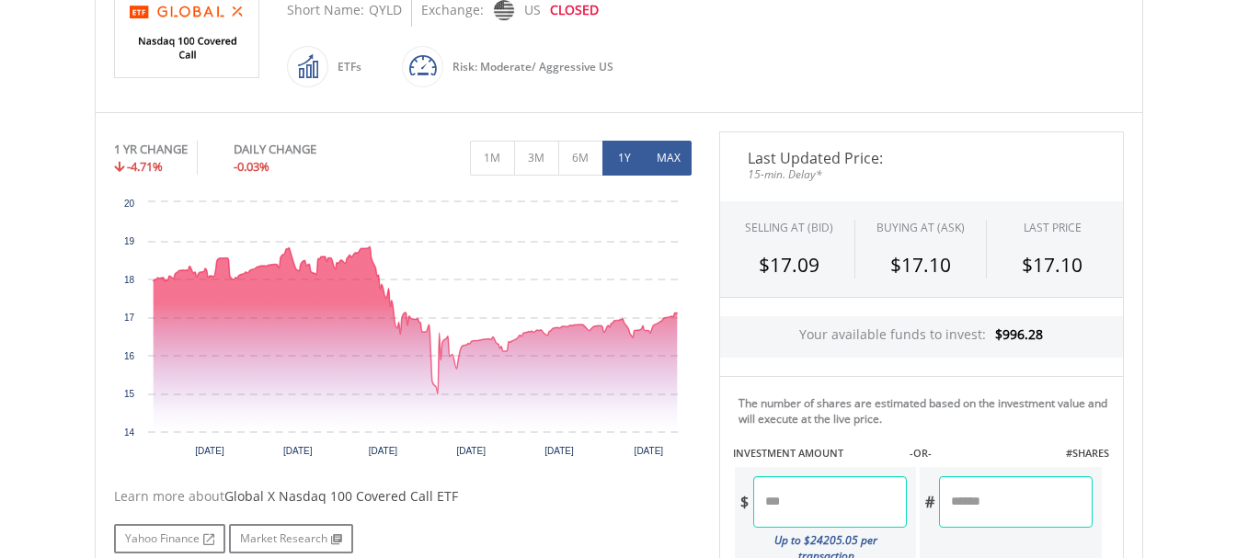
click at [654, 156] on button "MAX" at bounding box center [669, 158] width 45 height 35
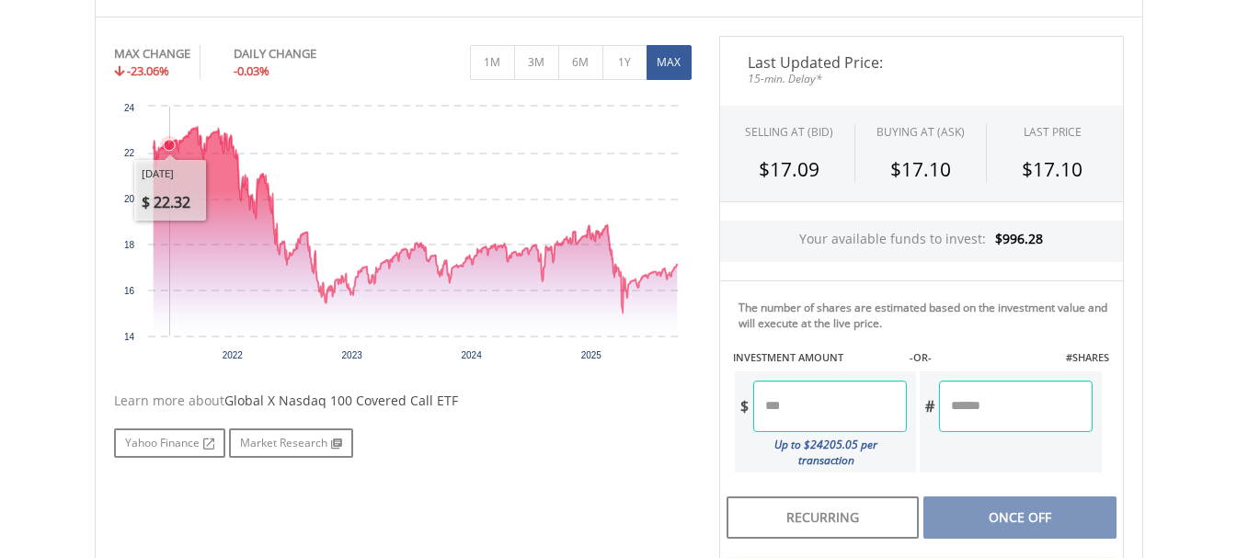
scroll to position [613, 0]
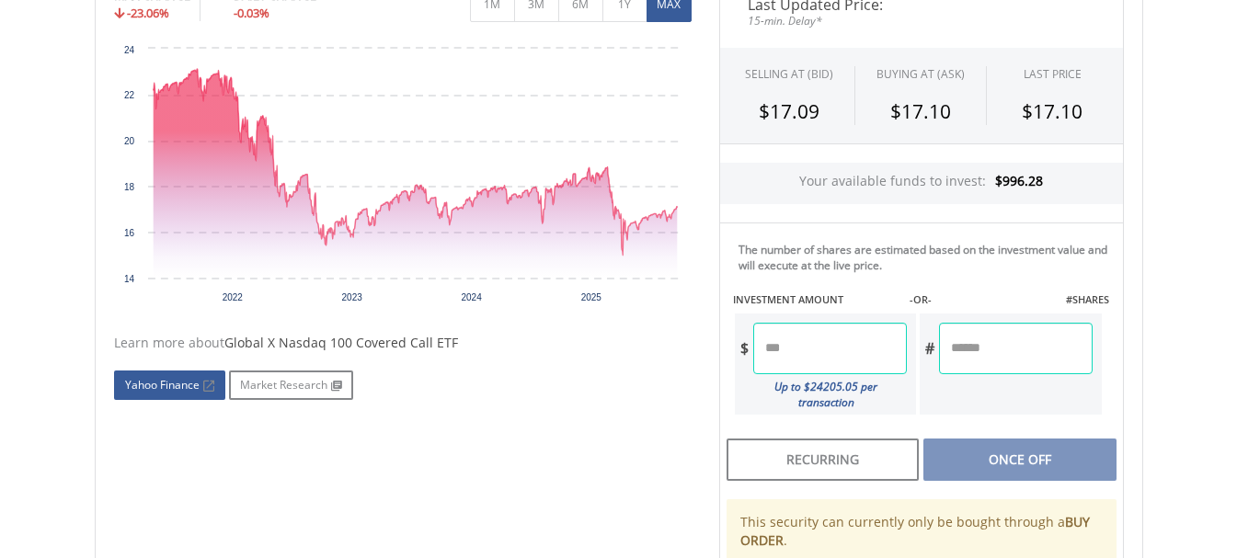
click at [166, 382] on link "Yahoo Finance" at bounding box center [169, 385] width 111 height 29
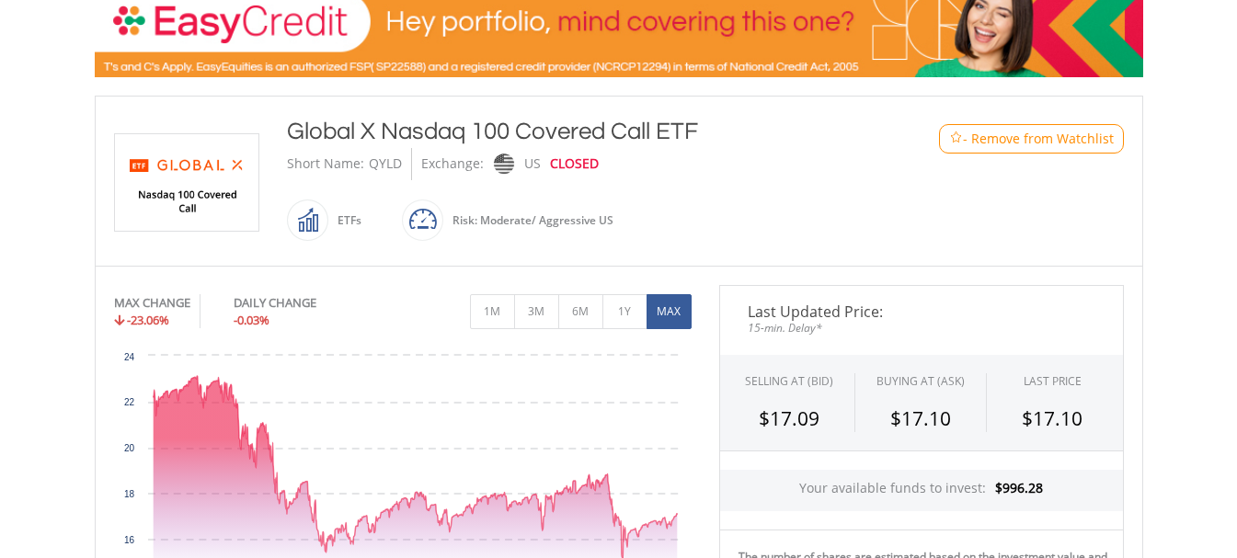
scroll to position [460, 0]
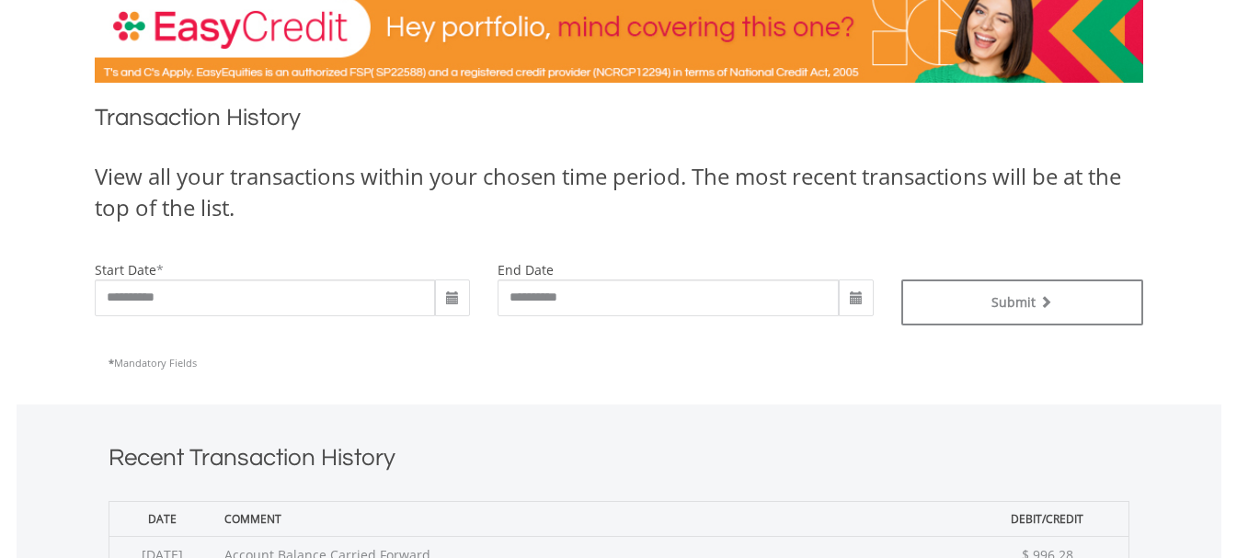
scroll to position [306, 0]
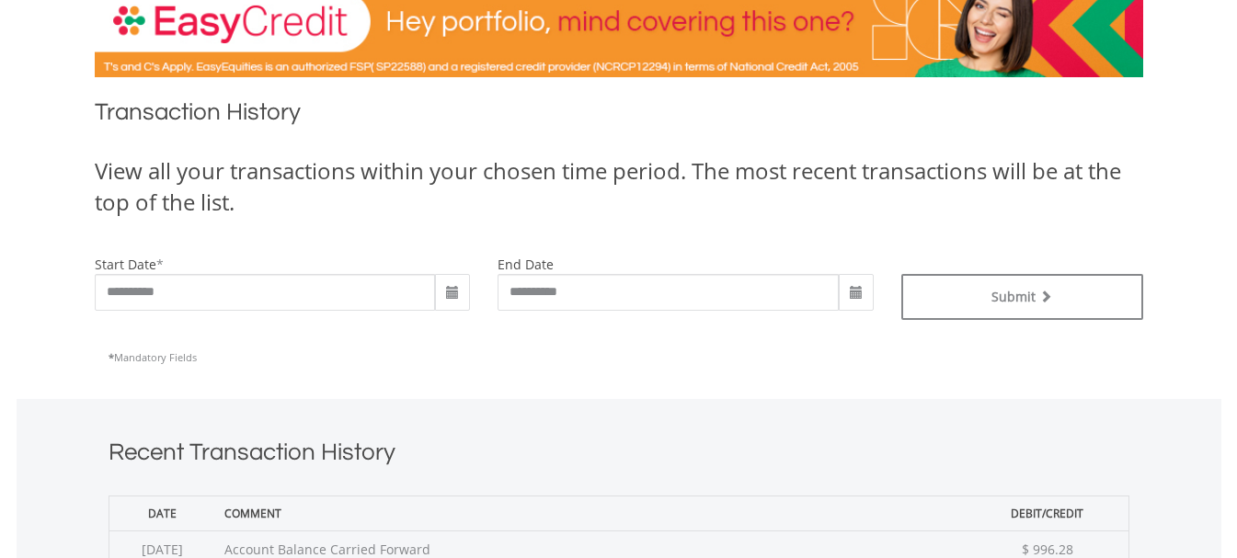
click at [454, 297] on span at bounding box center [452, 293] width 15 height 15
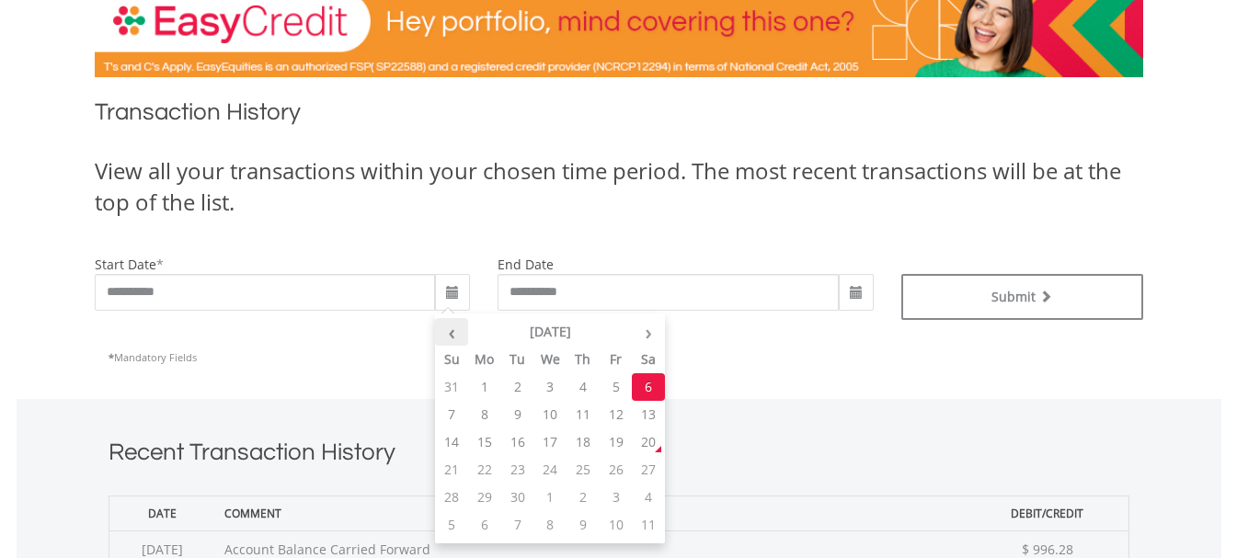
click at [455, 337] on th "‹" at bounding box center [451, 332] width 33 height 28
click at [517, 336] on th "May 2025" at bounding box center [550, 332] width 165 height 28
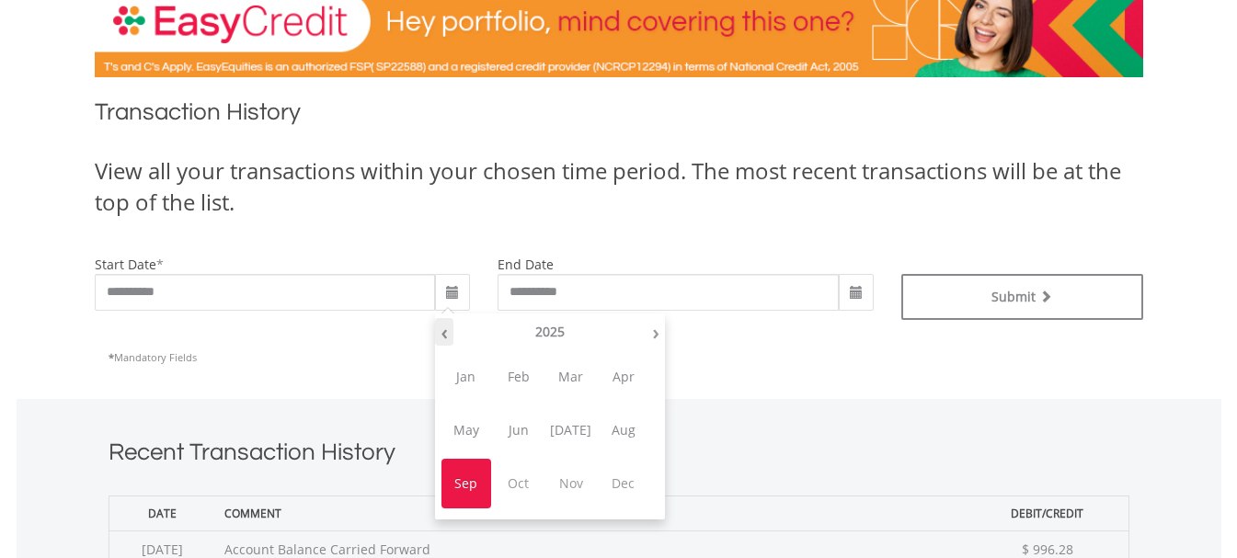
click at [449, 336] on th "‹" at bounding box center [444, 332] width 18 height 28
click at [444, 332] on th "‹" at bounding box center [444, 332] width 18 height 28
click at [522, 375] on span "Feb" at bounding box center [519, 377] width 50 height 50
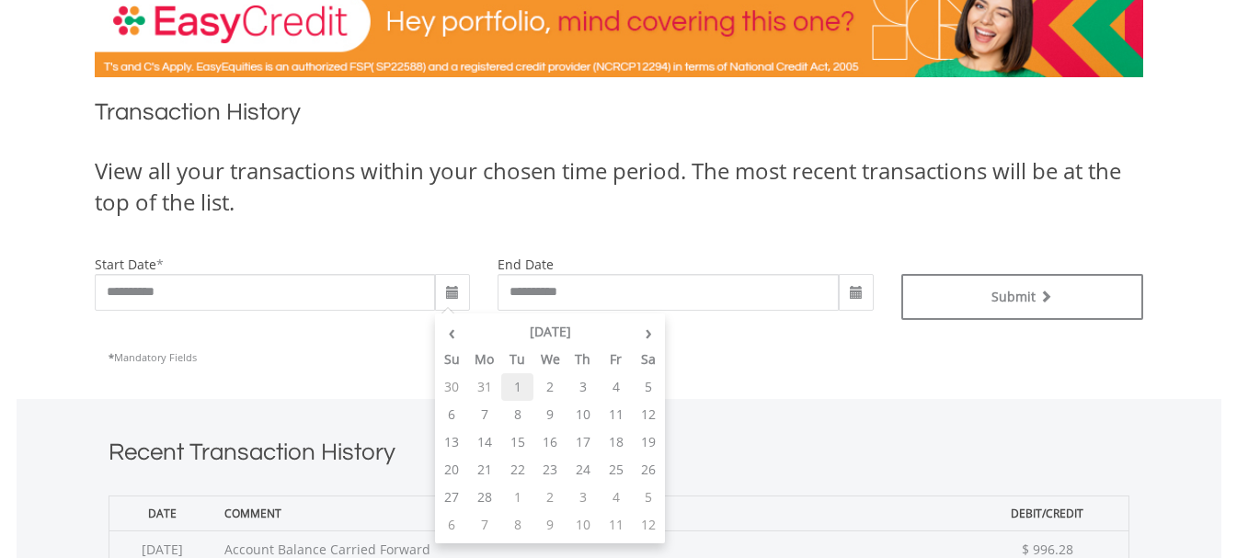
click at [516, 387] on td "1" at bounding box center [517, 387] width 33 height 28
type input "**********"
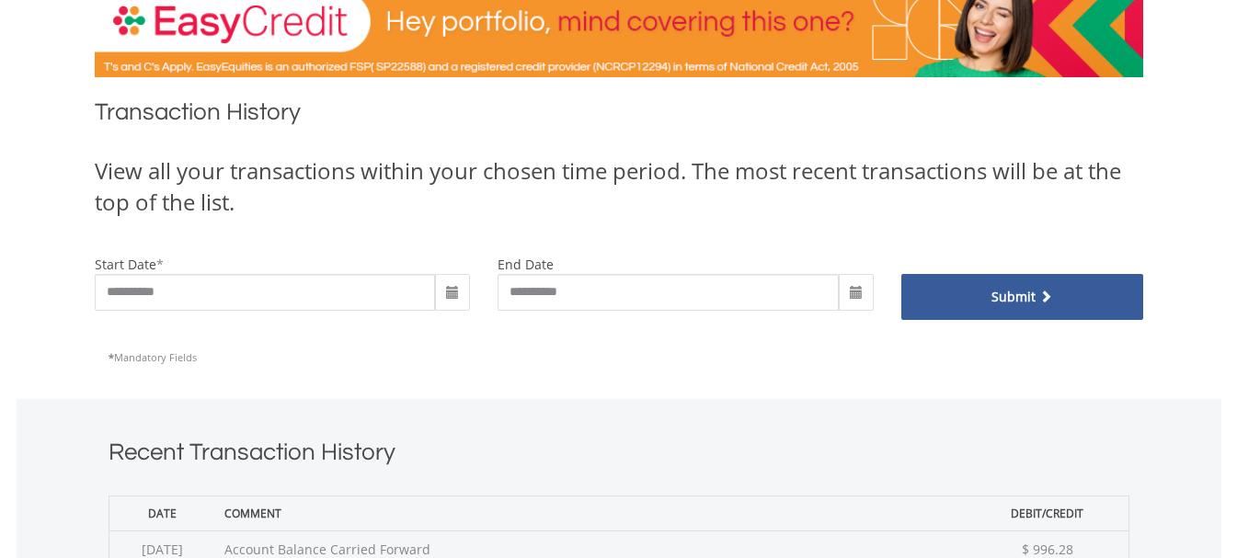
click at [975, 307] on button "Submit" at bounding box center [1022, 297] width 242 height 46
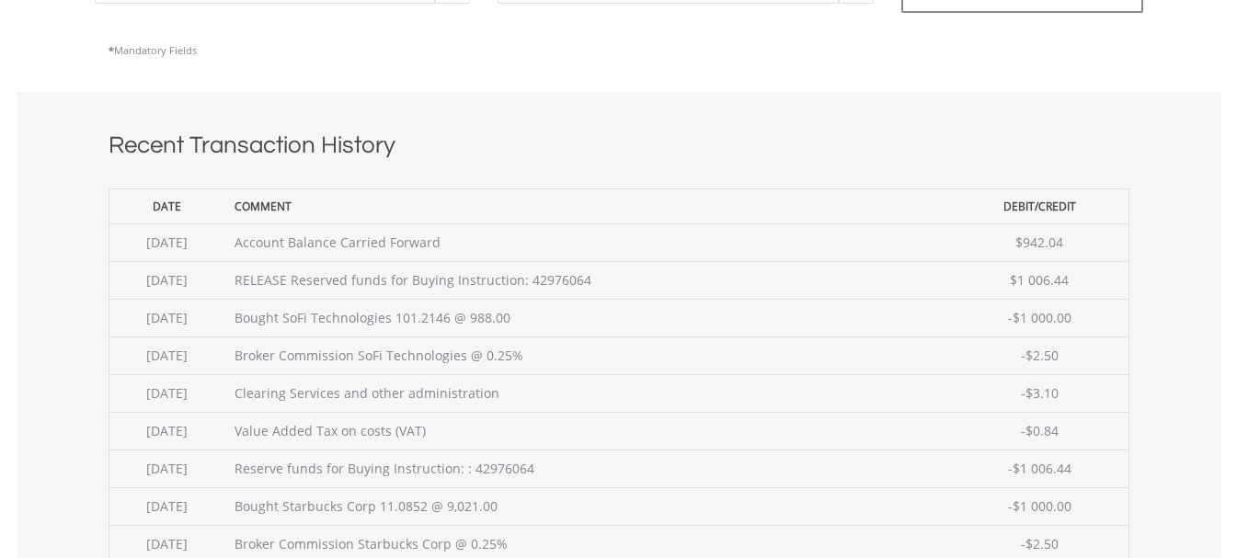
scroll to position [766, 0]
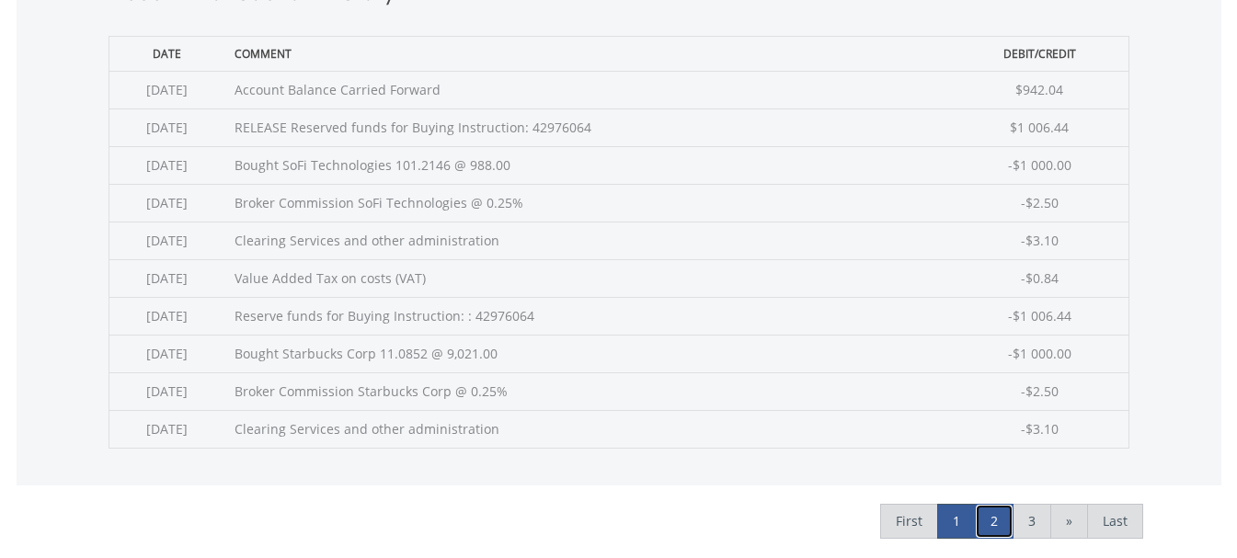
click at [997, 525] on link "2" at bounding box center [994, 521] width 39 height 35
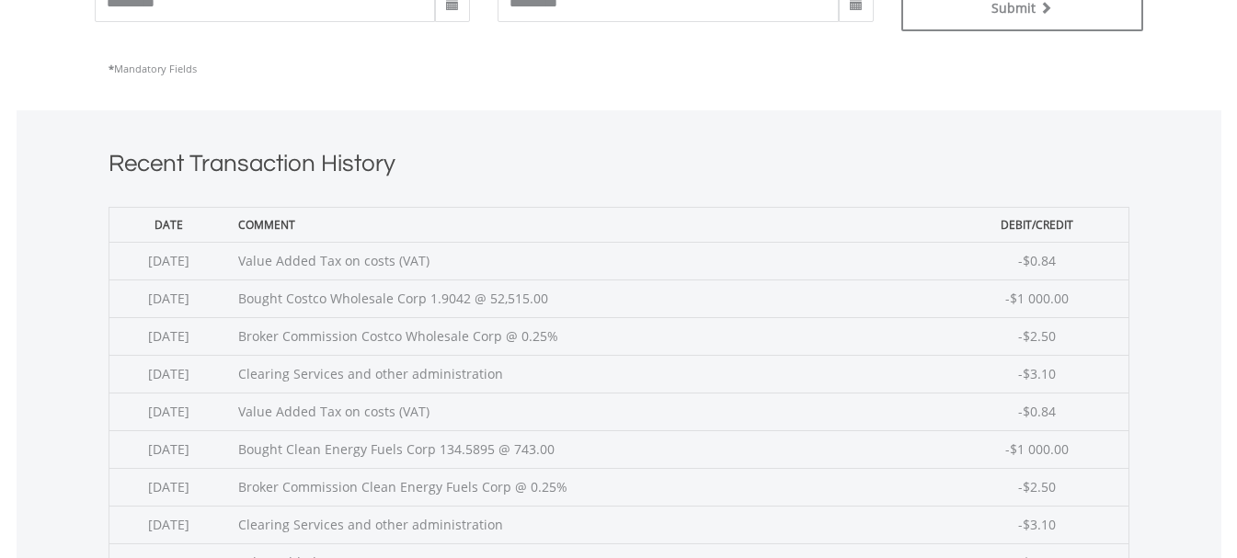
scroll to position [766, 0]
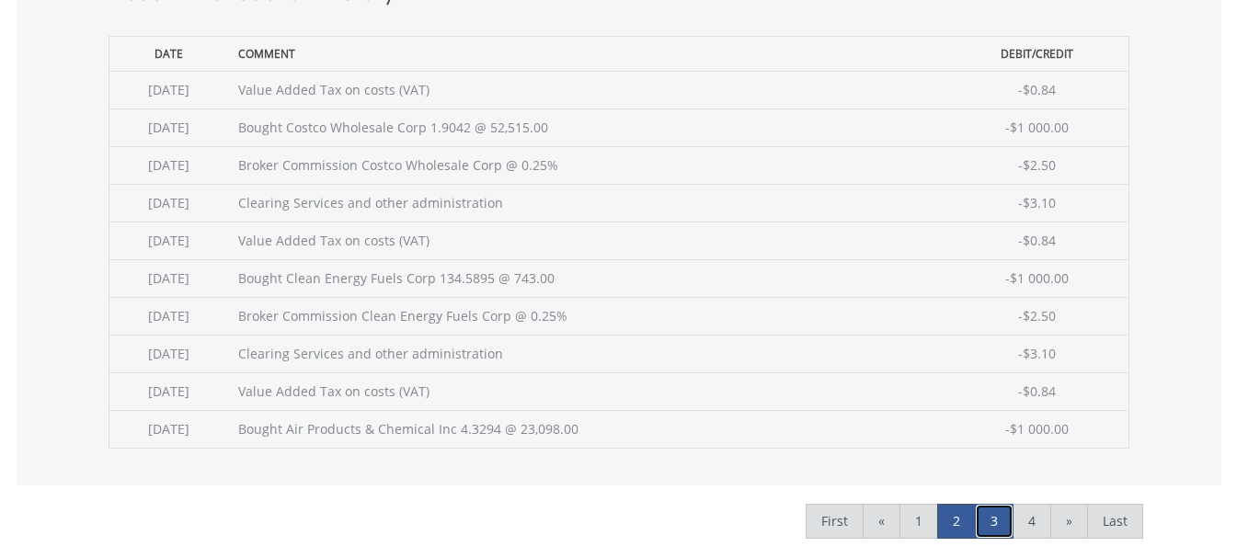
click at [992, 516] on link "3" at bounding box center [994, 521] width 39 height 35
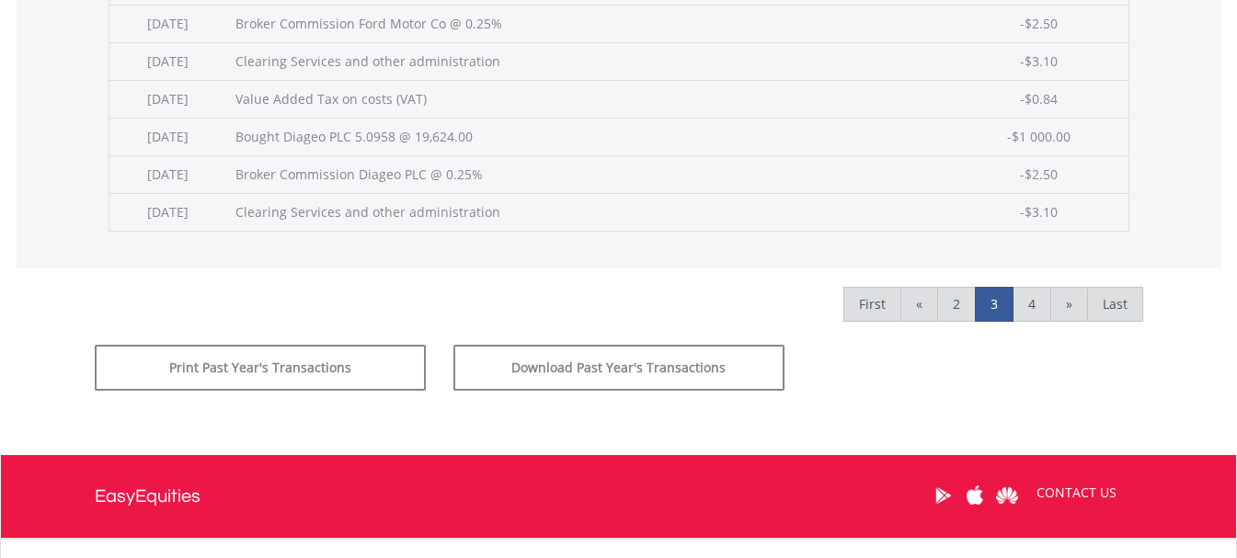
scroll to position [1145, 0]
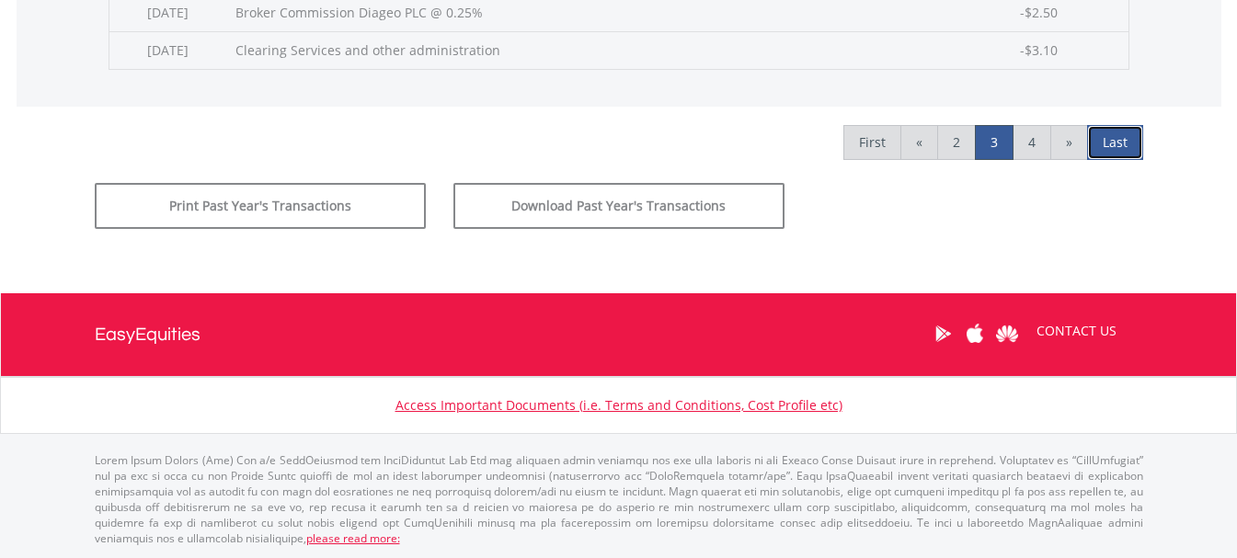
click at [1111, 148] on link "Last" at bounding box center [1115, 142] width 56 height 35
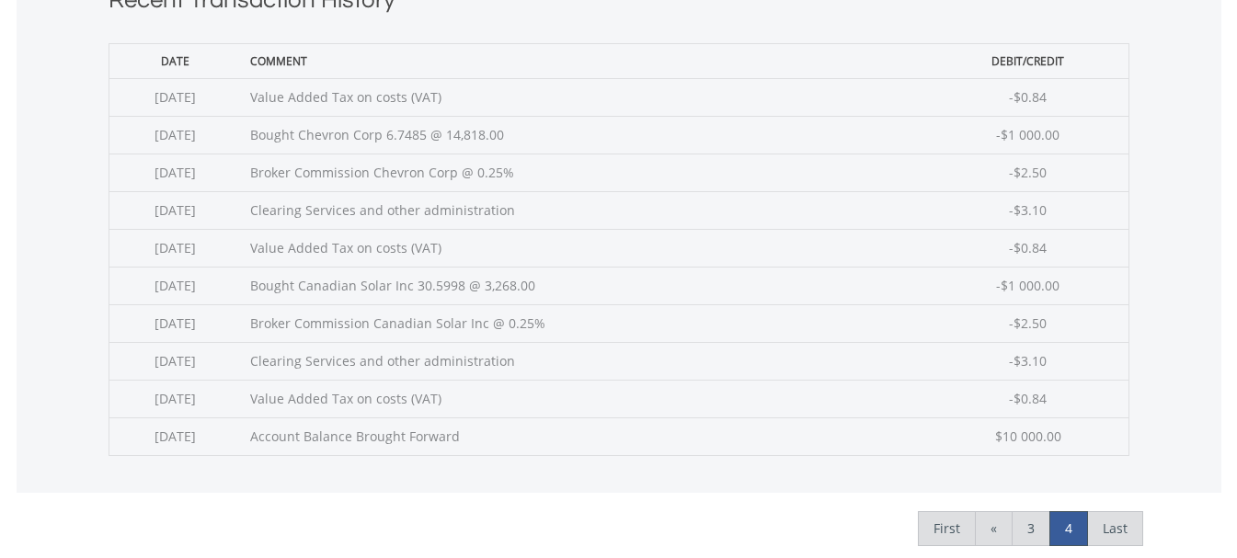
scroll to position [766, 0]
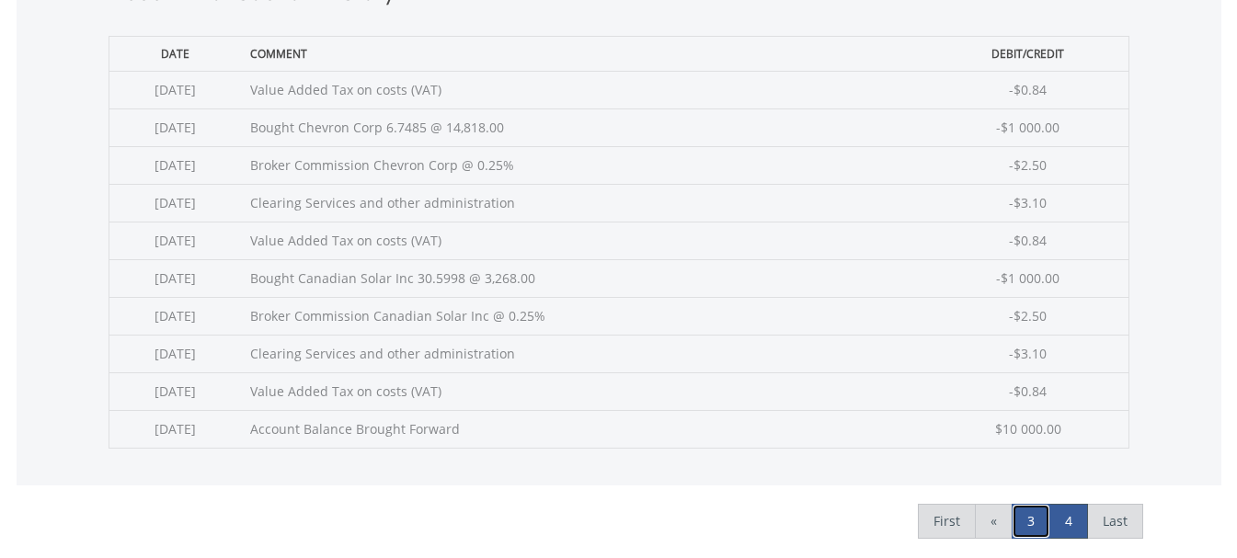
click at [1026, 520] on link "3" at bounding box center [1031, 521] width 39 height 35
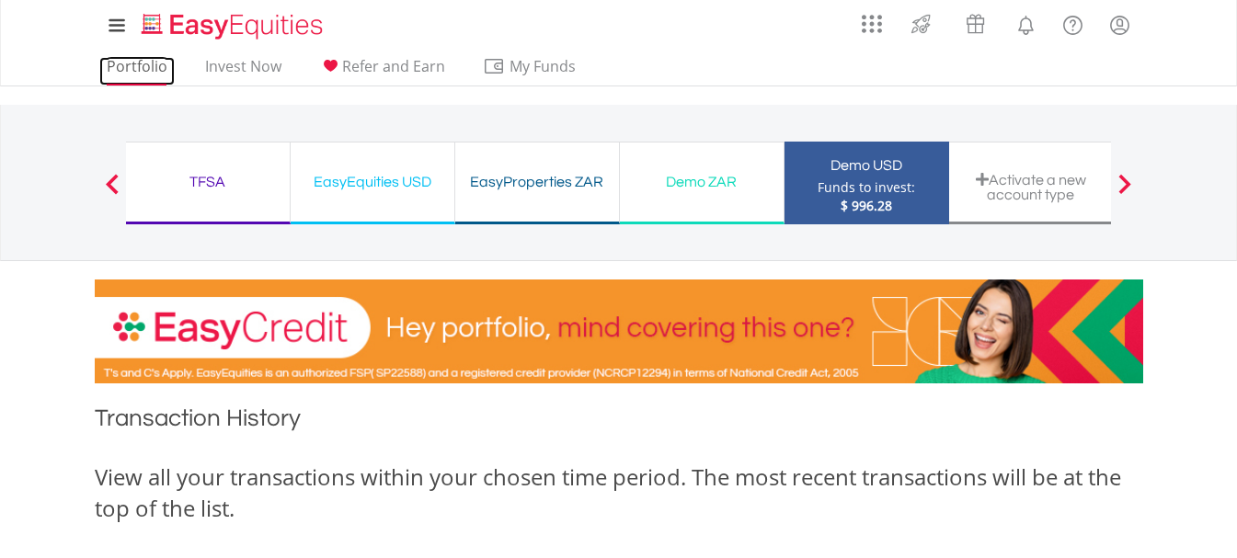
click at [115, 68] on link "Portfolio" at bounding box center [136, 71] width 75 height 29
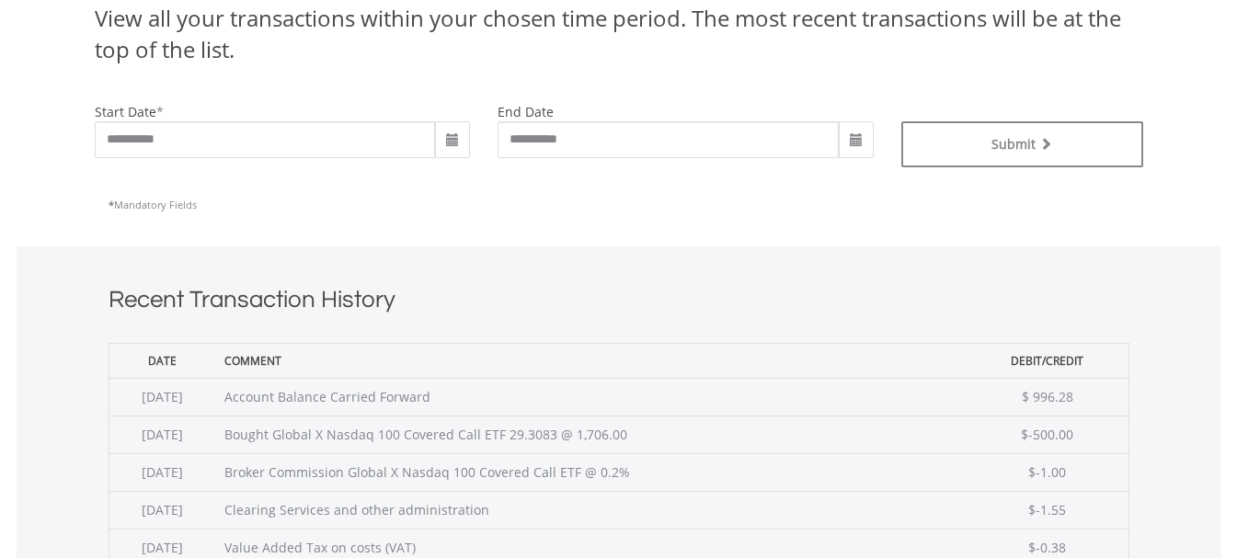
scroll to position [460, 0]
click at [449, 146] on span at bounding box center [452, 139] width 15 height 15
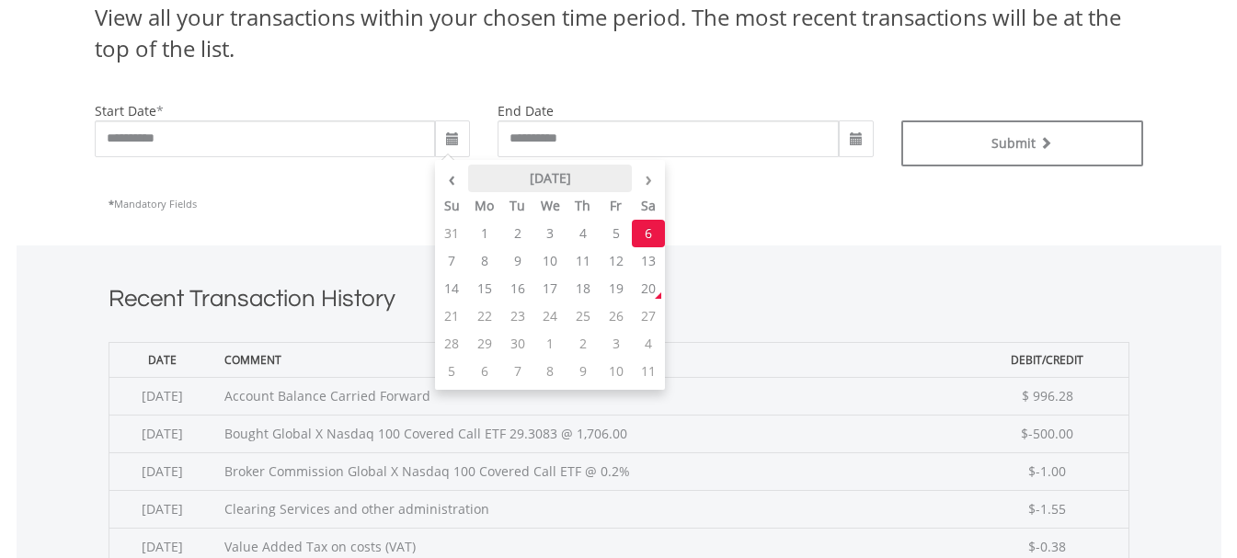
click at [530, 178] on th "September 2025" at bounding box center [550, 179] width 165 height 28
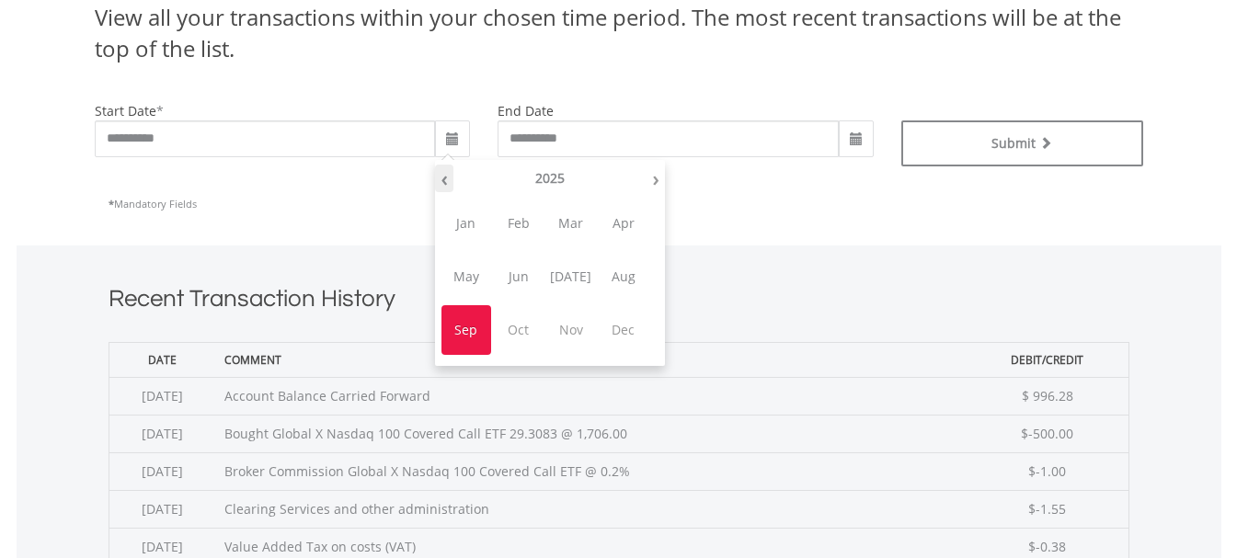
click at [445, 180] on th "‹" at bounding box center [444, 179] width 18 height 28
click at [657, 182] on th "›" at bounding box center [656, 179] width 18 height 28
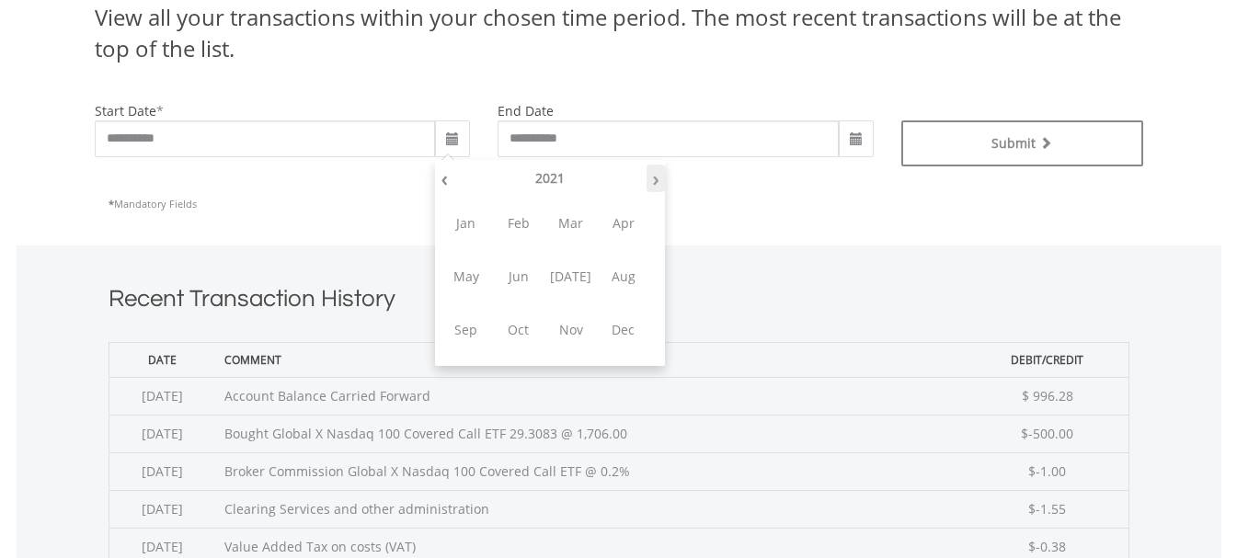
click at [663, 182] on th "›" at bounding box center [656, 179] width 18 height 28
click at [559, 176] on th "2021" at bounding box center [549, 179] width 193 height 28
click at [623, 223] on span "2022" at bounding box center [624, 224] width 50 height 50
click at [521, 227] on span "Feb" at bounding box center [519, 224] width 50 height 50
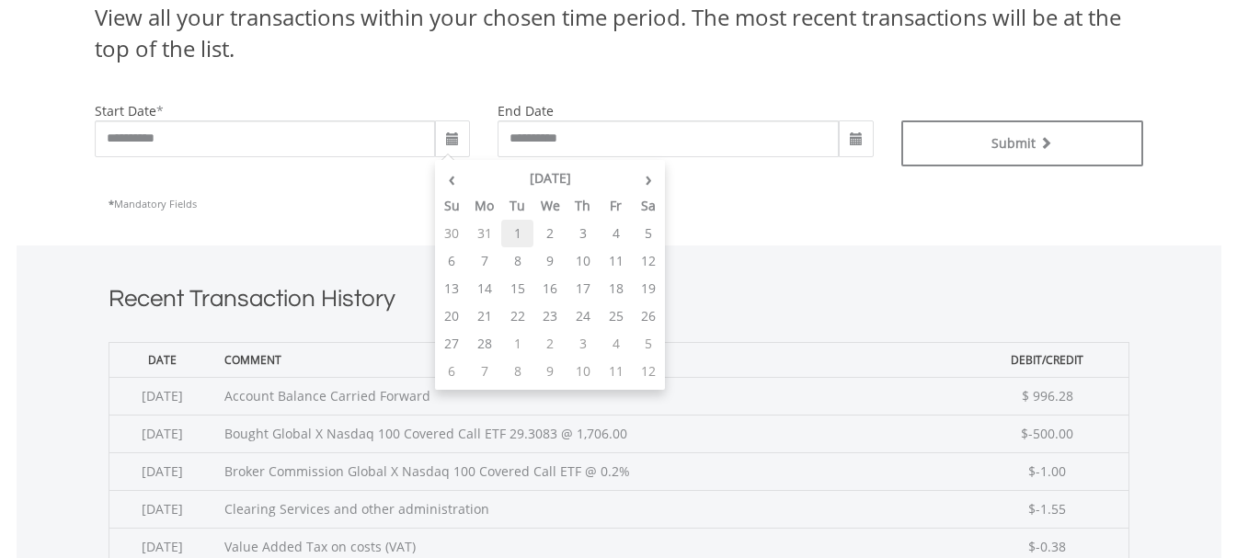
click at [515, 230] on td "1" at bounding box center [517, 234] width 33 height 28
type input "**********"
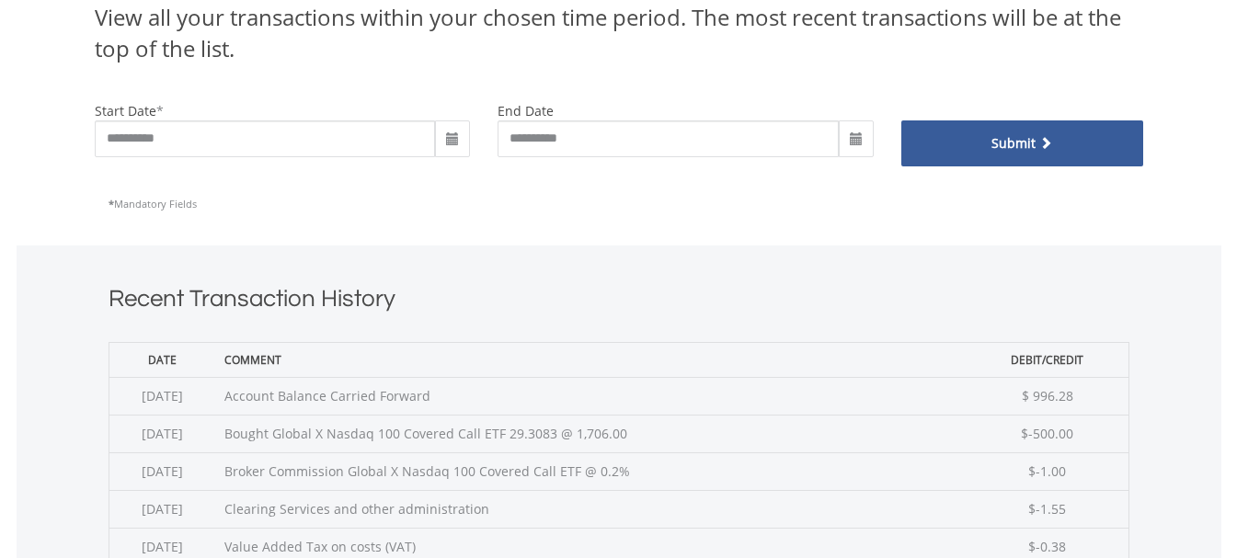
click at [969, 150] on button "Submit" at bounding box center [1022, 143] width 242 height 46
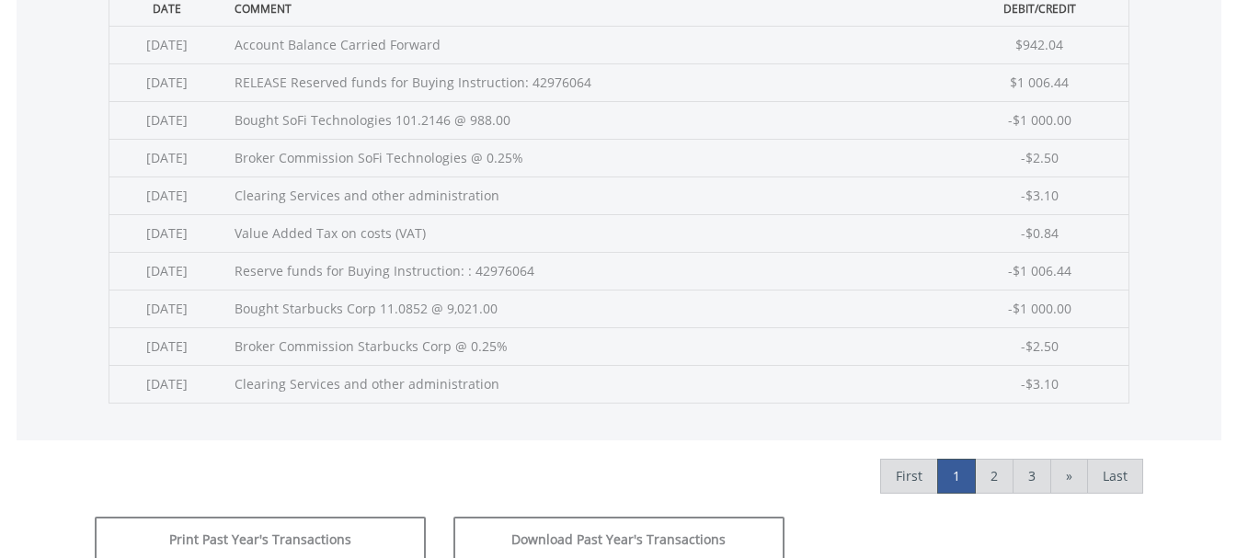
scroll to position [766, 0]
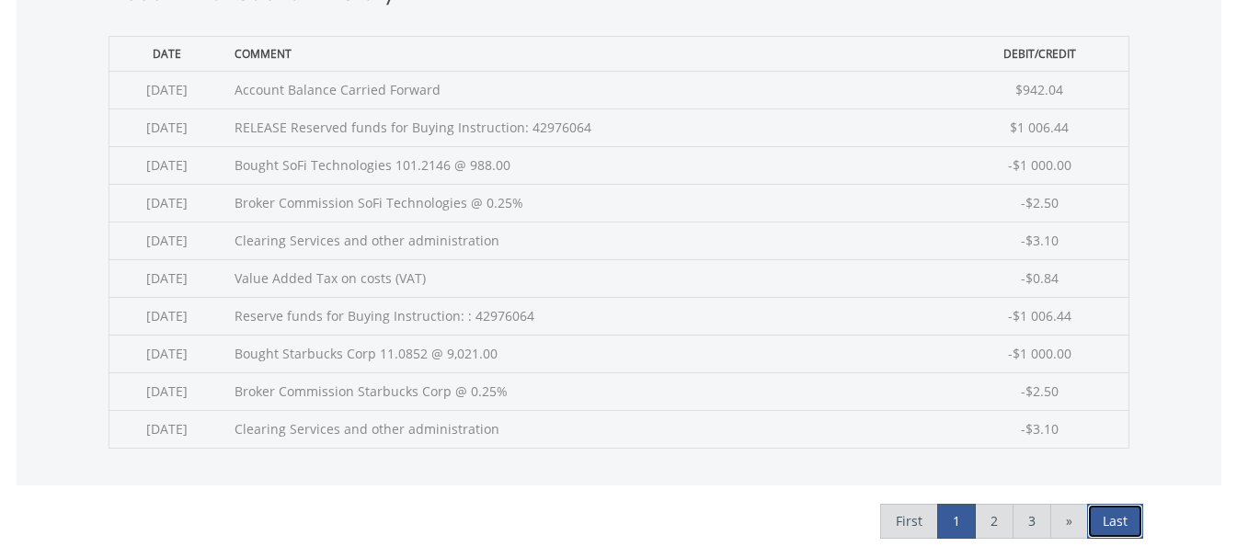
click at [1106, 521] on link "Last" at bounding box center [1115, 521] width 56 height 35
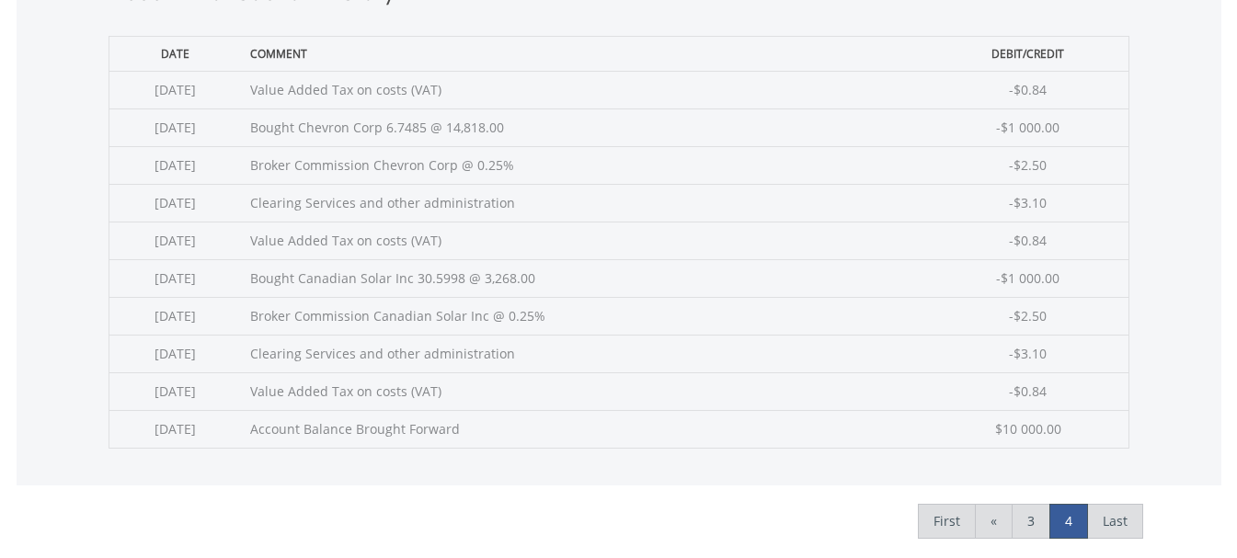
scroll to position [766, 0]
click at [1034, 522] on link "3" at bounding box center [1031, 521] width 39 height 35
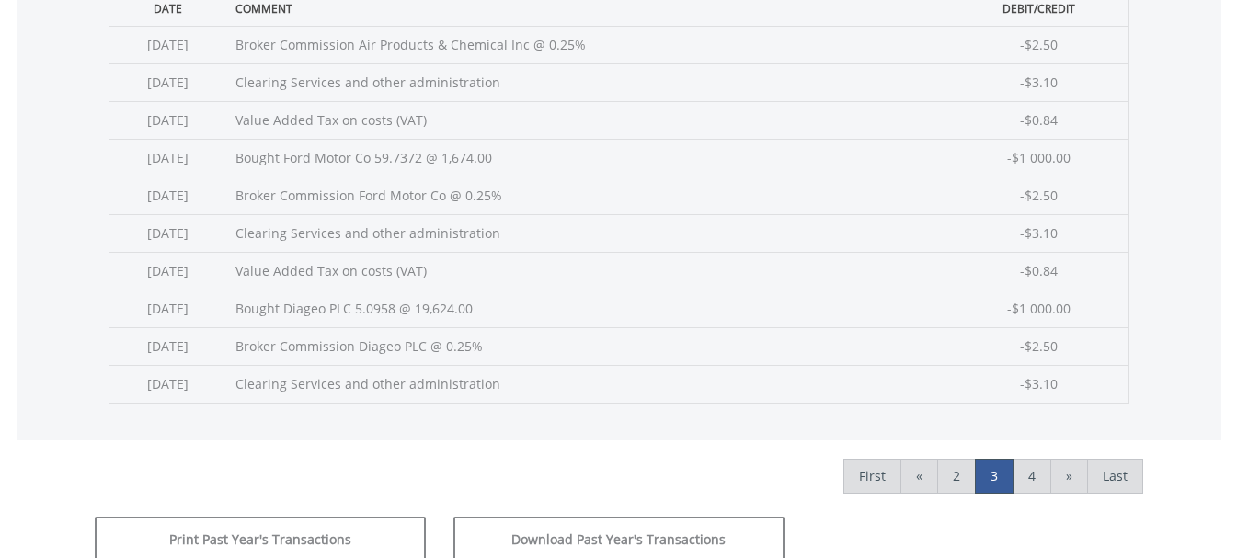
scroll to position [766, 0]
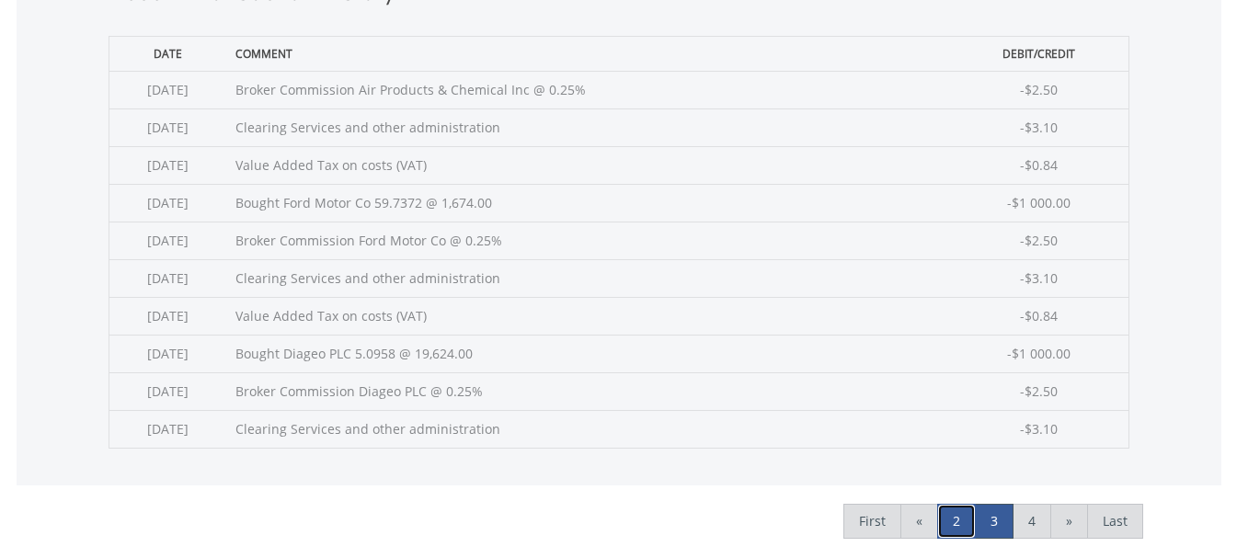
click at [958, 515] on link "2" at bounding box center [956, 521] width 39 height 35
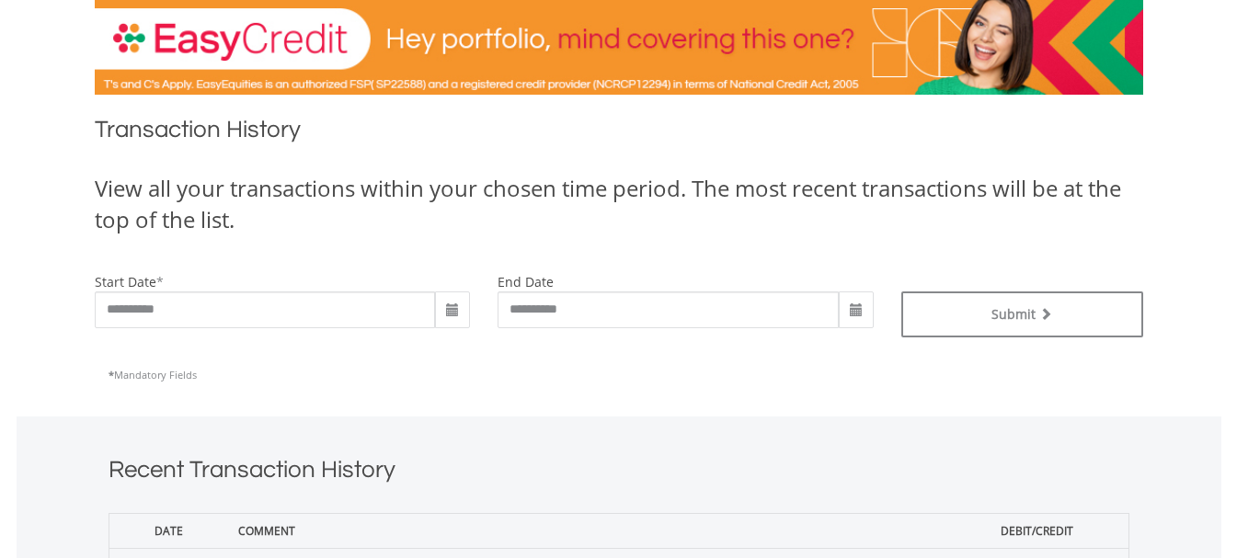
scroll to position [766, 0]
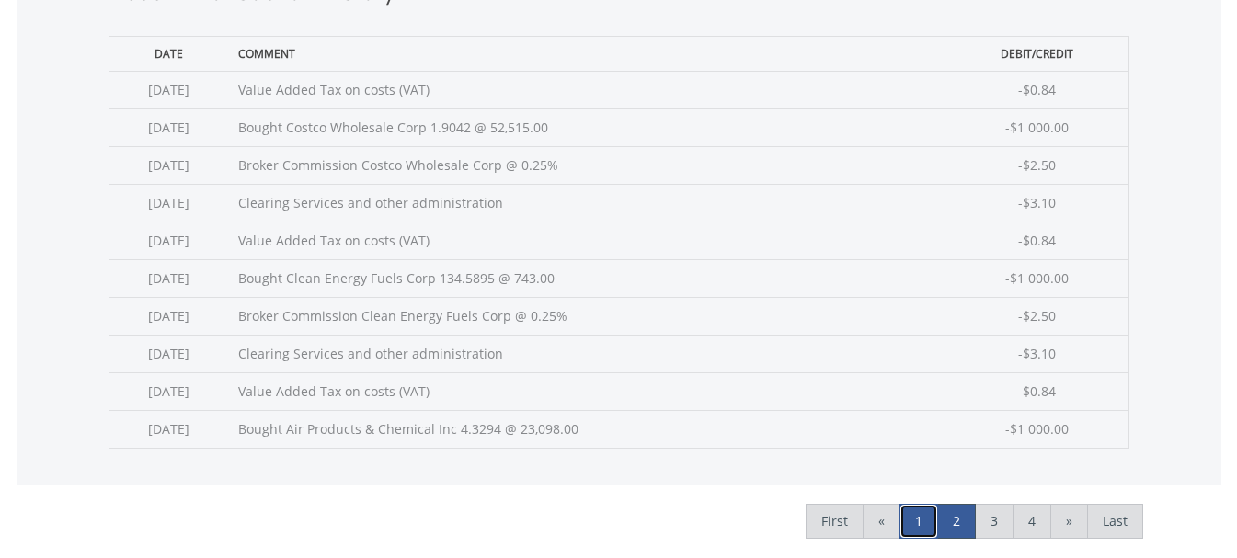
click at [921, 527] on link "1" at bounding box center [919, 521] width 39 height 35
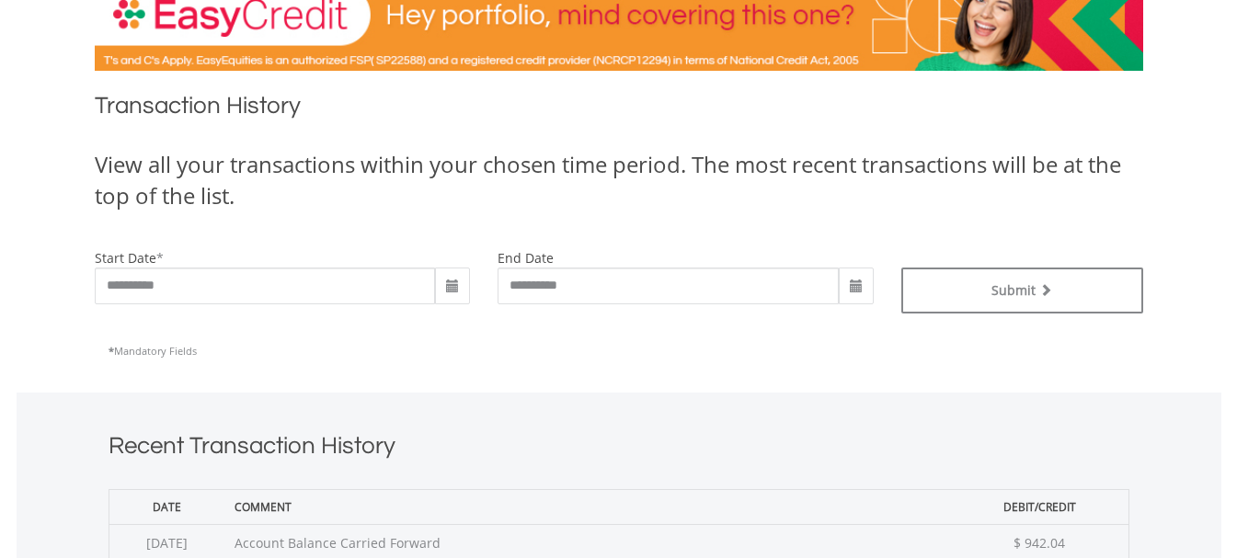
scroll to position [306, 0]
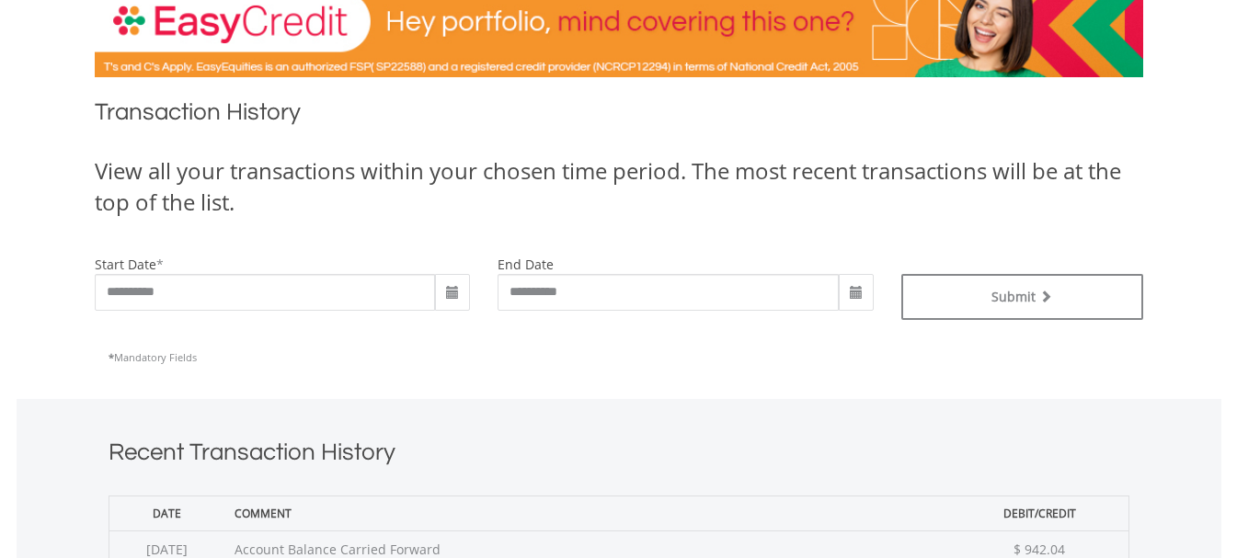
click at [445, 291] on span at bounding box center [452, 293] width 15 height 15
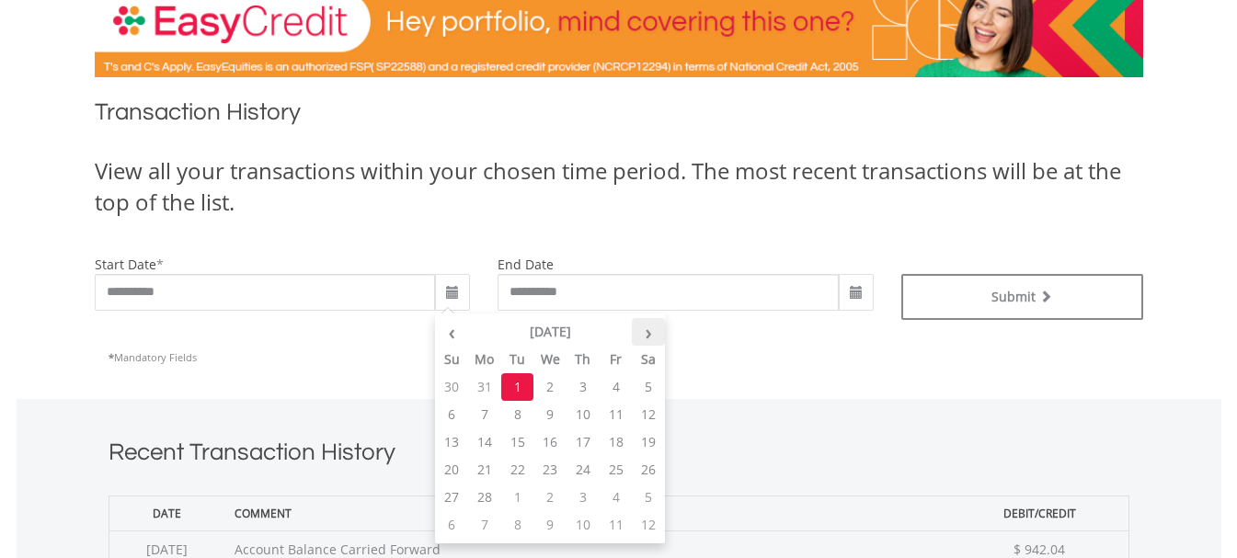
click at [651, 333] on th "›" at bounding box center [648, 332] width 33 height 28
click at [453, 415] on td "1" at bounding box center [451, 415] width 33 height 28
type input "**********"
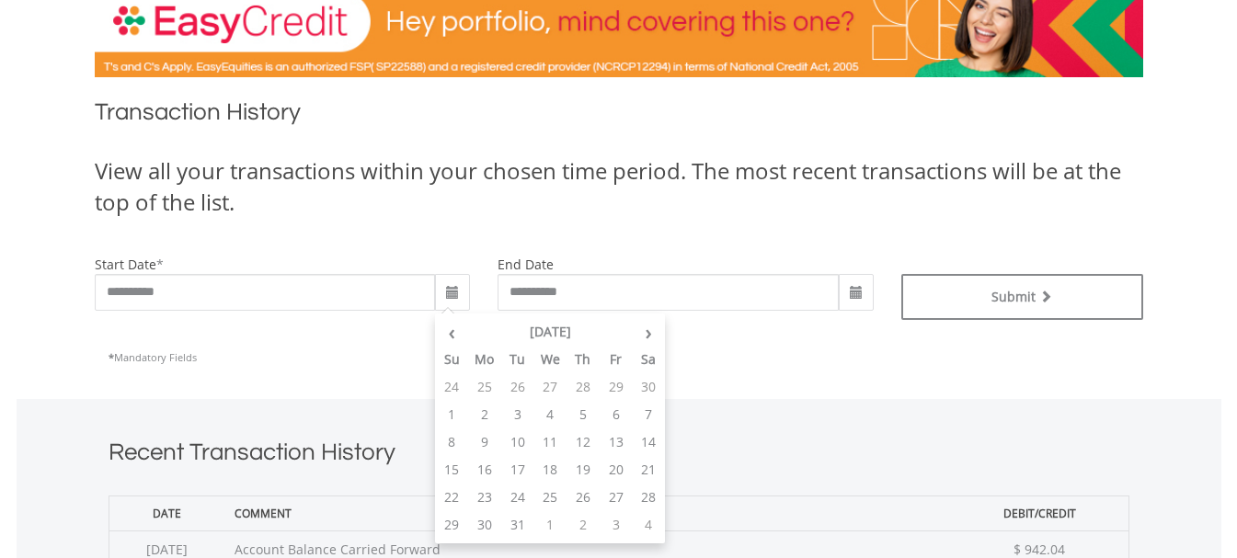
type input "**********"
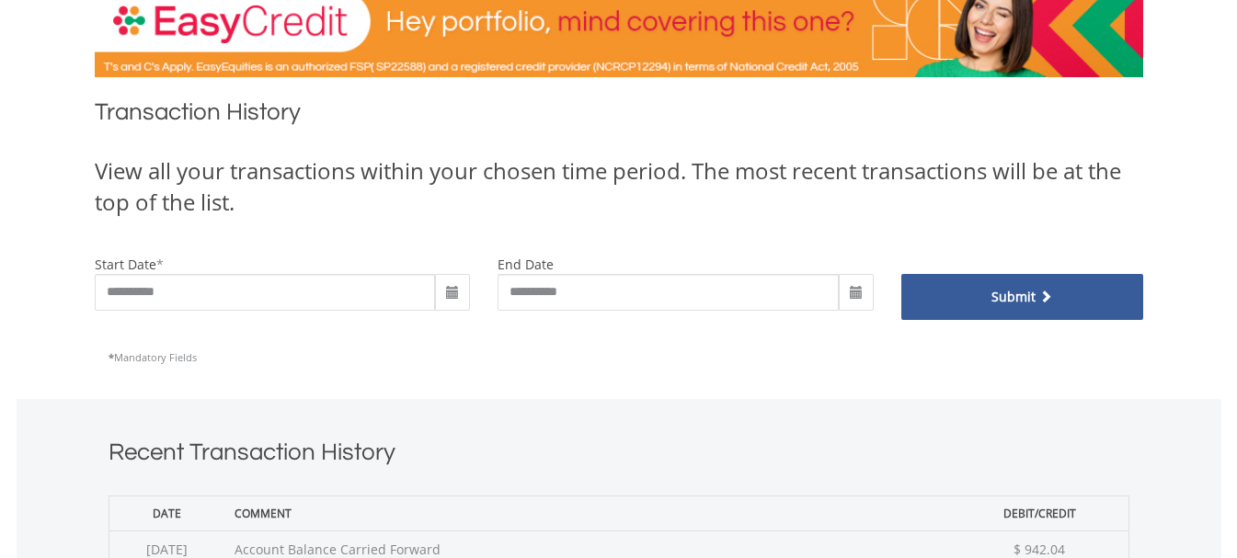
click at [1002, 298] on button "Submit" at bounding box center [1022, 297] width 242 height 46
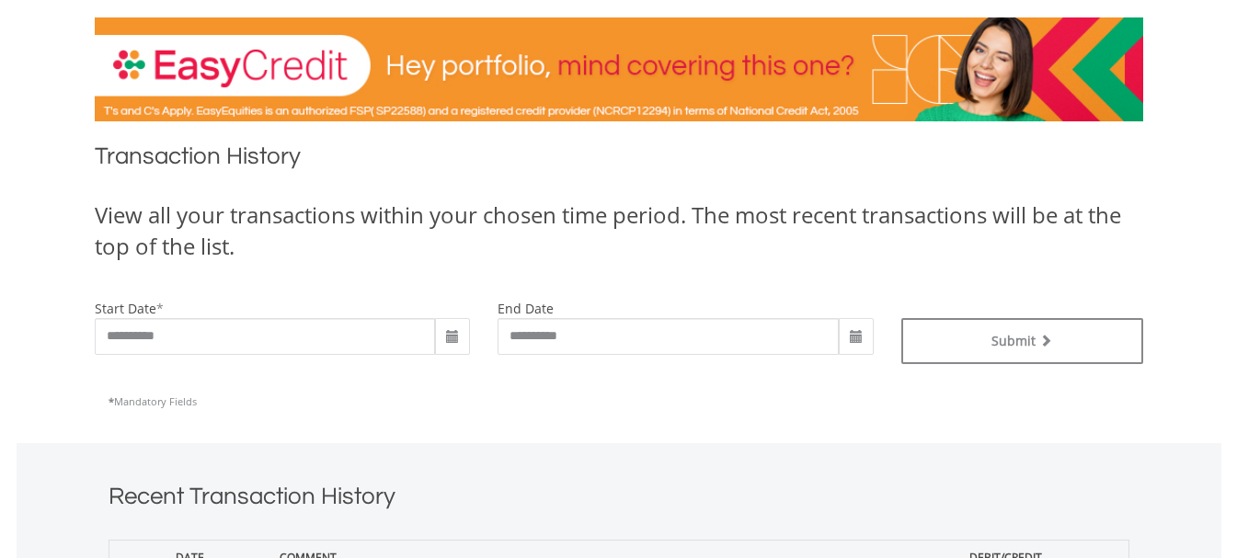
scroll to position [307, 0]
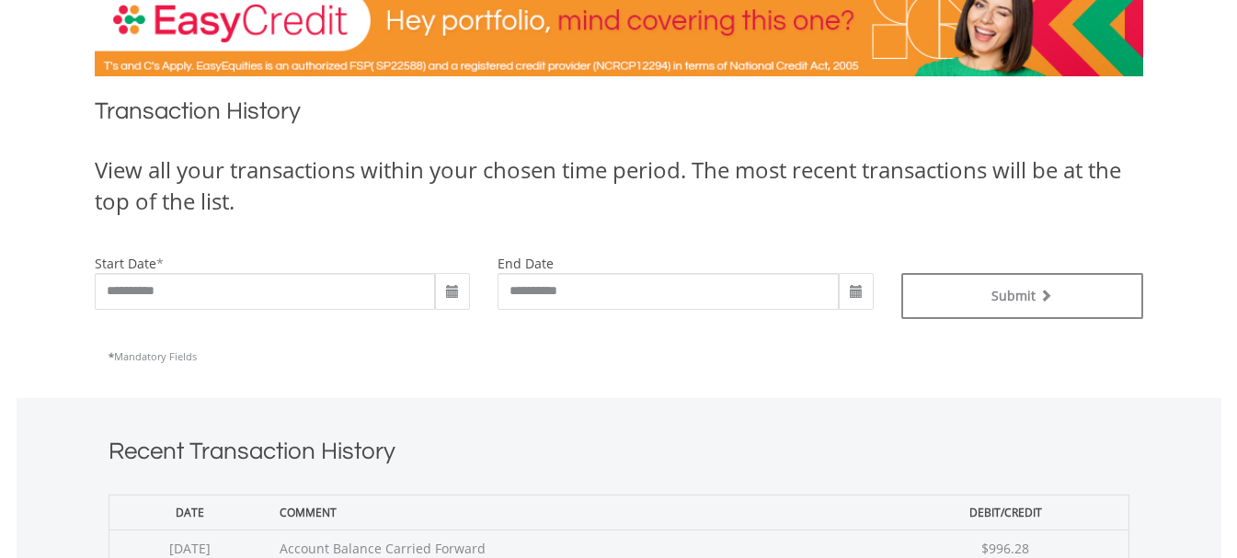
click at [452, 292] on span at bounding box center [452, 292] width 15 height 15
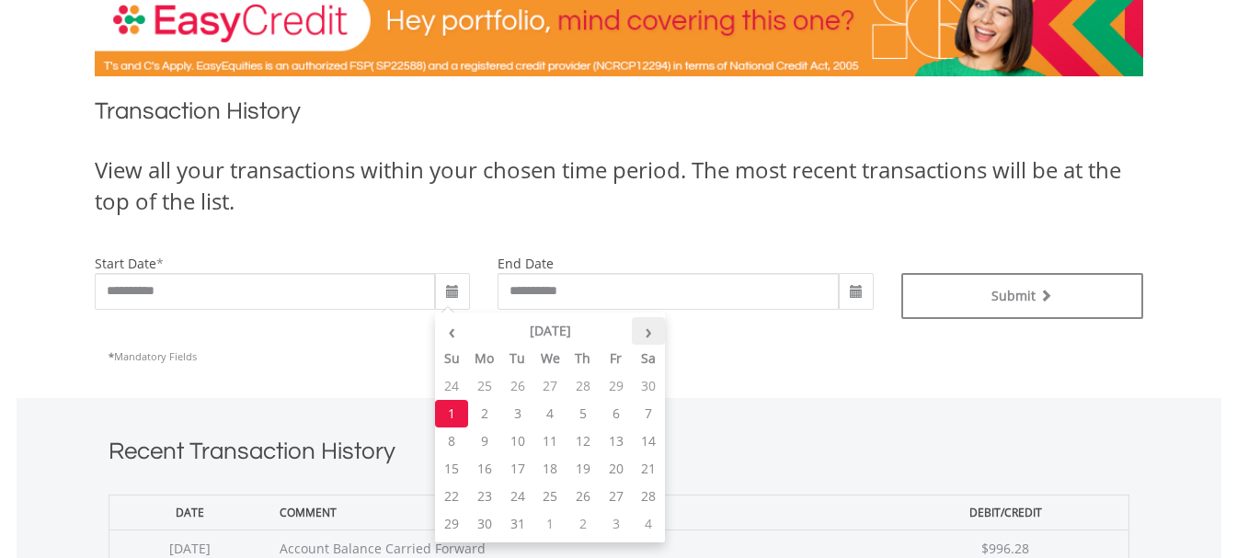
click at [645, 333] on th "›" at bounding box center [648, 331] width 33 height 28
click at [453, 334] on th "‹" at bounding box center [451, 331] width 33 height 28
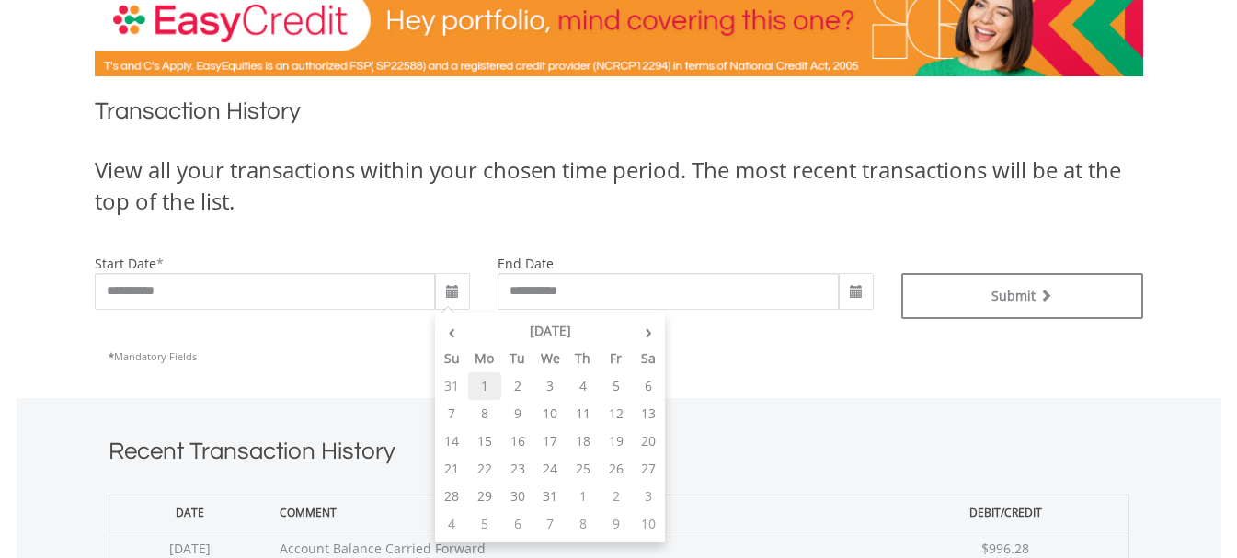
click at [484, 395] on td "1" at bounding box center [484, 387] width 33 height 28
type input "**********"
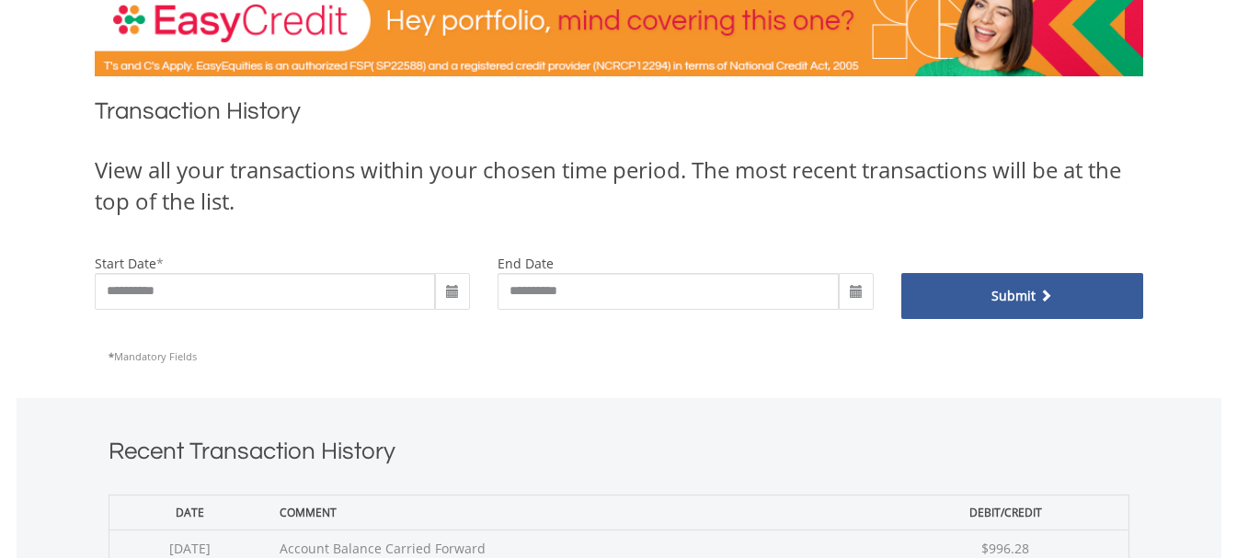
click at [1043, 300] on span "submit" at bounding box center [1044, 295] width 17 height 13
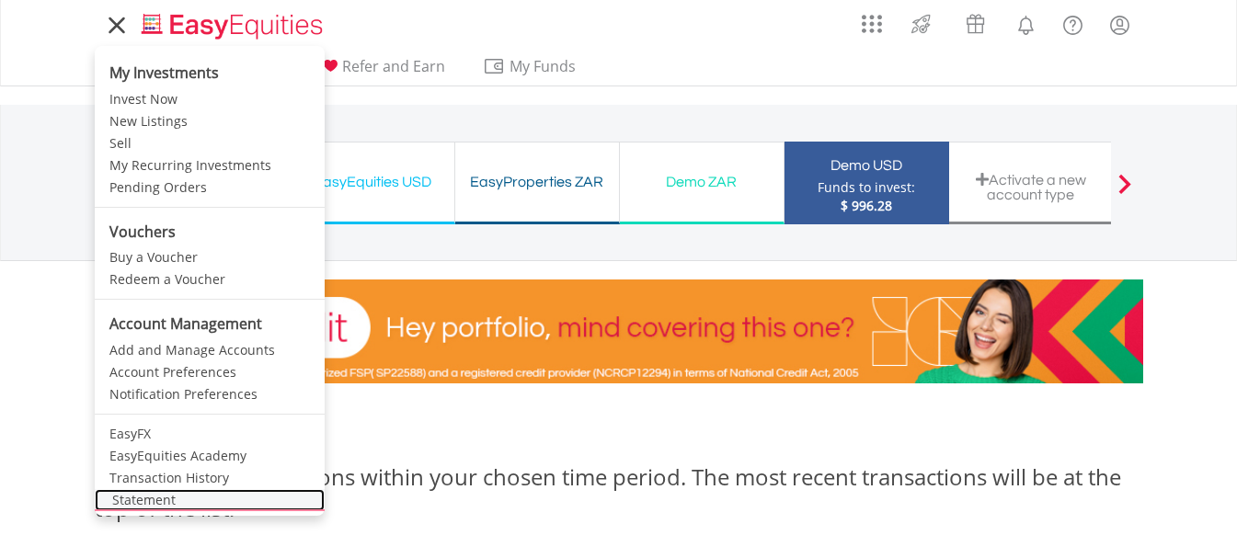
click at [150, 501] on link "Statement" at bounding box center [210, 500] width 230 height 22
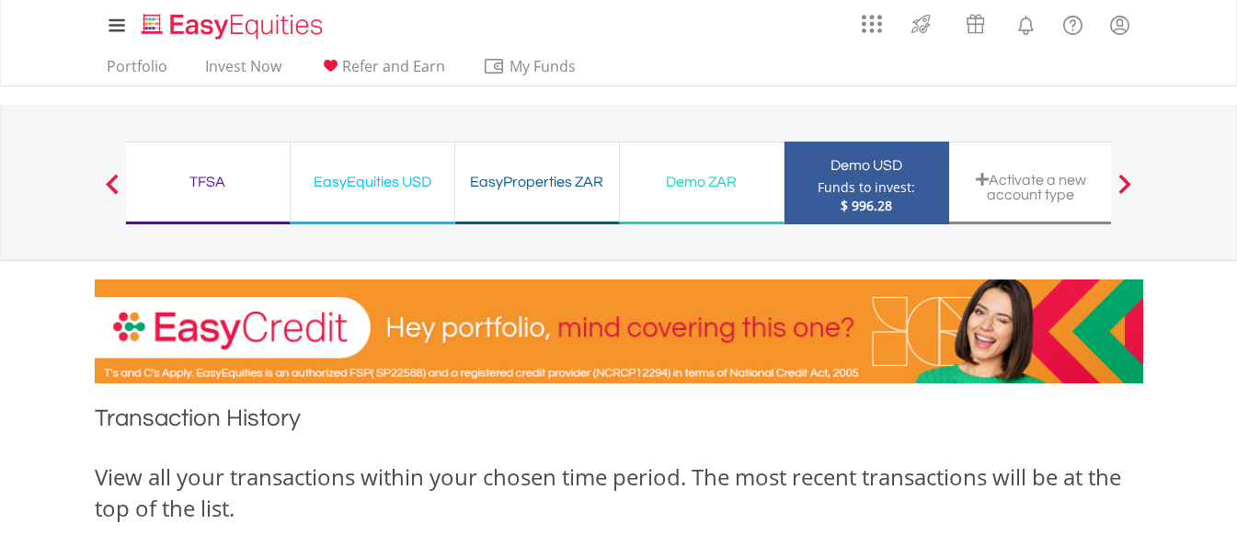
scroll to position [141, 0]
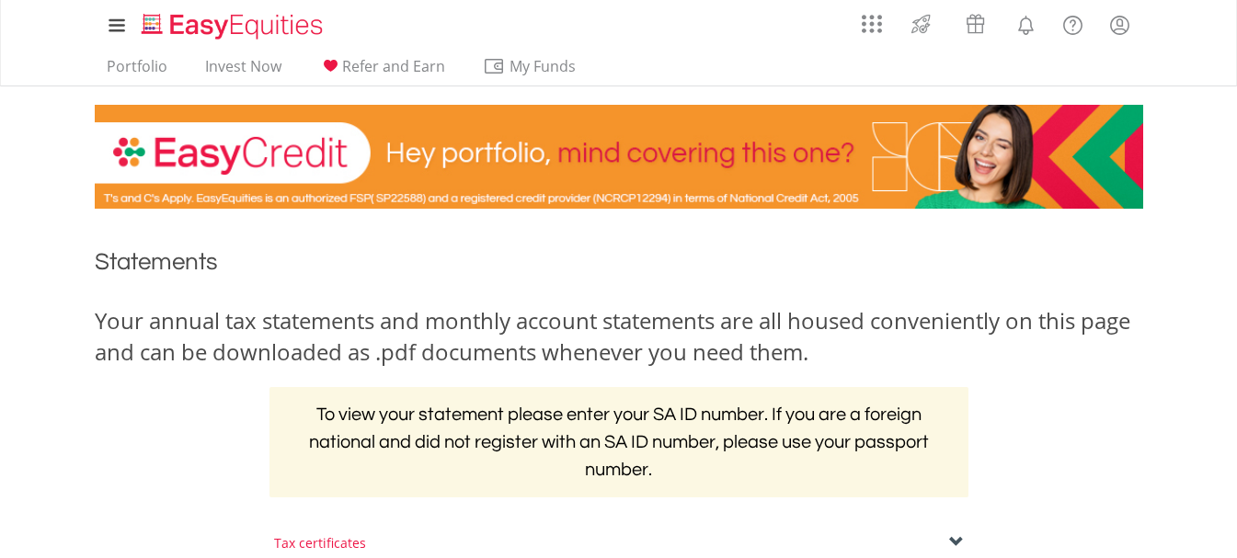
scroll to position [306, 0]
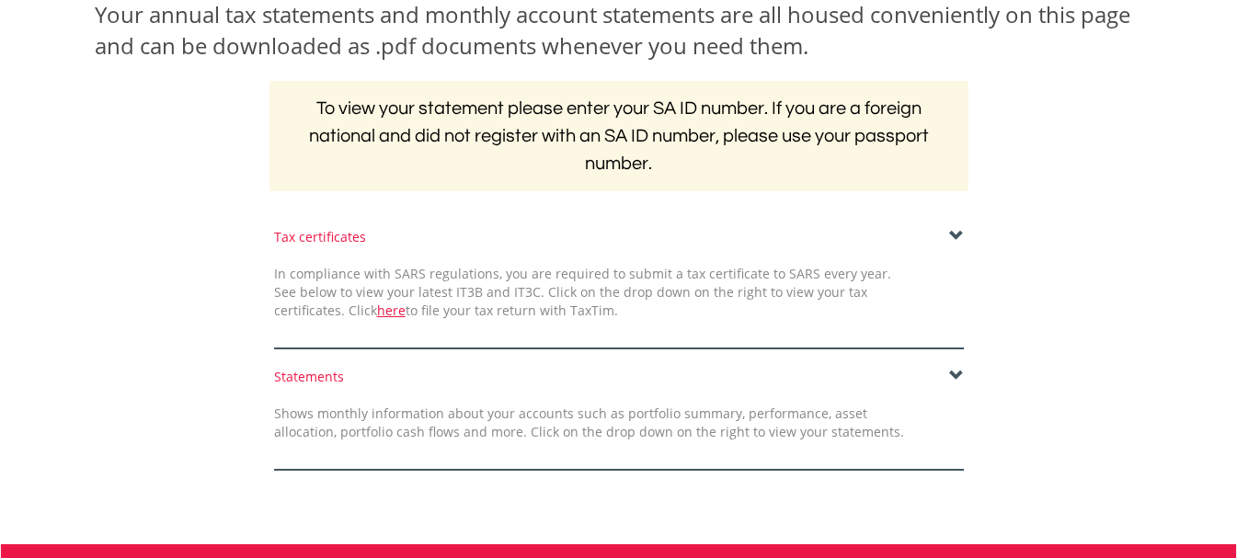
click at [952, 374] on span at bounding box center [956, 376] width 15 height 15
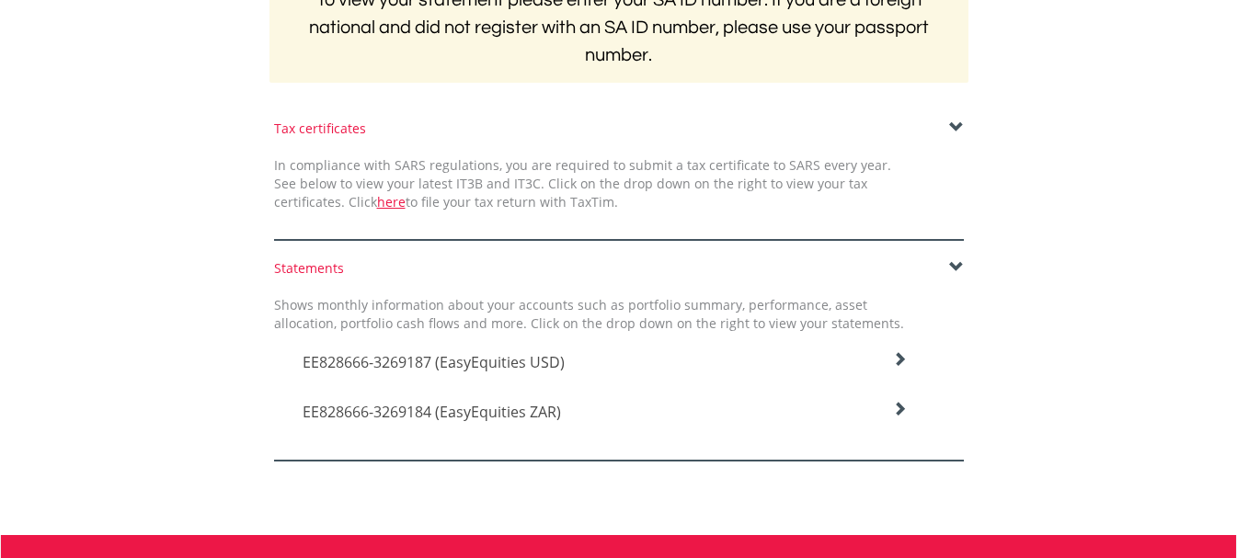
scroll to position [460, 0]
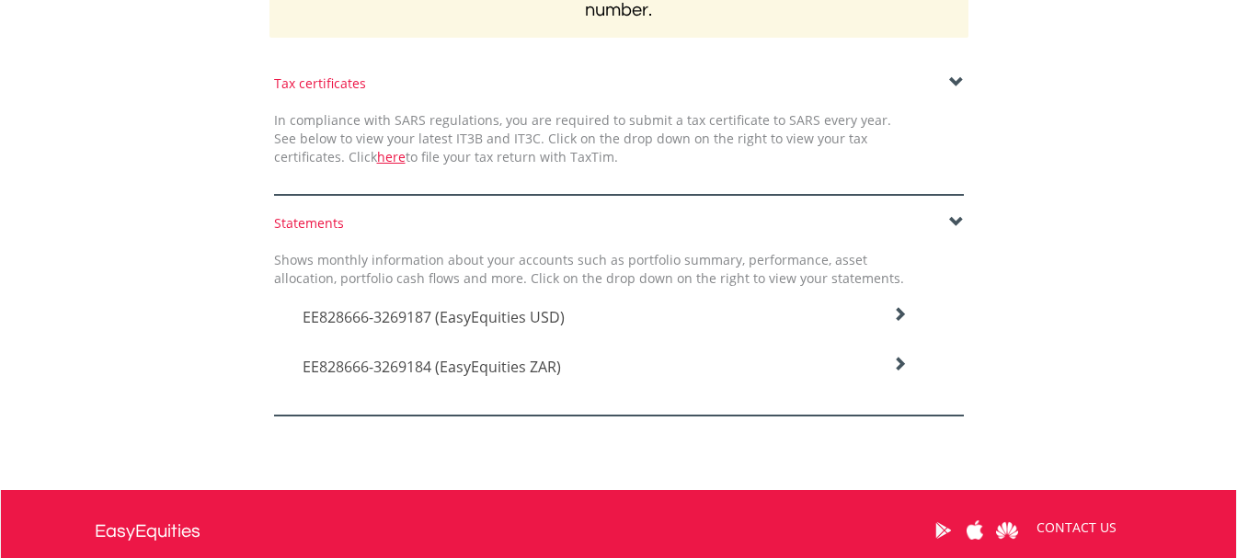
click at [897, 311] on icon at bounding box center [899, 314] width 15 height 15
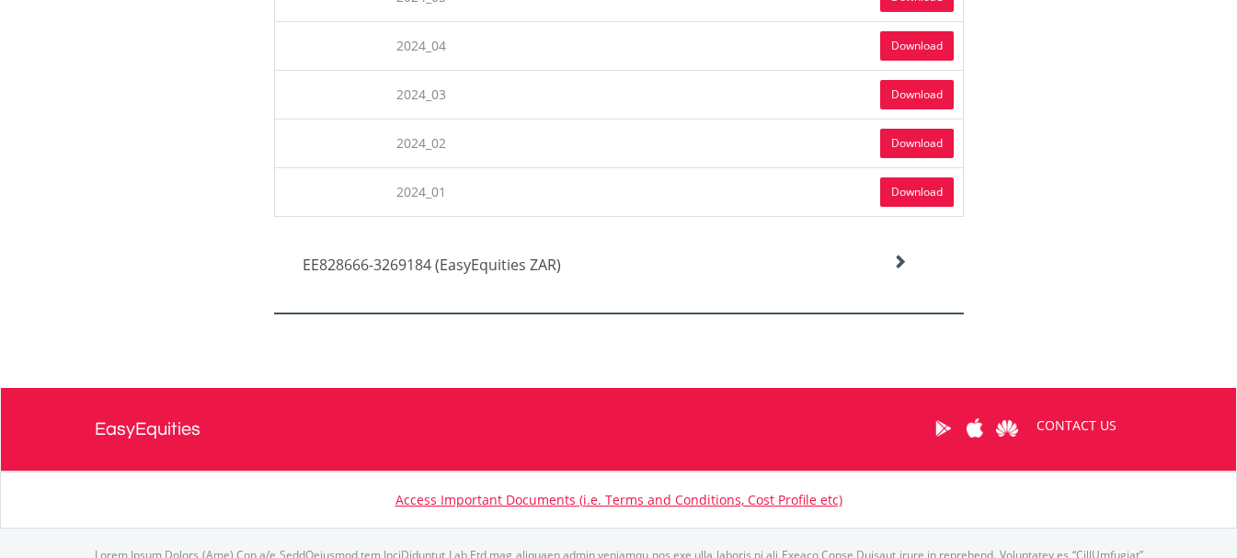
scroll to position [1532, 0]
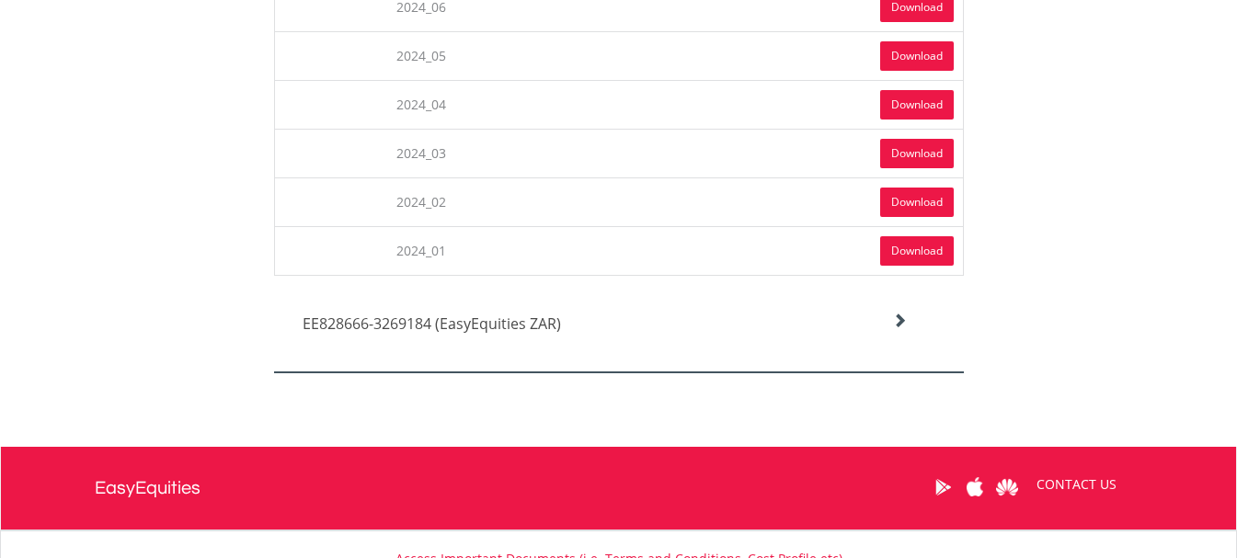
click at [895, 251] on link "Download" at bounding box center [917, 250] width 74 height 29
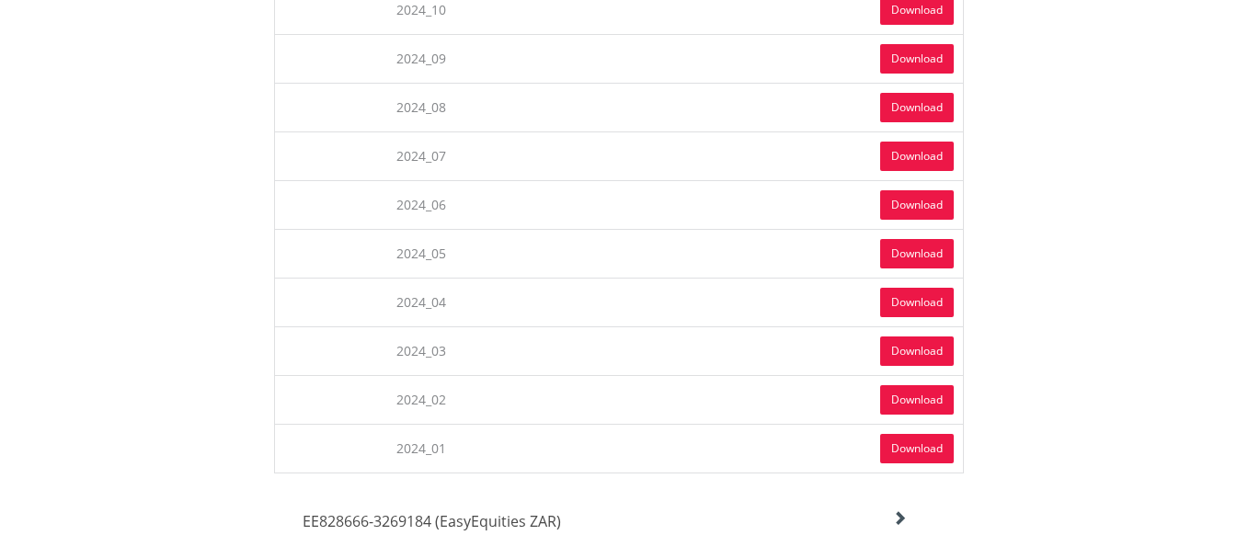
scroll to position [1380, 0]
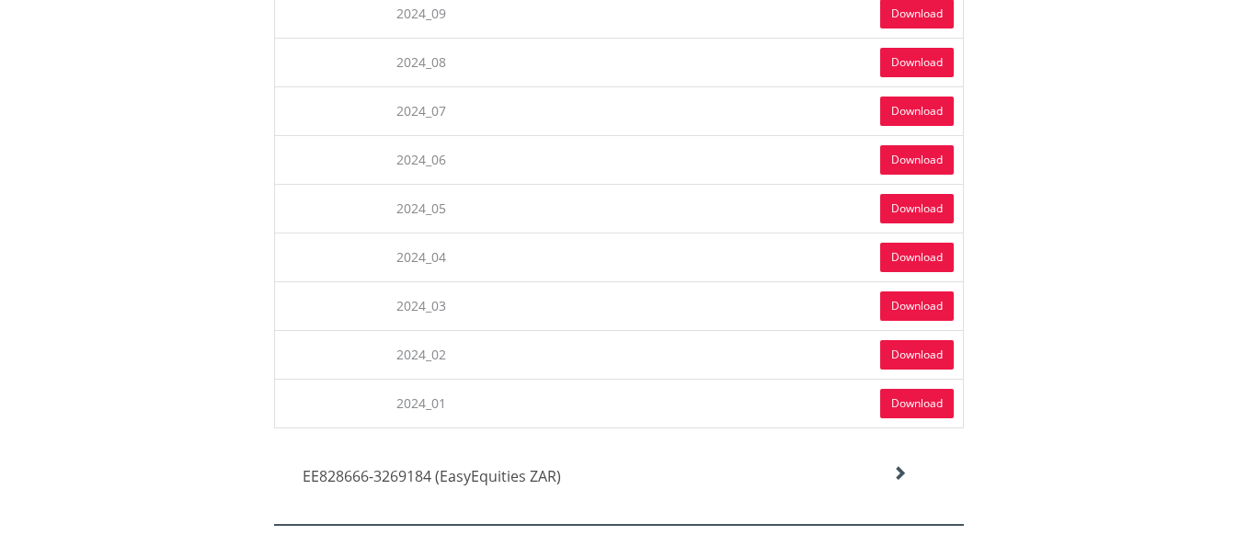
click at [914, 357] on link "Download" at bounding box center [917, 354] width 74 height 29
click at [911, 306] on link "Download" at bounding box center [917, 306] width 74 height 29
click at [899, 304] on link "Download" at bounding box center [917, 306] width 74 height 29
click at [900, 258] on link "Download" at bounding box center [917, 257] width 74 height 29
click at [908, 202] on link "Download" at bounding box center [917, 208] width 74 height 29
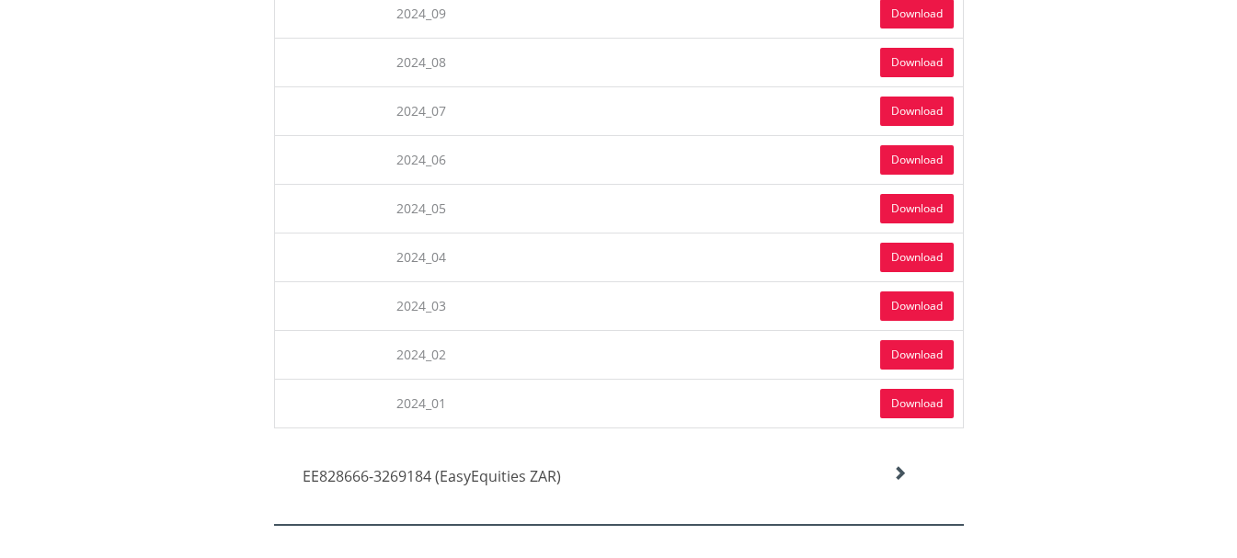
click at [919, 156] on link "Download" at bounding box center [917, 159] width 74 height 29
